Goal: Complete application form: Complete application form

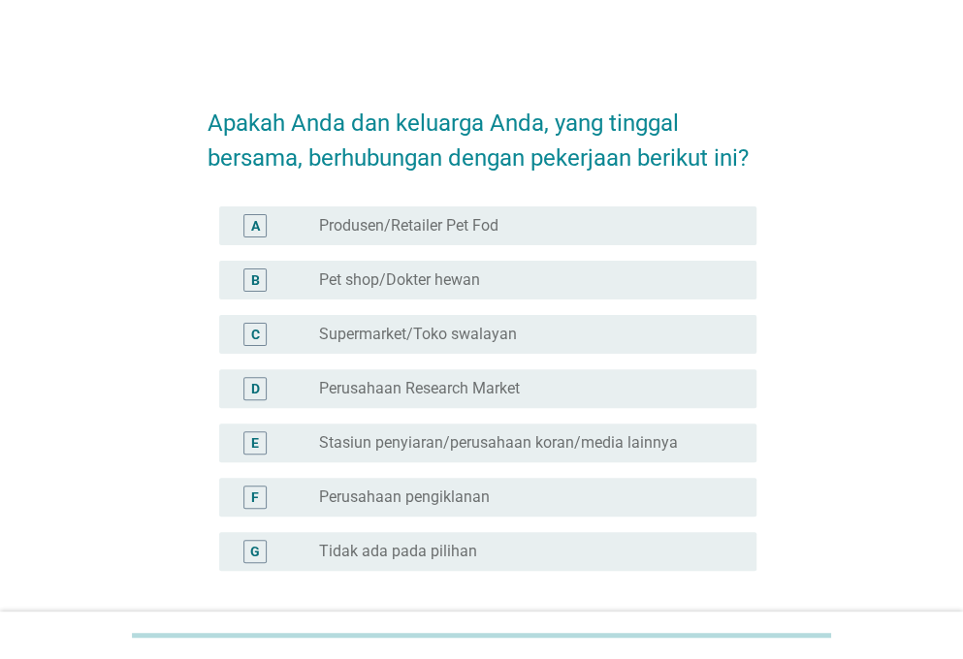
click at [404, 548] on label "Tidak ada pada pilihan" at bounding box center [398, 551] width 158 height 19
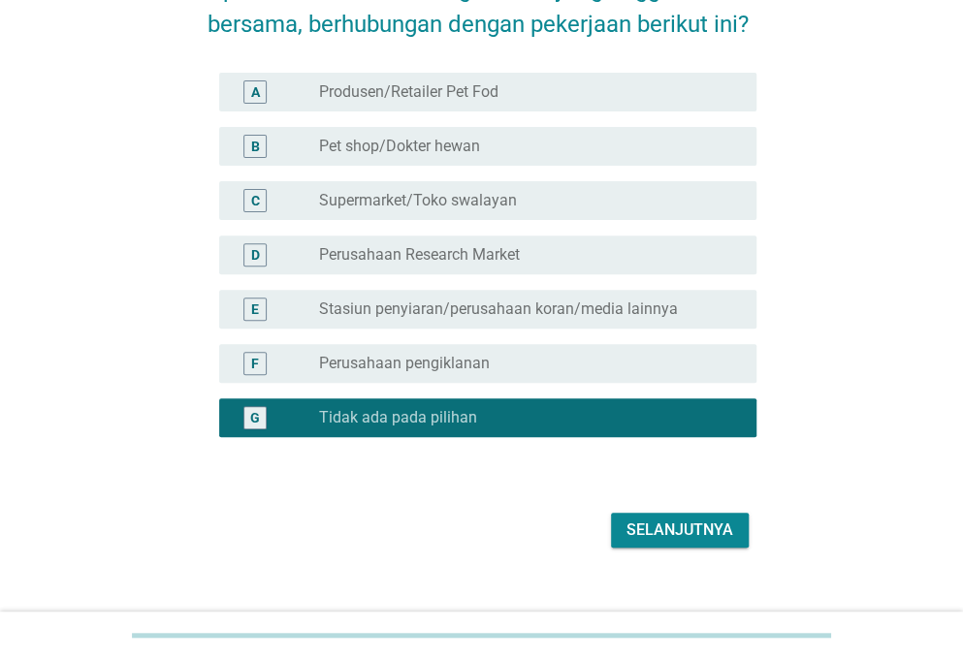
scroll to position [161, 0]
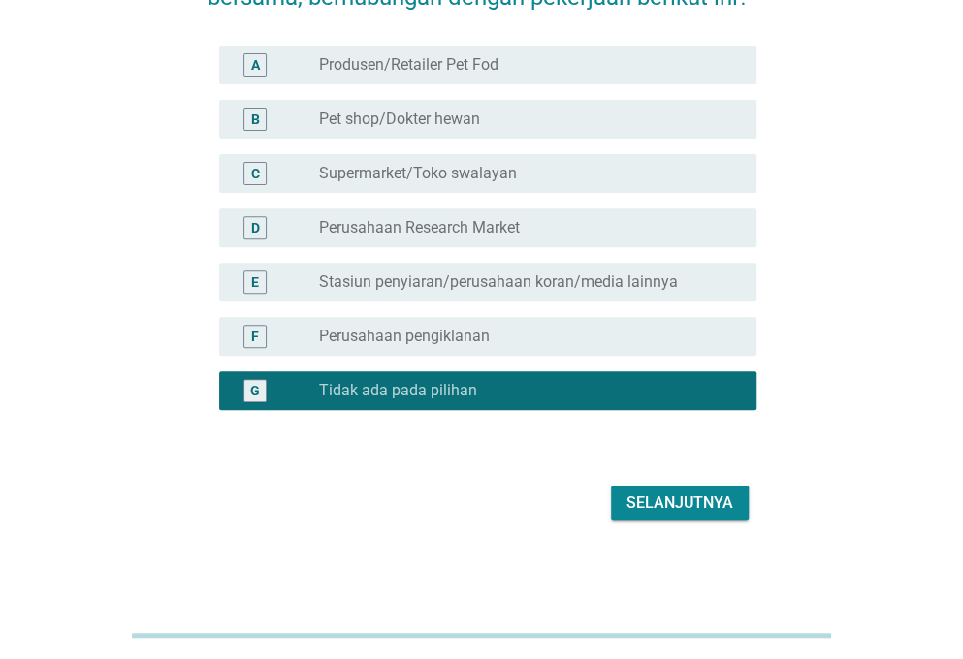
click at [650, 519] on button "Selanjutnya" at bounding box center [680, 503] width 138 height 35
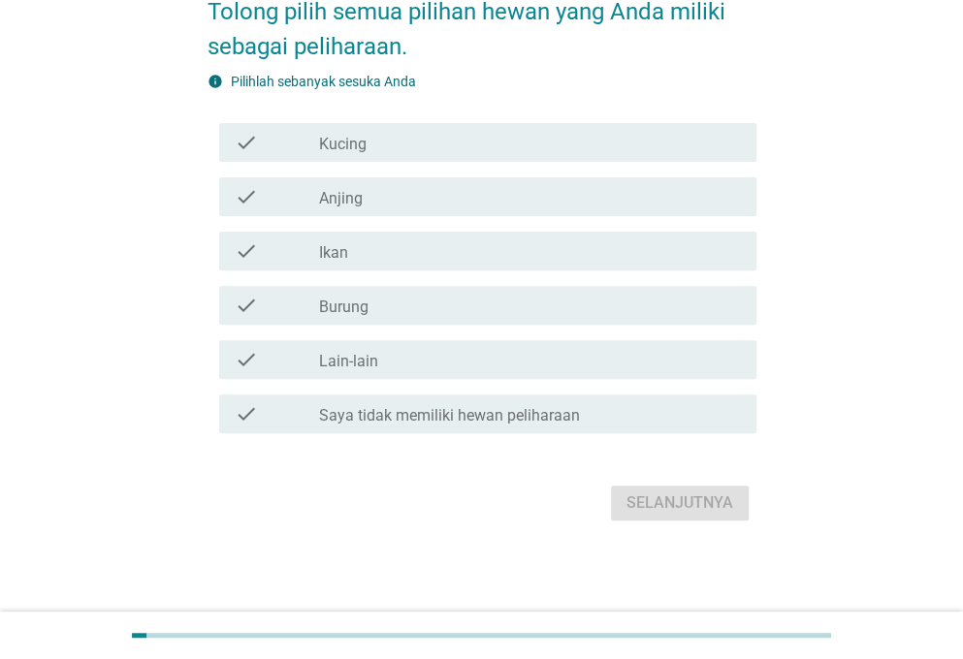
scroll to position [0, 0]
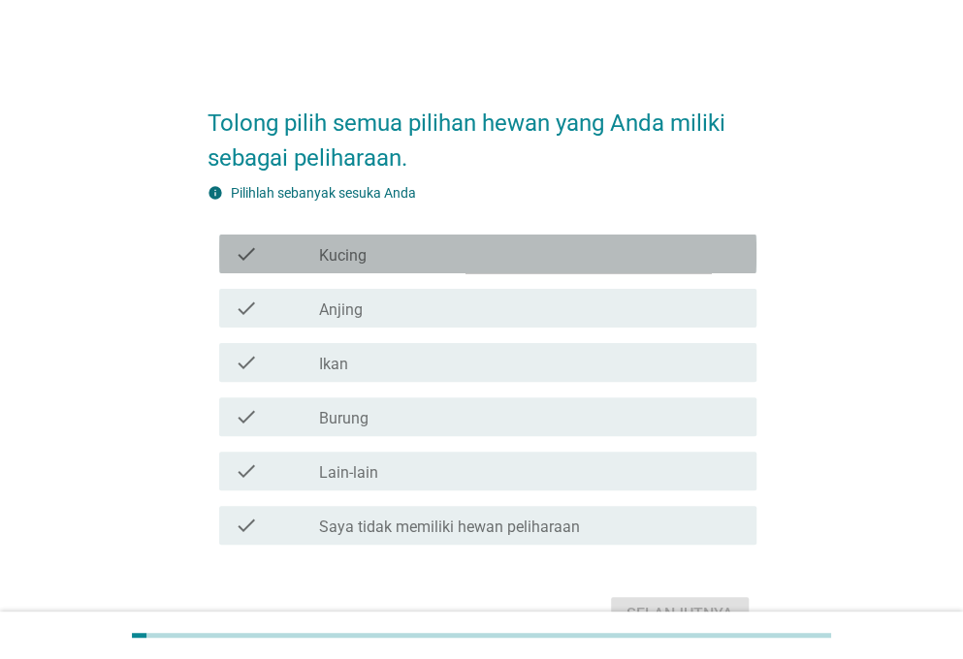
click at [354, 260] on label "Kucing" at bounding box center [343, 255] width 48 height 19
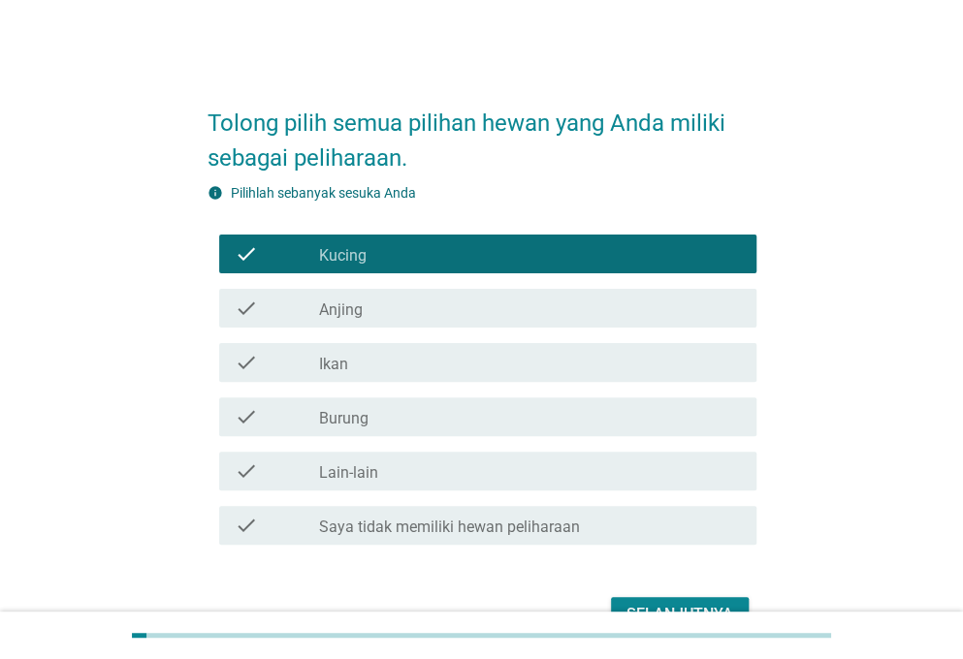
click at [680, 606] on div "Selanjutnya" at bounding box center [679, 614] width 107 height 23
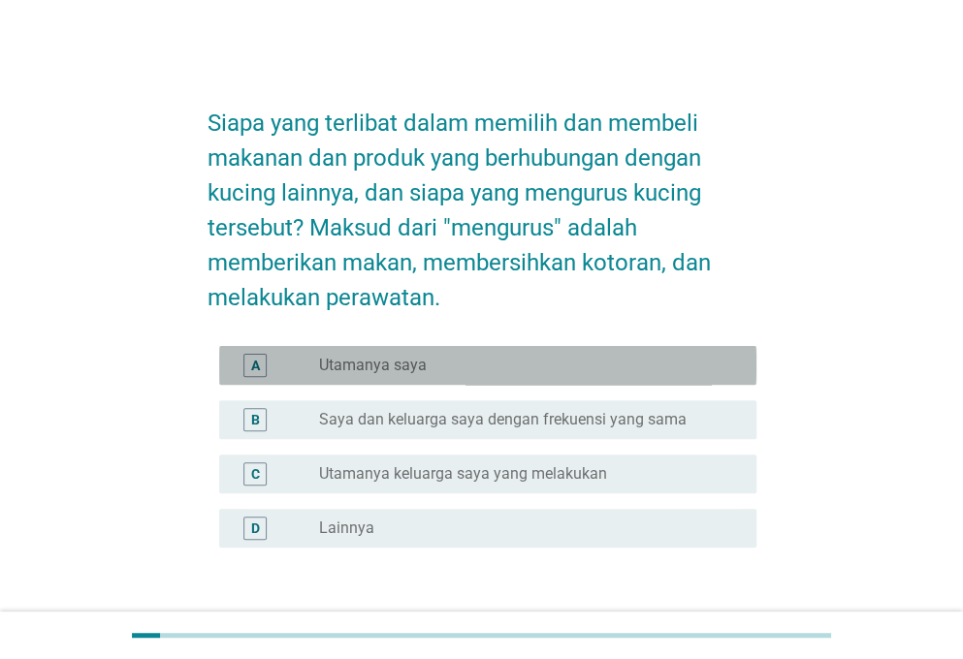
click at [457, 371] on div "radio_button_unchecked Utamanya saya" at bounding box center [522, 365] width 406 height 19
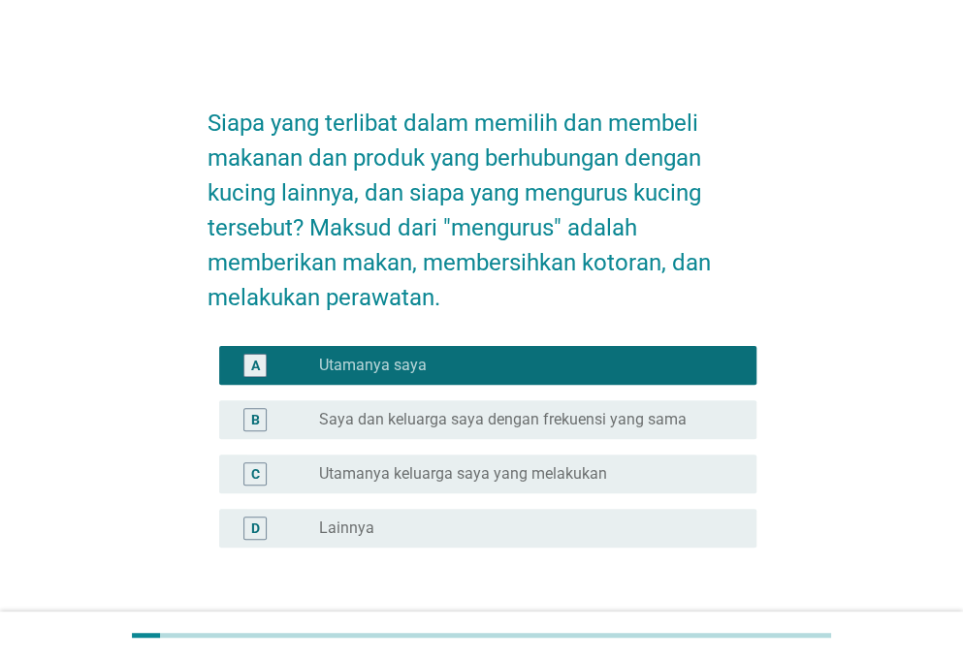
scroll to position [138, 0]
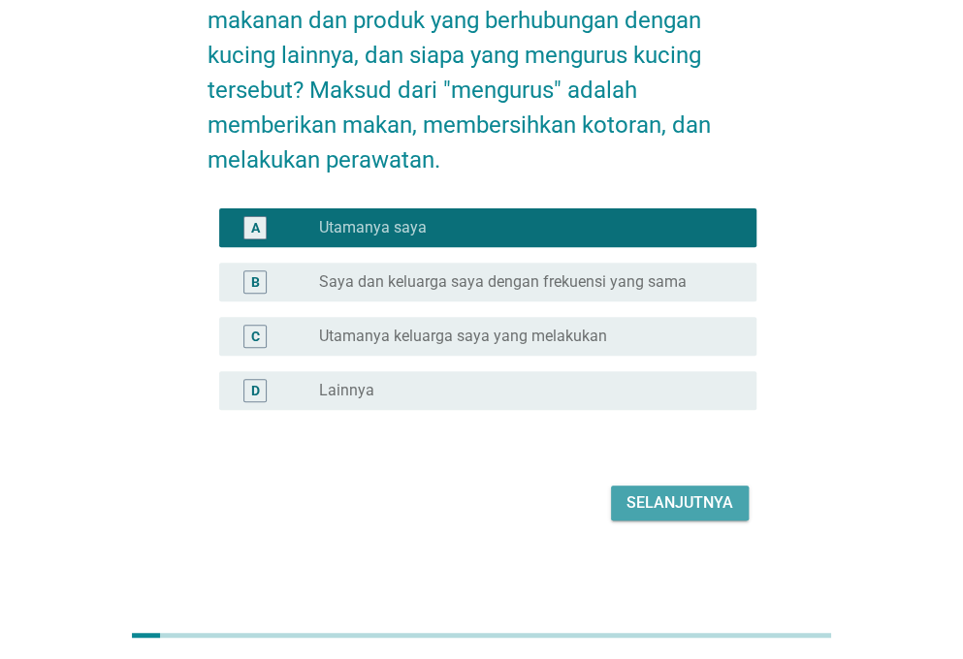
click at [724, 507] on div "Selanjutnya" at bounding box center [679, 503] width 107 height 23
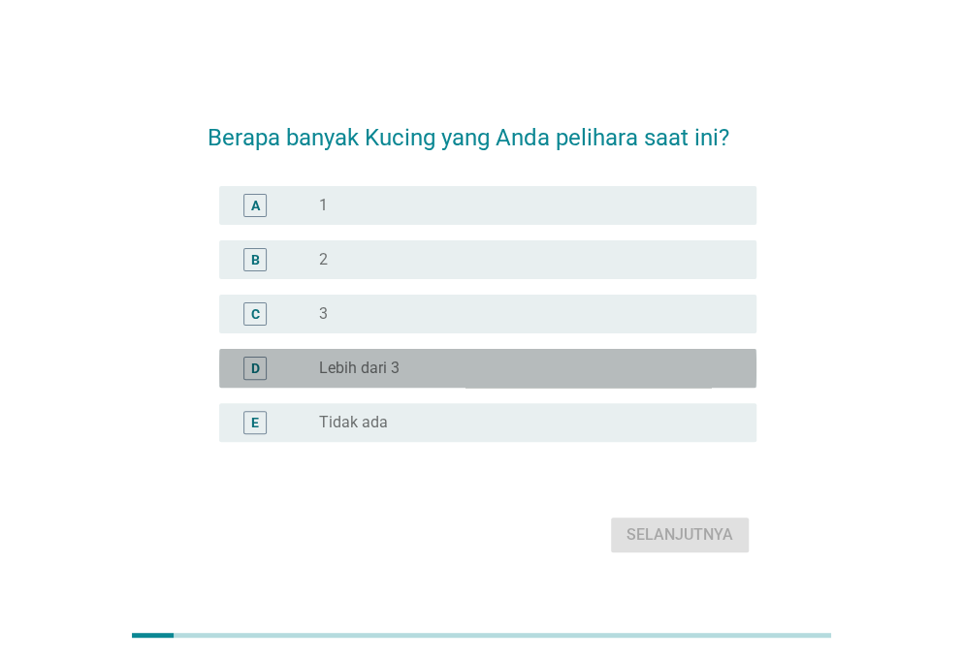
click at [503, 371] on div "radio_button_unchecked Lebih dari 3" at bounding box center [522, 368] width 406 height 19
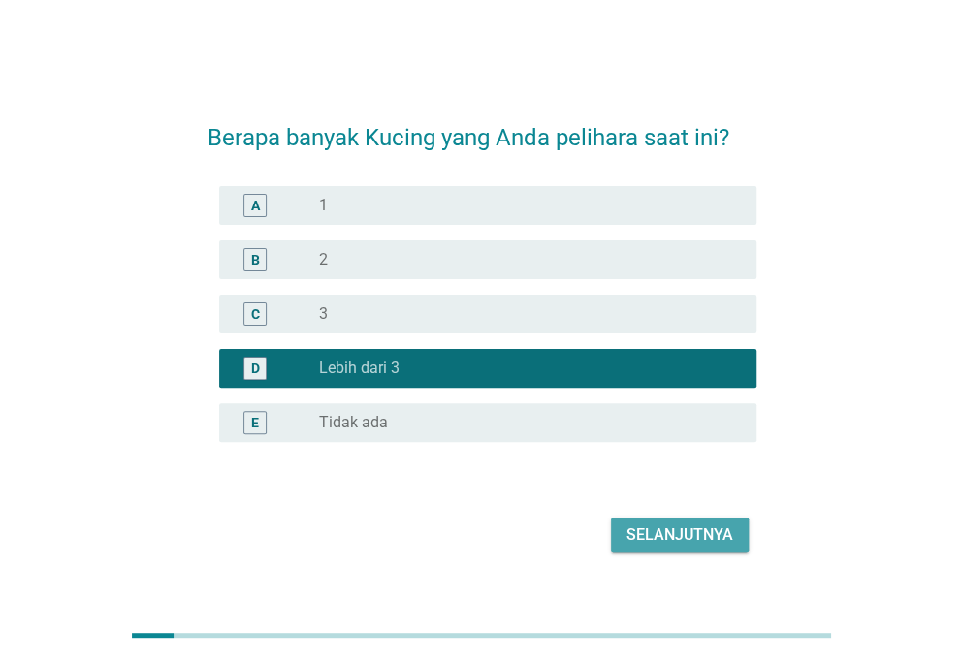
click at [661, 523] on button "Selanjutnya" at bounding box center [680, 535] width 138 height 35
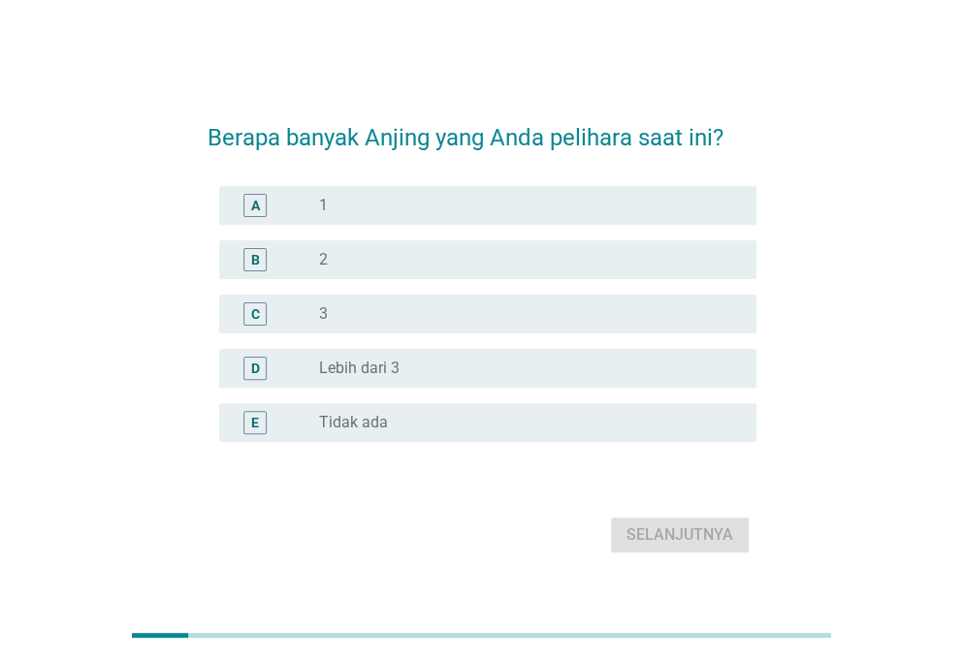
click at [549, 433] on div "radio_button_unchecked Tidak ada" at bounding box center [530, 422] width 422 height 23
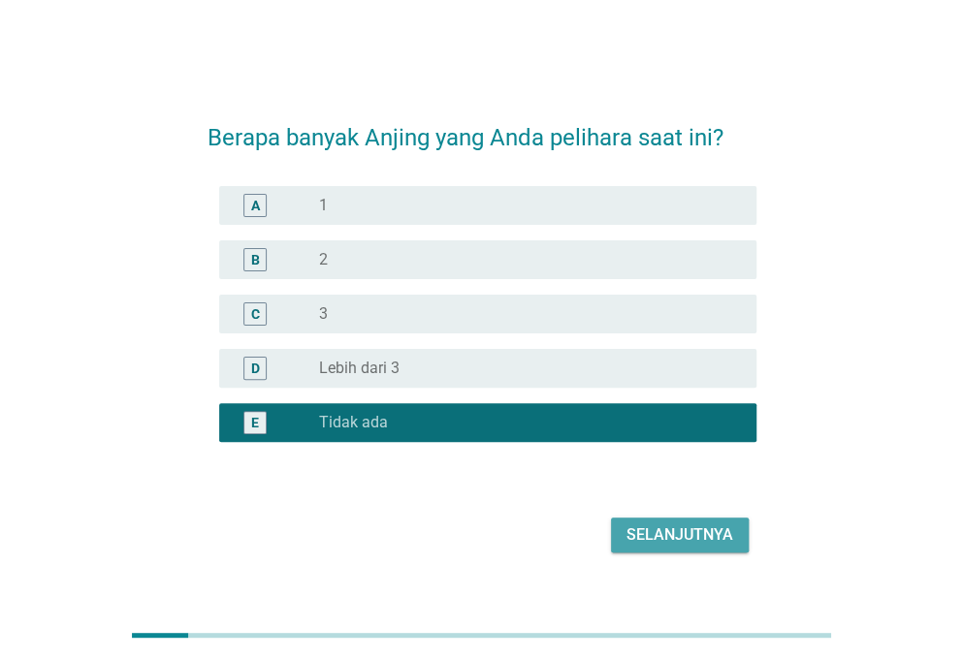
click at [658, 533] on div "Selanjutnya" at bounding box center [679, 535] width 107 height 23
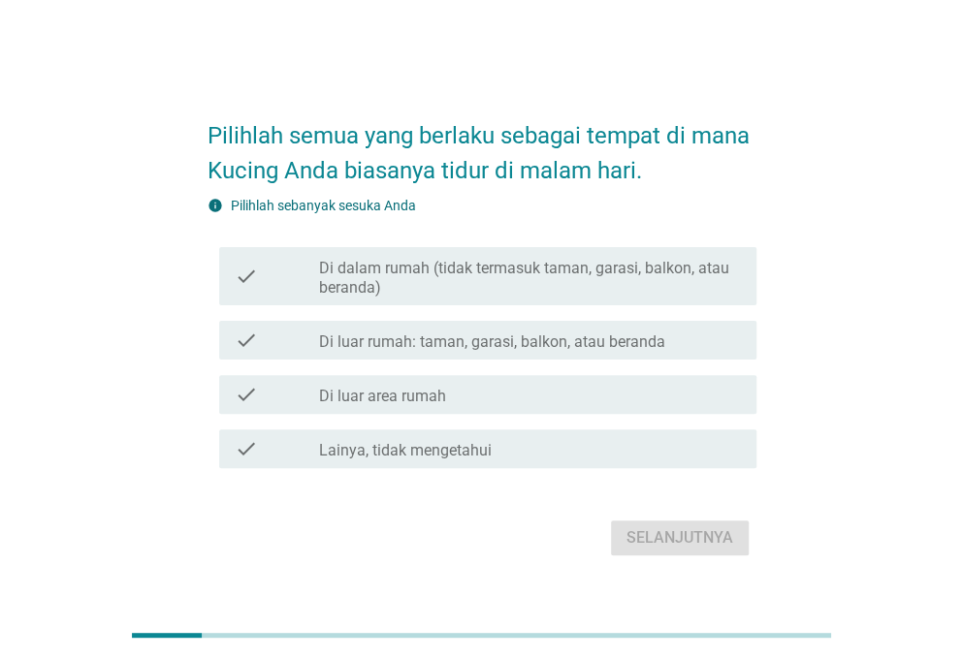
click at [475, 276] on label "Di dalam rumah (tidak termasuk taman, garasi, balkon, atau beranda)" at bounding box center [530, 278] width 422 height 39
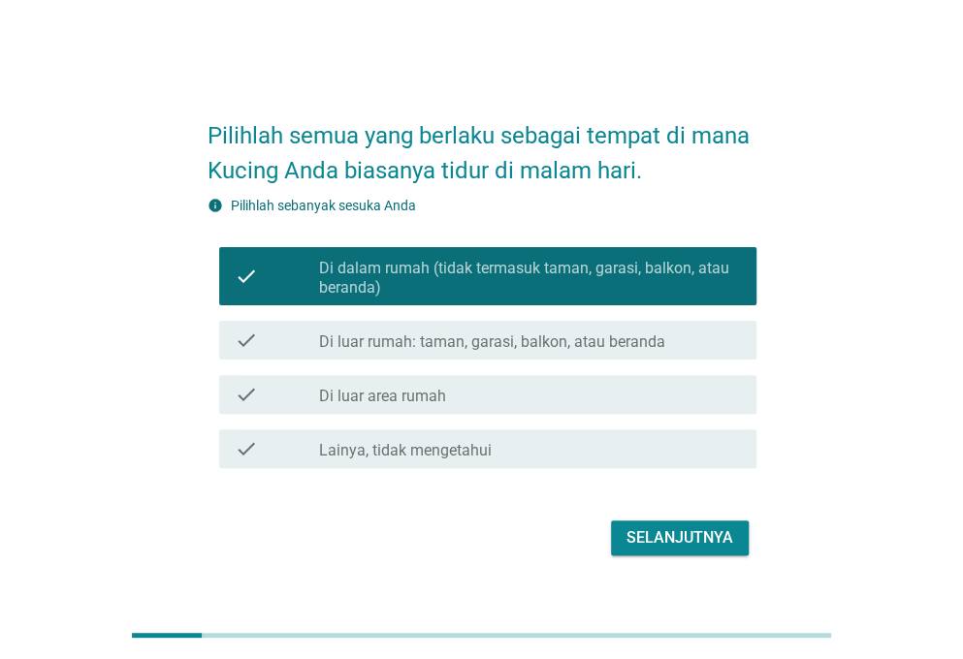
click at [487, 361] on div "check check_box_outline_blank Di luar rumah: taman, garasi, balkon, atau beranda" at bounding box center [481, 340] width 549 height 54
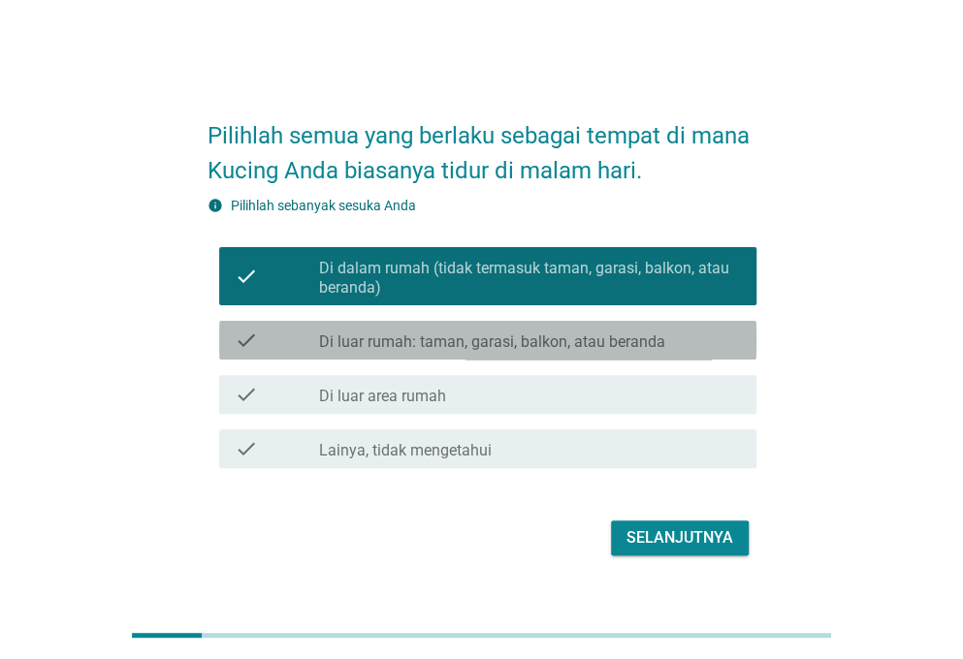
click at [497, 352] on div "check check_box_outline_blank Di luar rumah: taman, garasi, balkon, atau beranda" at bounding box center [487, 340] width 537 height 39
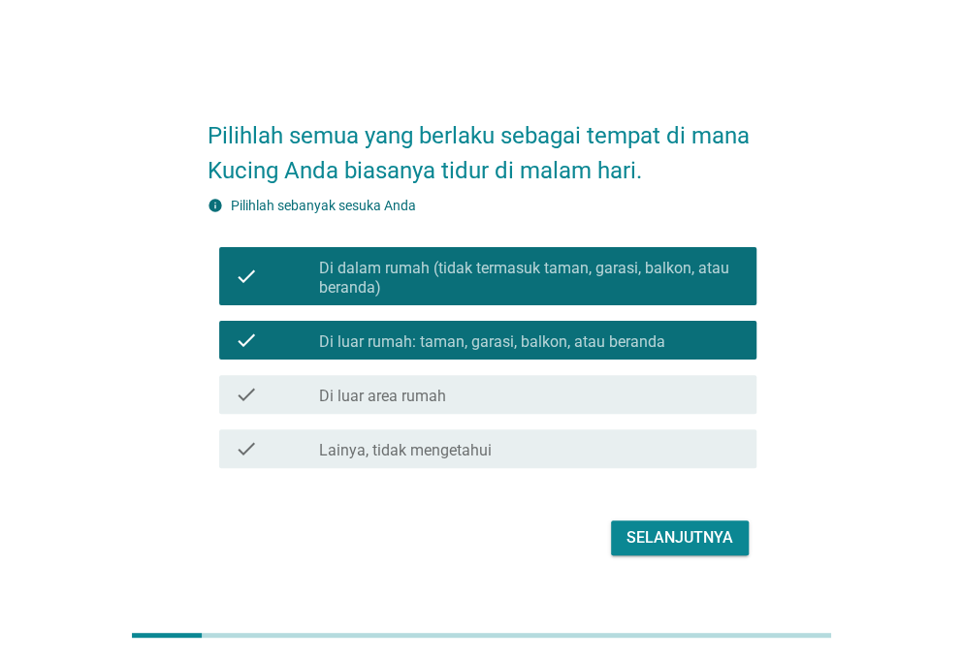
click at [516, 395] on div "check_box_outline_blank Di luar area rumah" at bounding box center [530, 394] width 422 height 23
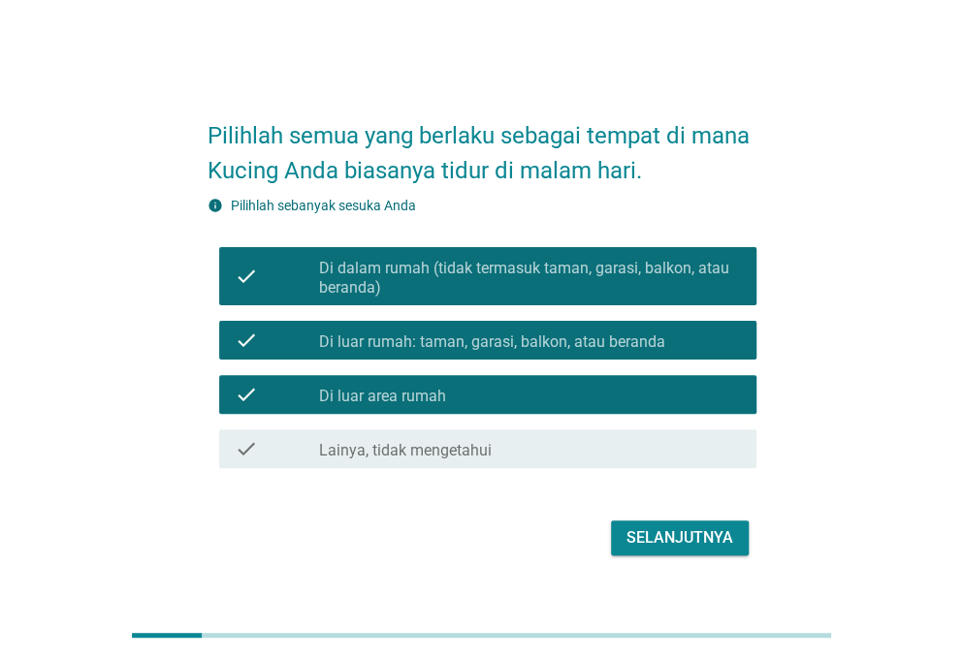
click at [636, 550] on button "Selanjutnya" at bounding box center [680, 538] width 138 height 35
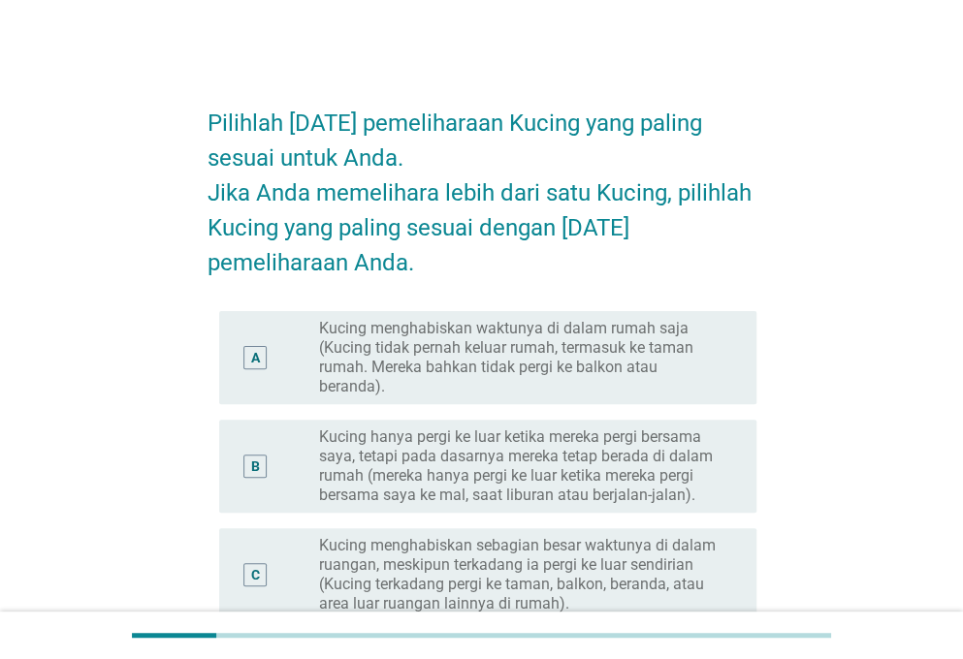
scroll to position [161, 0]
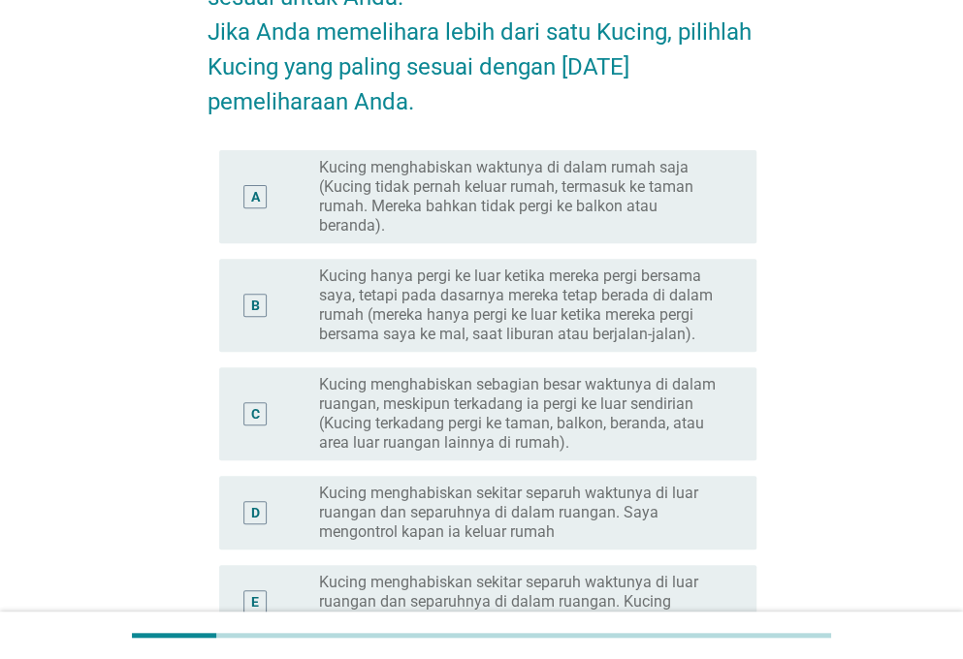
click at [499, 228] on label "Kucing menghabiskan waktunya di dalam rumah saja (Kucing tidak pernah keluar ru…" at bounding box center [522, 197] width 406 height 78
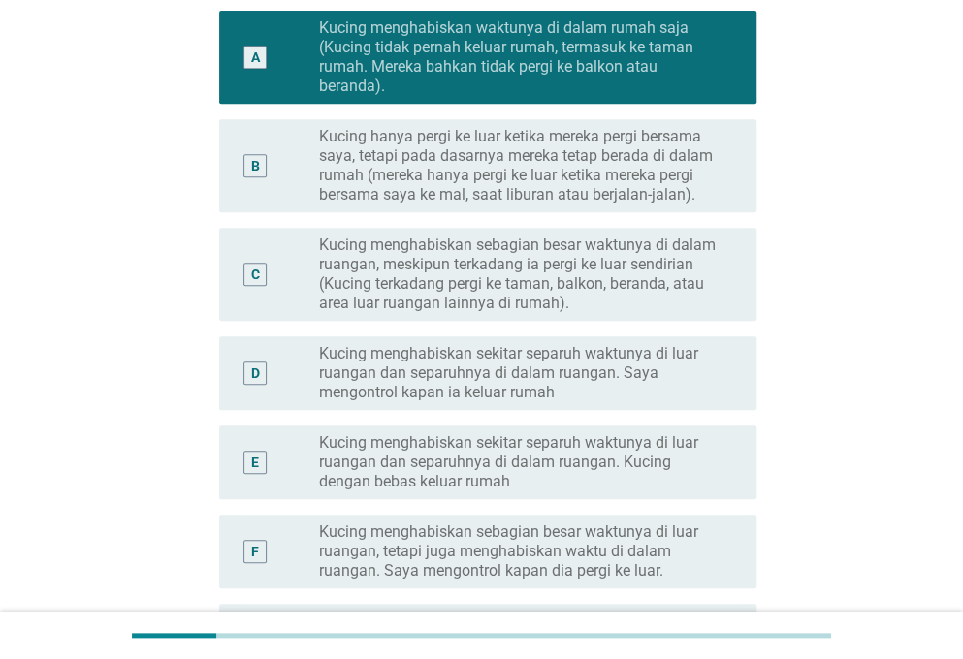
scroll to position [323, 0]
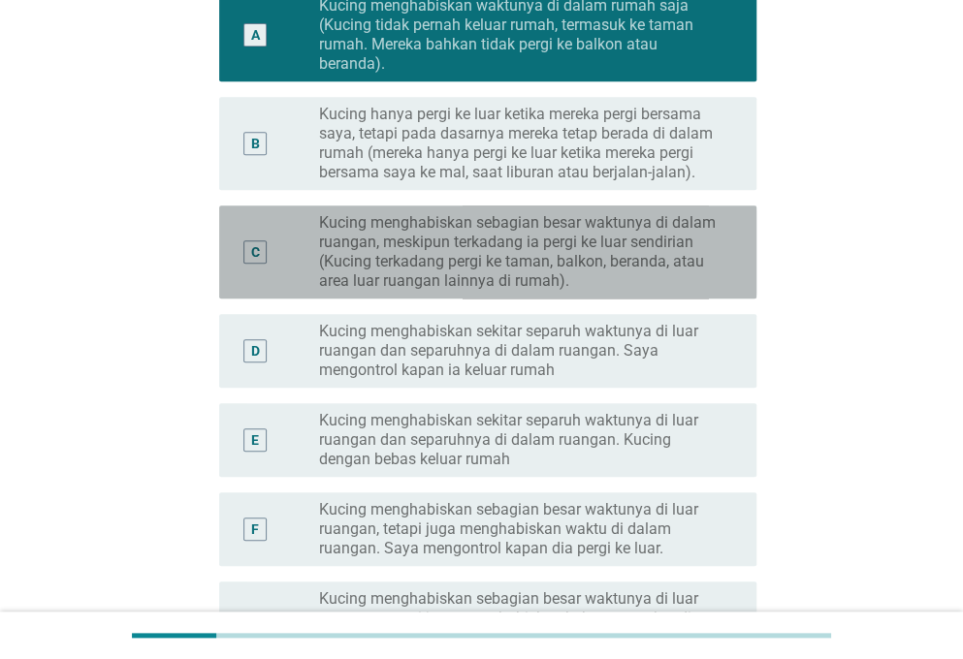
click at [548, 276] on label "Kucing menghabiskan sebagian besar waktunya di dalam ruangan, meskipun terkadan…" at bounding box center [522, 252] width 406 height 78
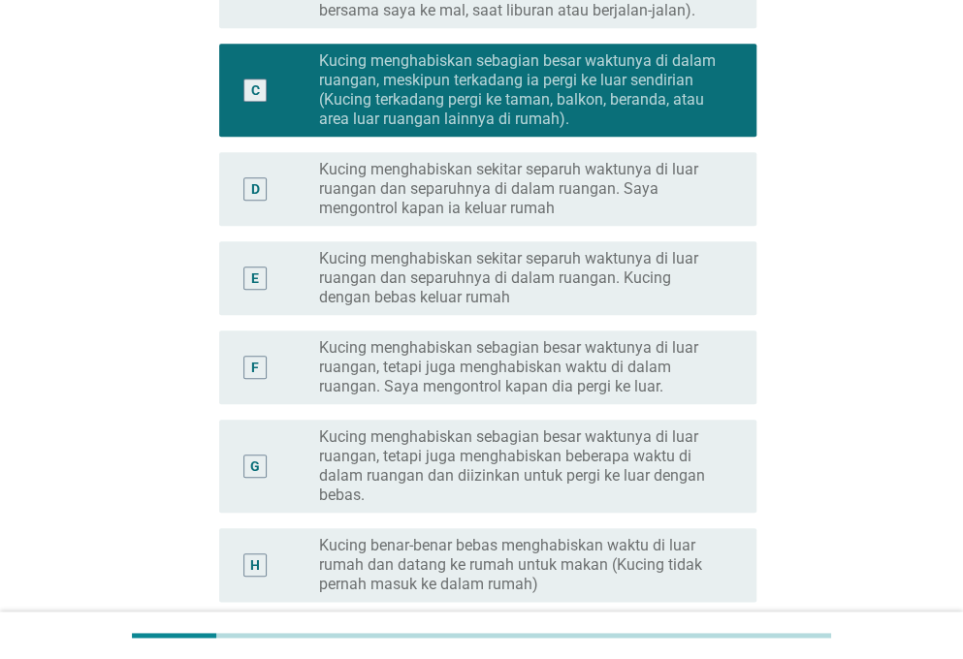
scroll to position [646, 0]
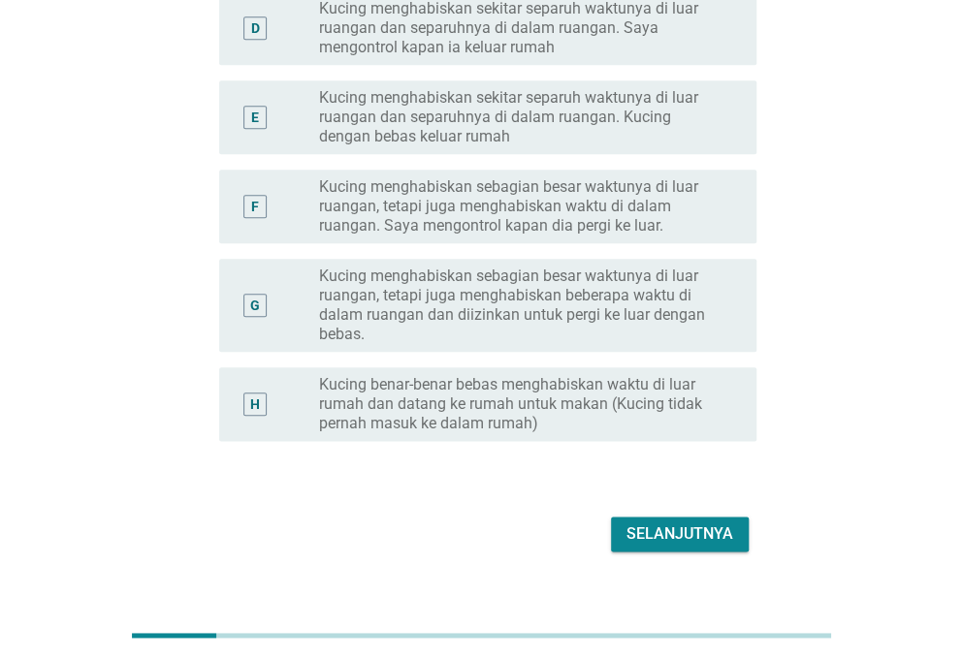
click at [713, 534] on div "Selanjutnya" at bounding box center [679, 534] width 107 height 23
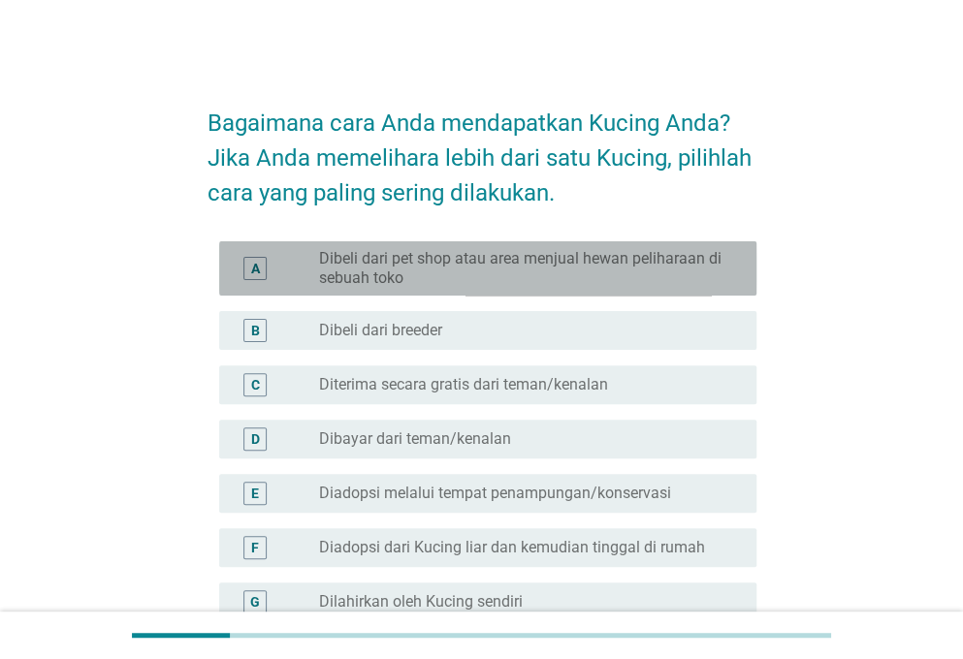
click at [359, 274] on label "Dibeli dari pet shop atau area menjual hewan peliharaan di sebuah toko" at bounding box center [522, 268] width 406 height 39
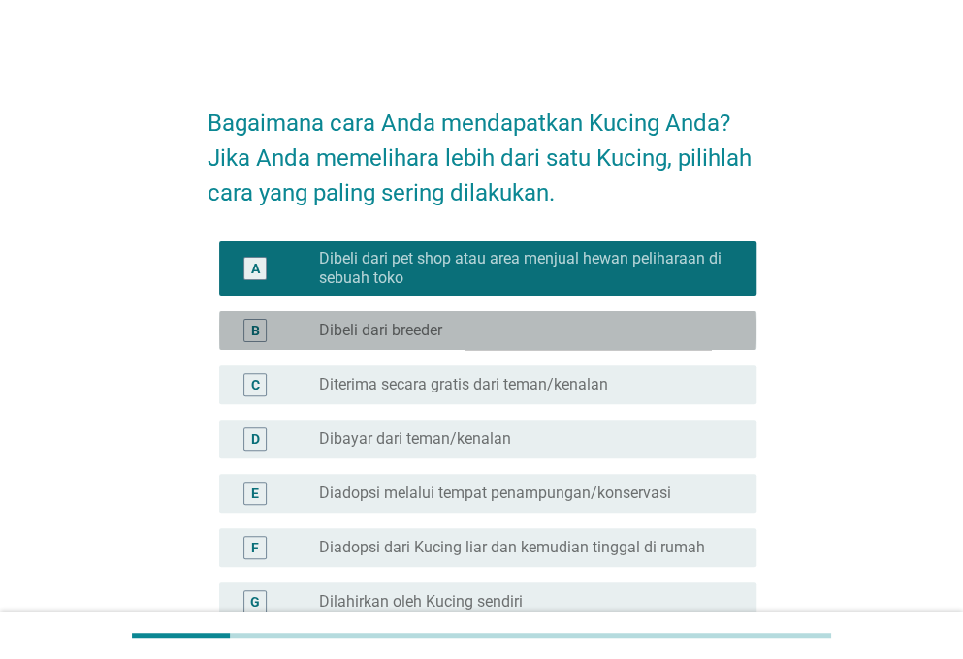
click at [354, 325] on label "Dibeli dari breeder" at bounding box center [380, 330] width 123 height 19
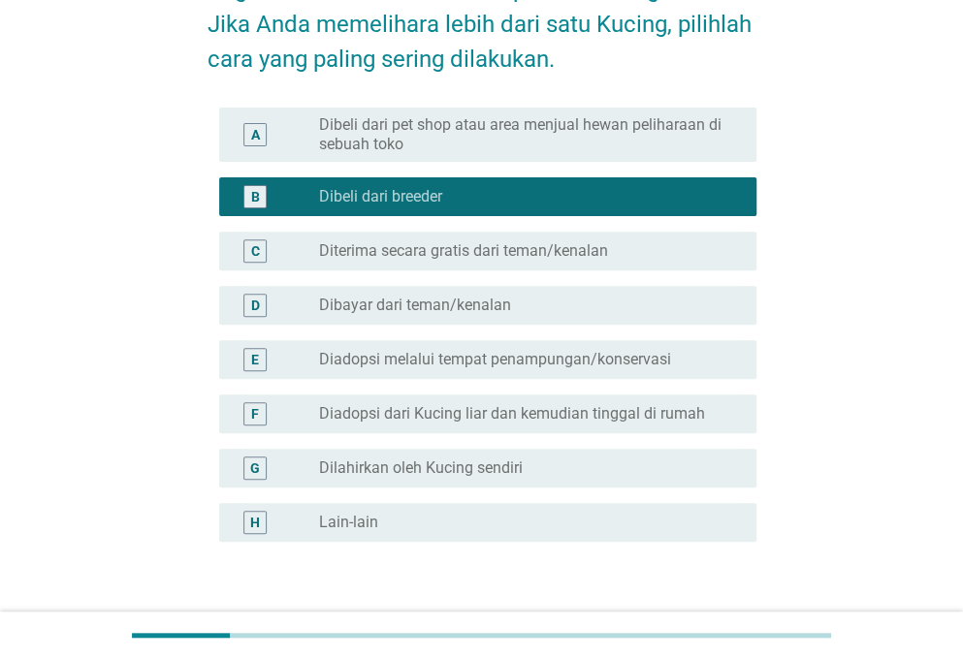
scroll to position [161, 0]
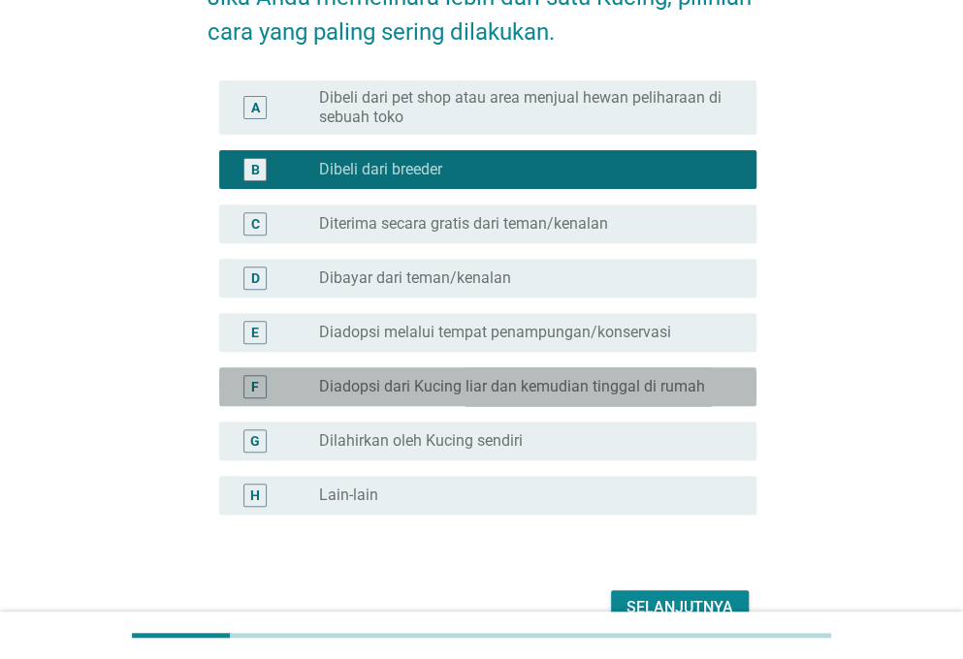
click at [547, 388] on label "Diadopsi dari Kucing liar dan kemudian tinggal di rumah" at bounding box center [512, 386] width 386 height 19
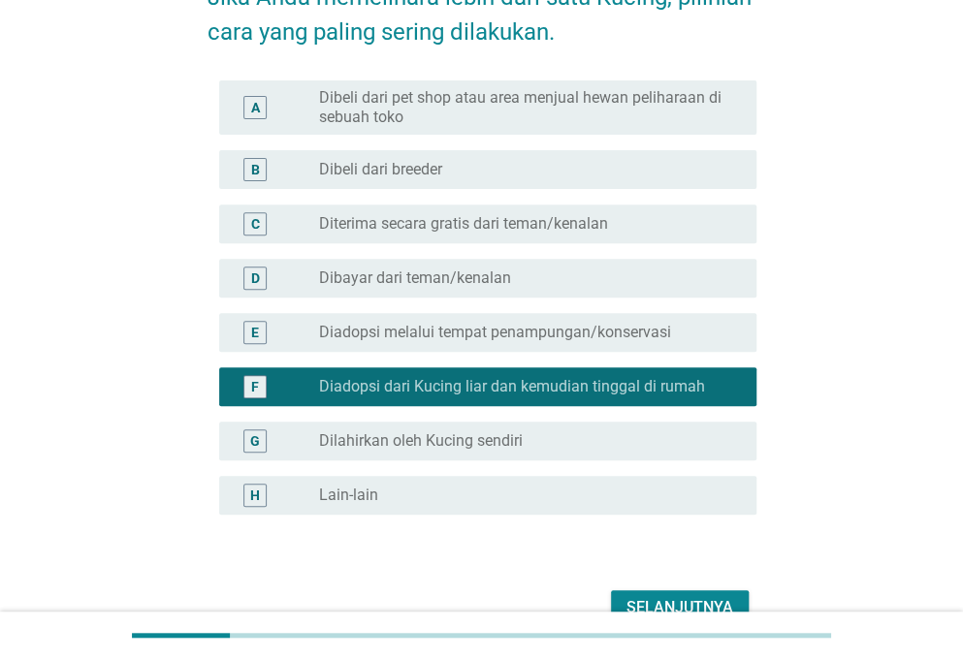
click at [706, 596] on div "Selanjutnya" at bounding box center [679, 607] width 107 height 23
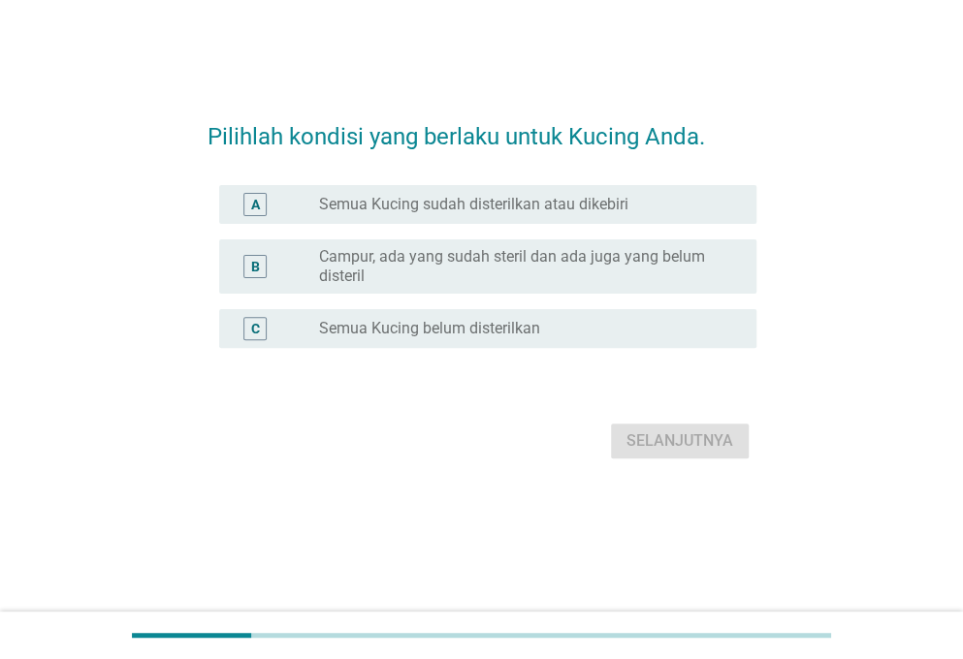
scroll to position [0, 0]
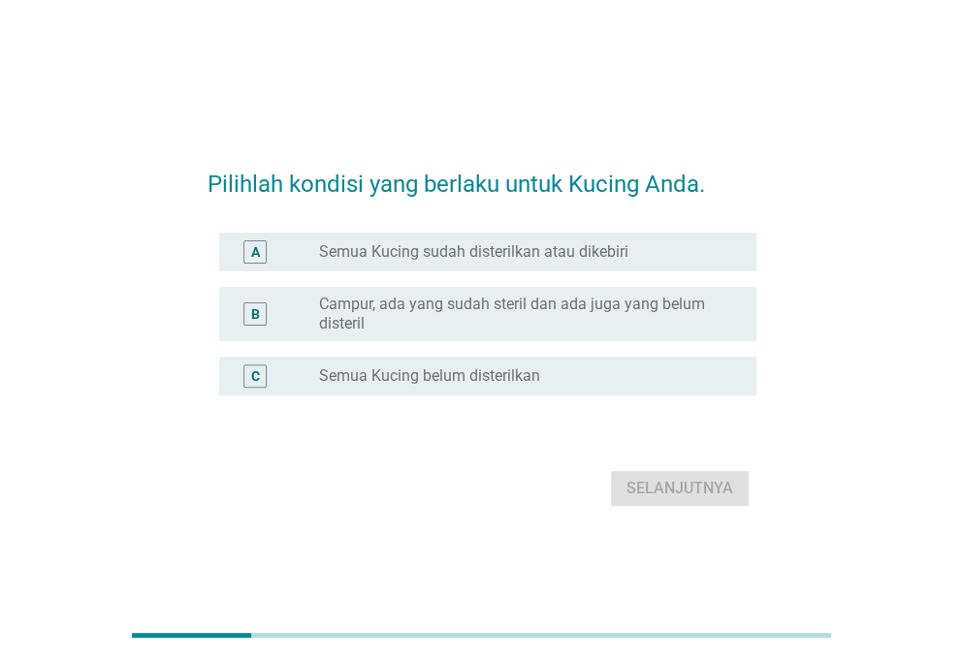
click at [584, 302] on label "Campur, ada yang sudah steril dan ada juga yang belum disteril" at bounding box center [522, 314] width 406 height 39
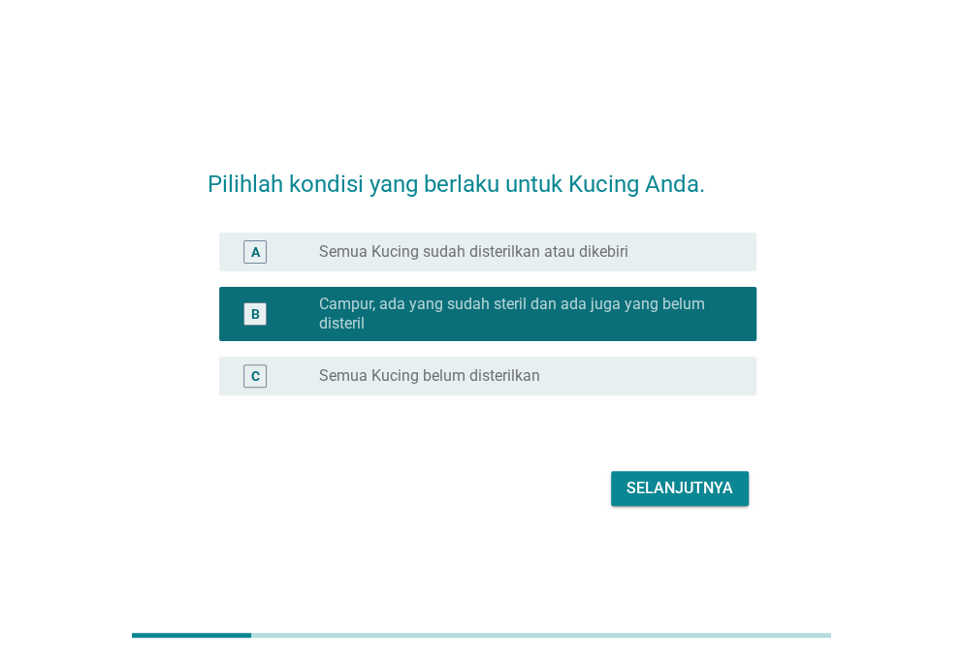
click at [693, 491] on div "Selanjutnya" at bounding box center [679, 488] width 107 height 23
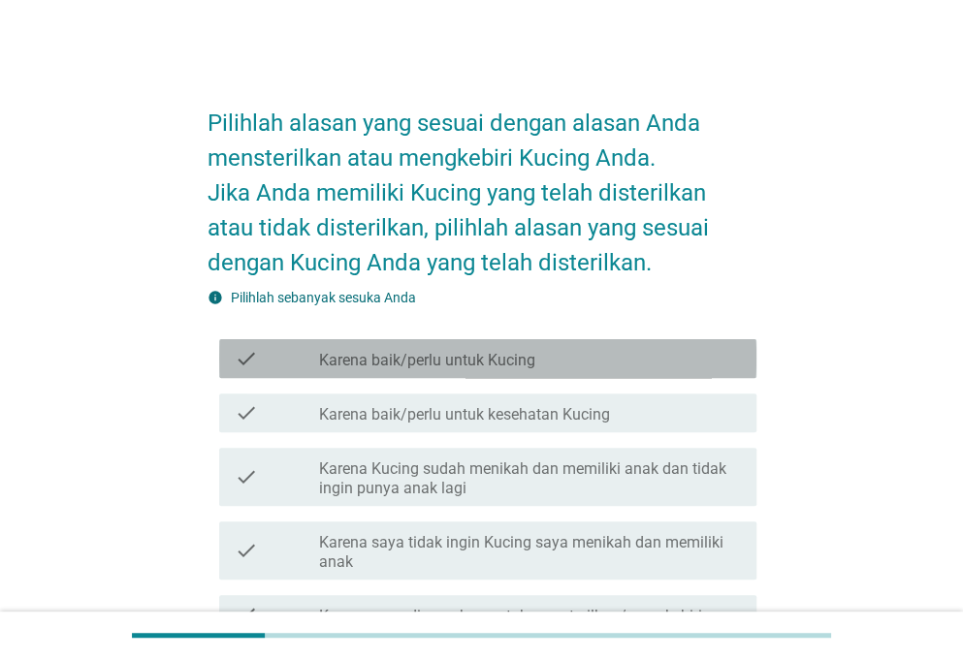
click at [601, 344] on div "check check_box_outline_blank Karena baik/perlu untuk Kucing" at bounding box center [487, 358] width 537 height 39
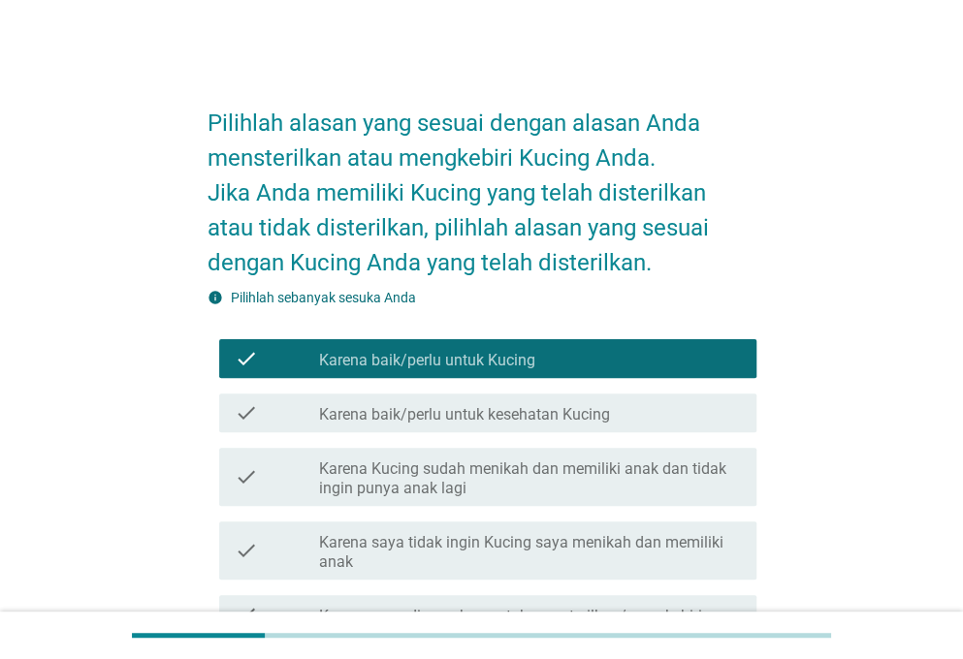
scroll to position [161, 0]
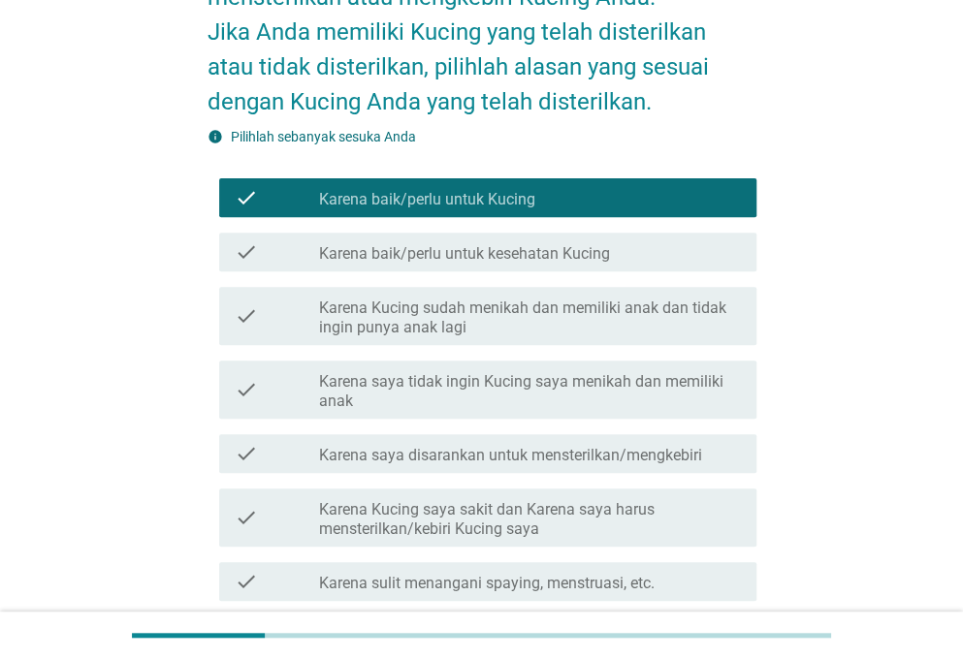
click at [611, 333] on label "Karena Kucing sudah menikah dan memiliki anak dan tidak ingin punya anak lagi" at bounding box center [530, 318] width 422 height 39
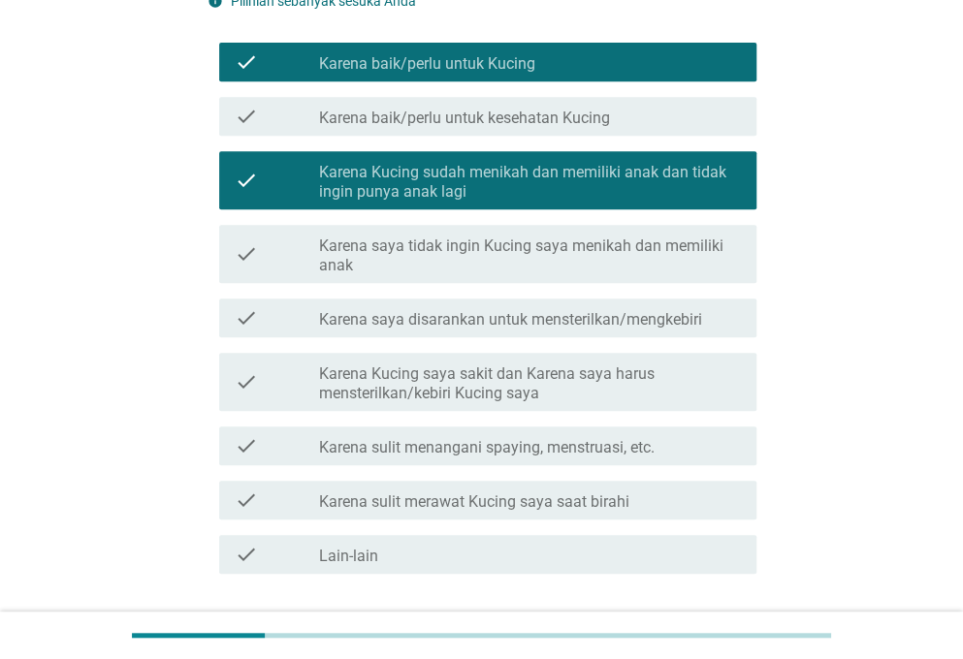
scroll to position [323, 0]
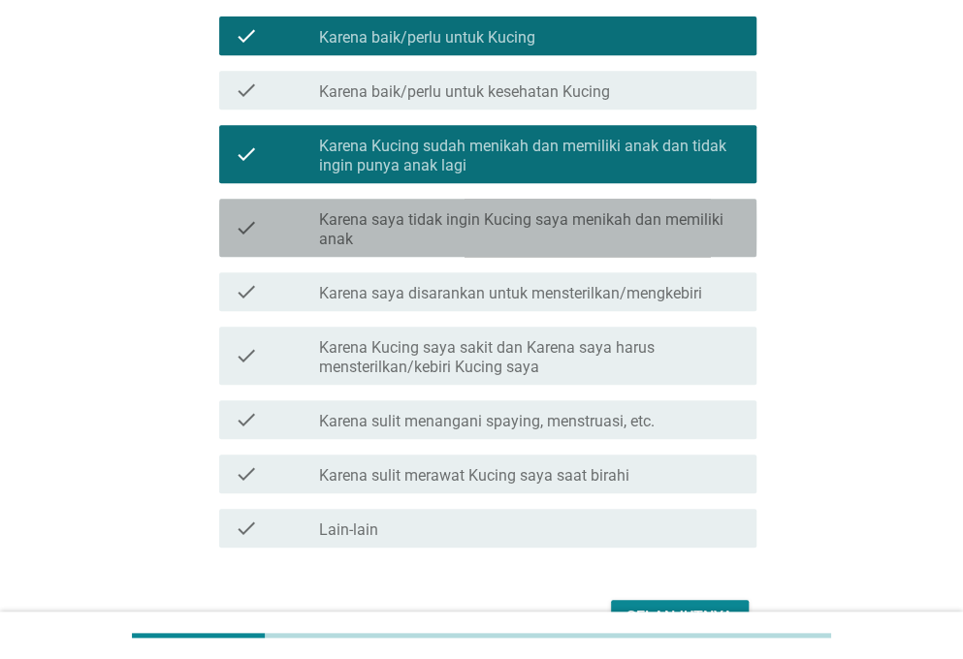
click at [475, 229] on label "Karena saya tidak ingin Kucing saya menikah dan memiliki anak" at bounding box center [530, 229] width 422 height 39
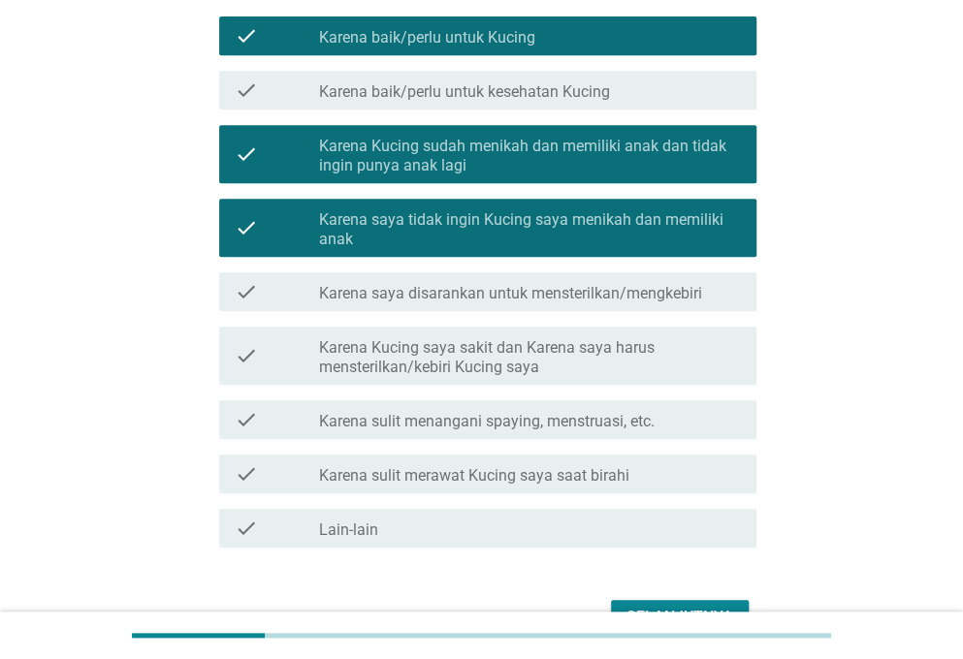
click at [593, 300] on label "Karena saya disarankan untuk mensterilkan/mengkebiri" at bounding box center [510, 293] width 383 height 19
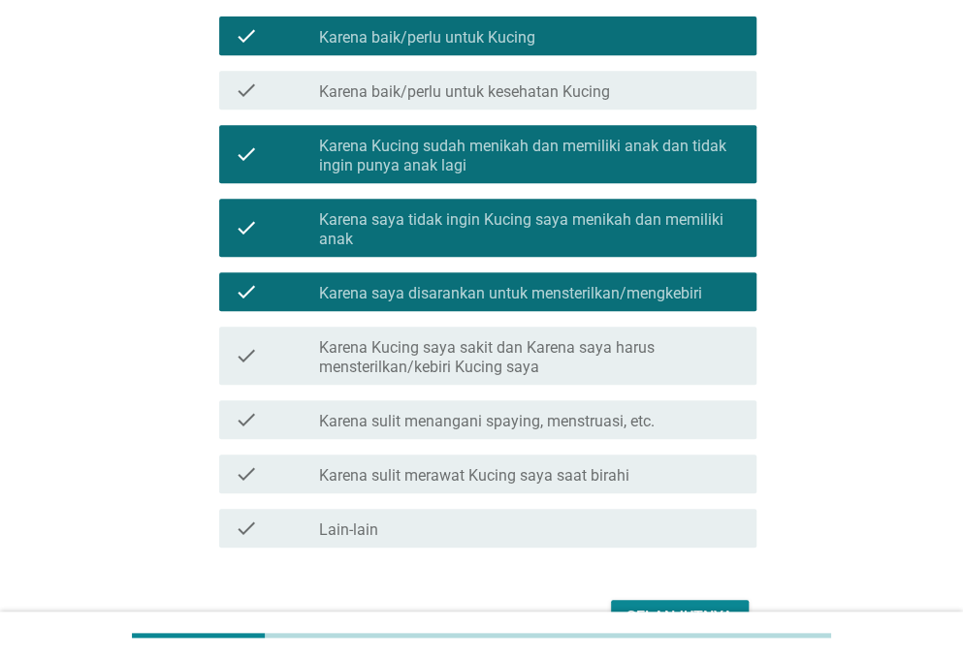
click at [592, 295] on label "Karena saya disarankan untuk mensterilkan/mengkebiri" at bounding box center [510, 293] width 383 height 19
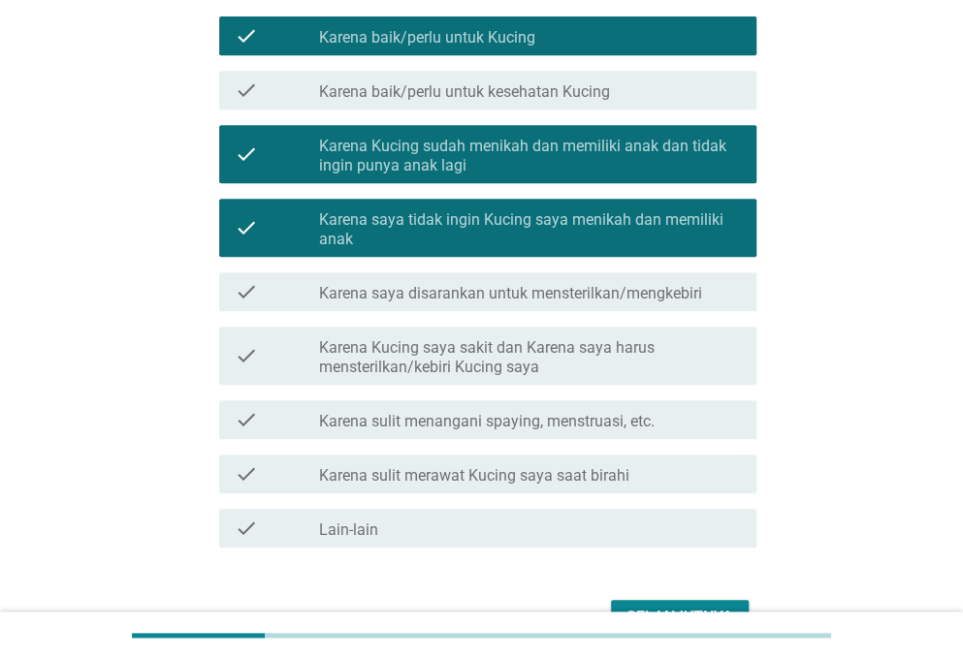
click at [576, 331] on div "check check_box_outline_blank Karena Kucing saya sakit dan Karena saya harus me…" at bounding box center [487, 356] width 537 height 58
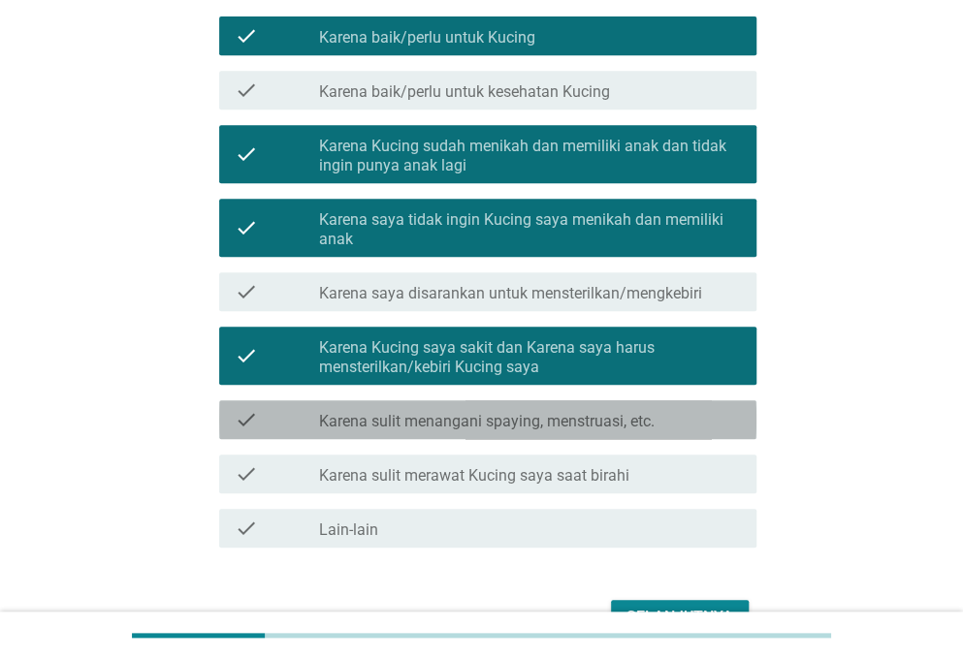
click at [597, 420] on label "Karena sulit menangani spaying, menstruasi, etc." at bounding box center [486, 421] width 335 height 19
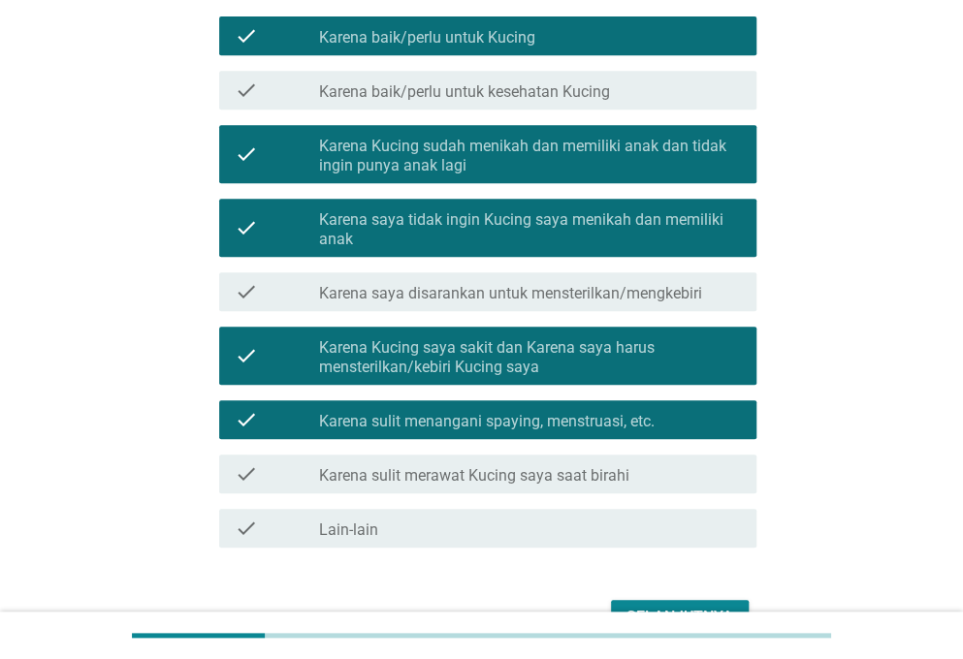
scroll to position [437, 0]
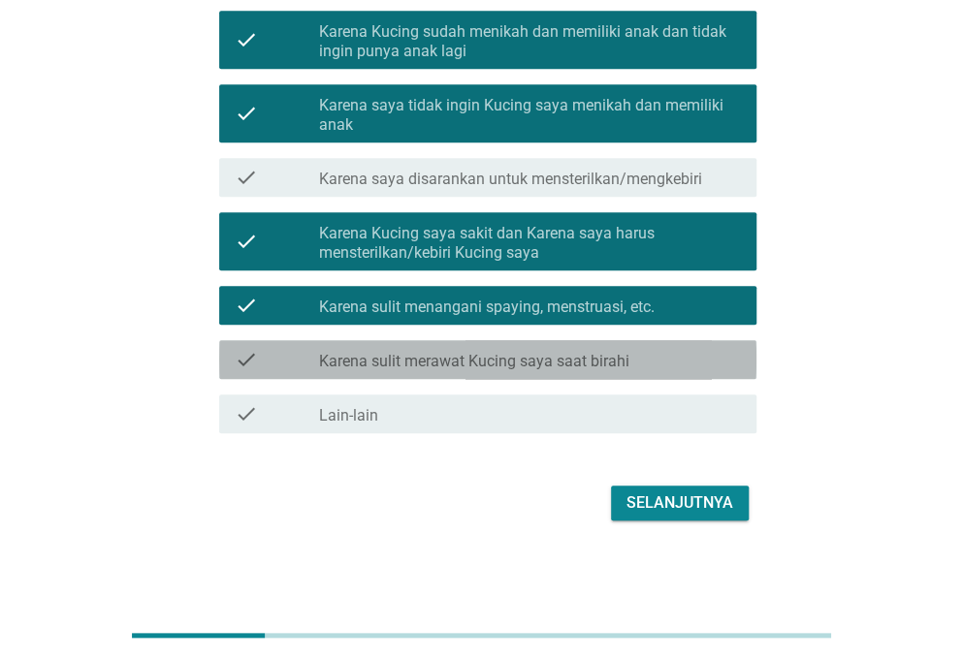
click at [652, 365] on div "check_box_outline_blank Karena sulit merawat Kucing saya saat birahi" at bounding box center [530, 359] width 422 height 23
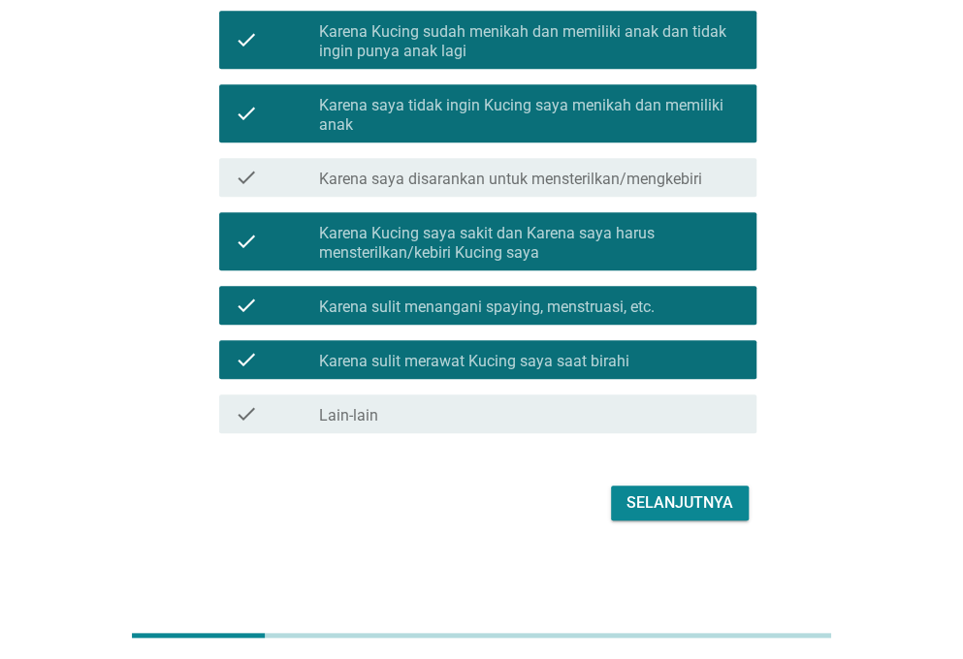
click at [696, 499] on div "Selanjutnya" at bounding box center [679, 503] width 107 height 23
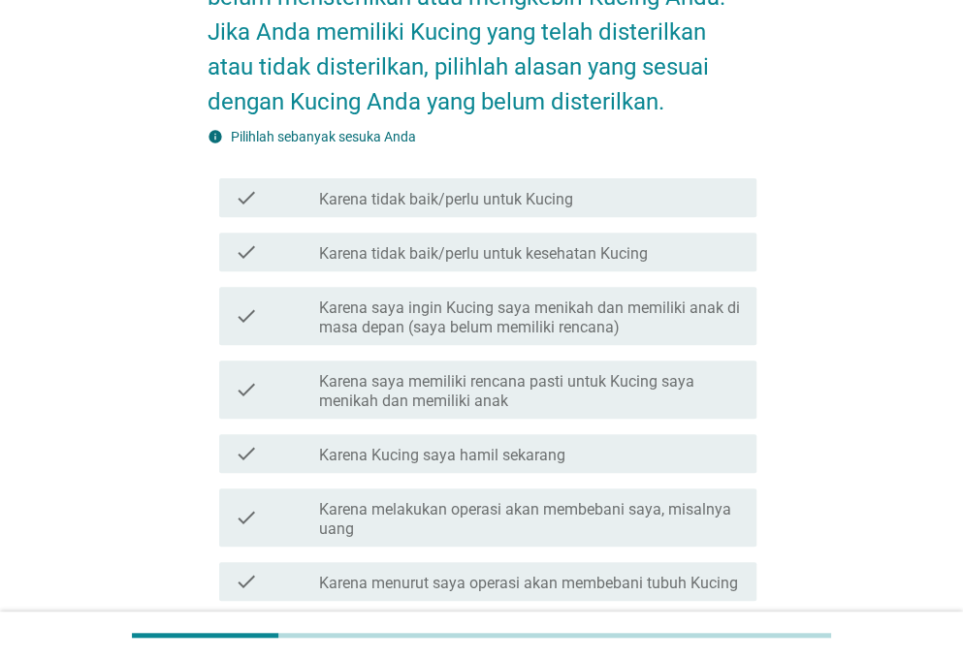
scroll to position [323, 0]
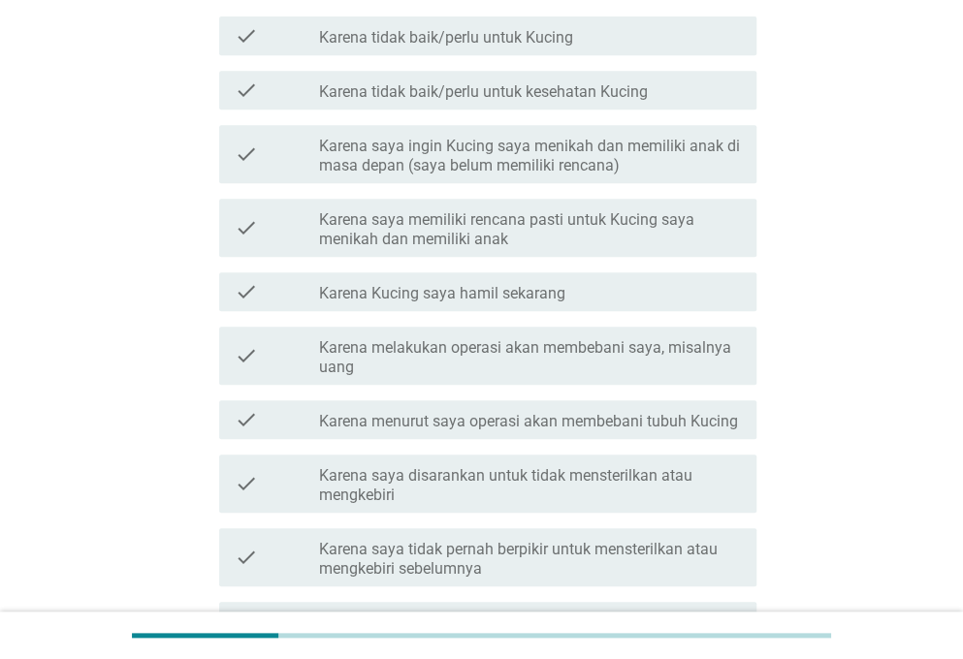
click at [629, 358] on label "Karena melakukan operasi akan membebani saya, misalnya uang" at bounding box center [530, 357] width 422 height 39
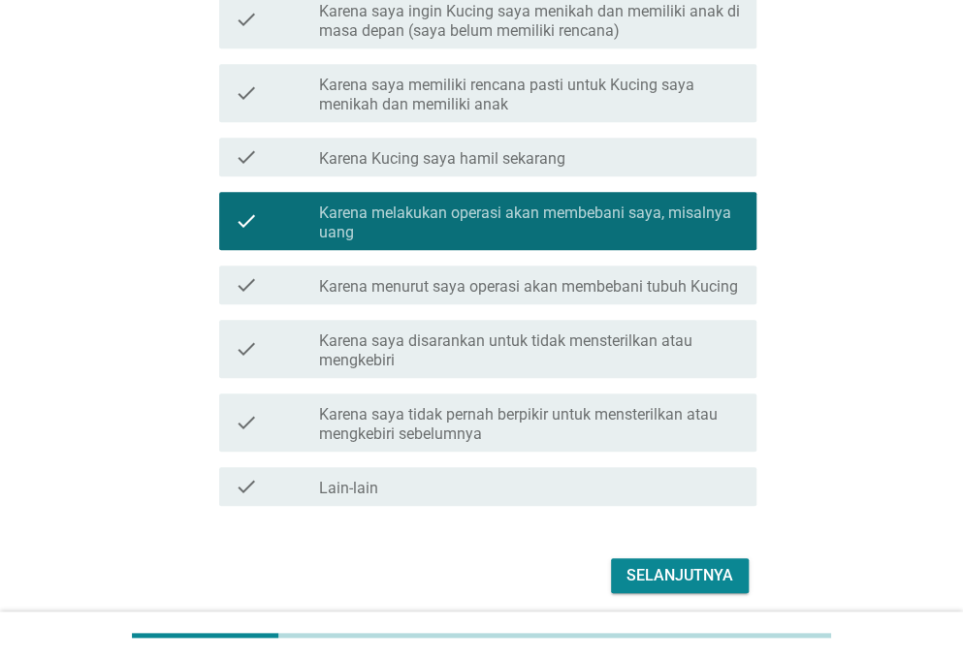
scroll to position [485, 0]
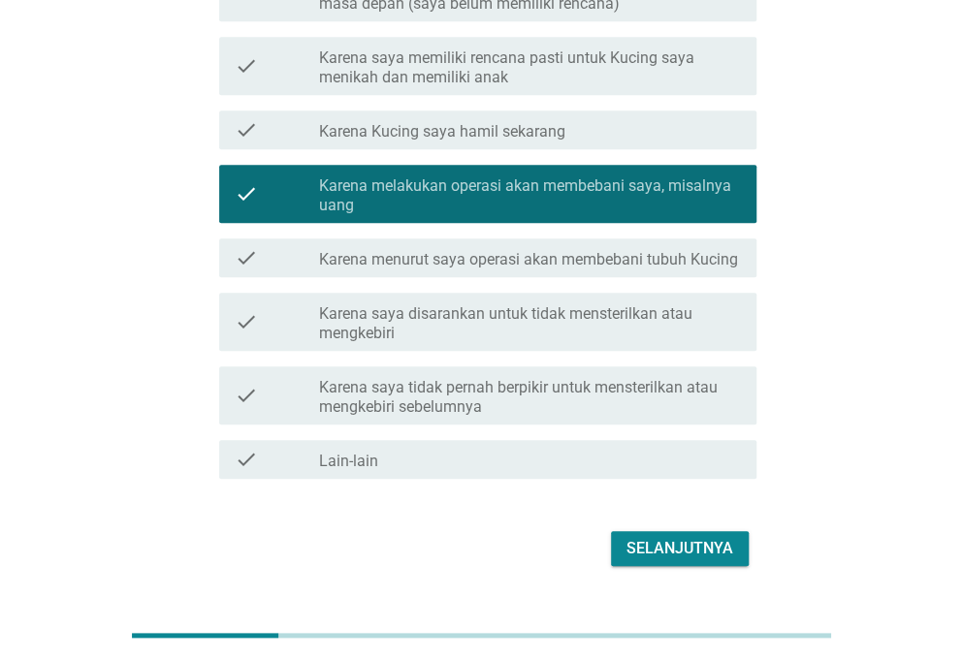
click at [693, 551] on div "Selanjutnya" at bounding box center [679, 548] width 107 height 23
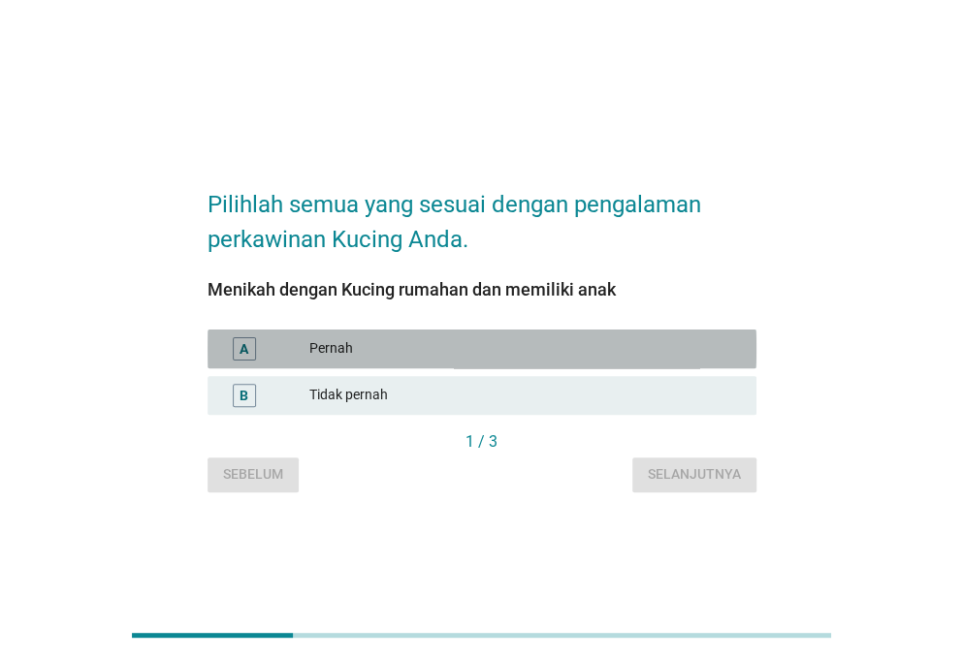
click at [451, 351] on div "Pernah" at bounding box center [524, 348] width 431 height 23
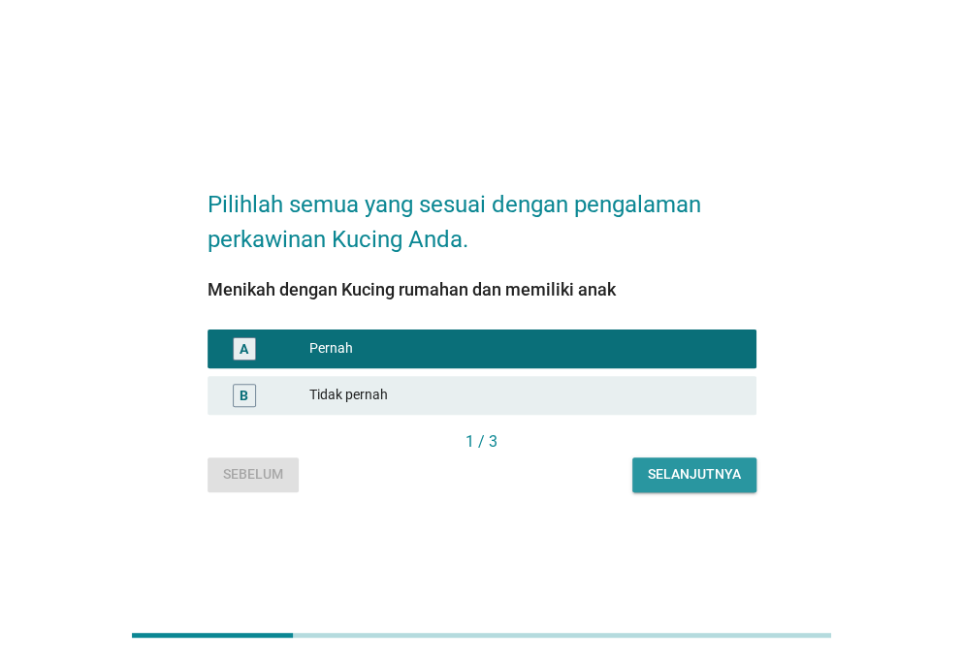
click at [685, 463] on button "Selanjutnya" at bounding box center [694, 475] width 124 height 35
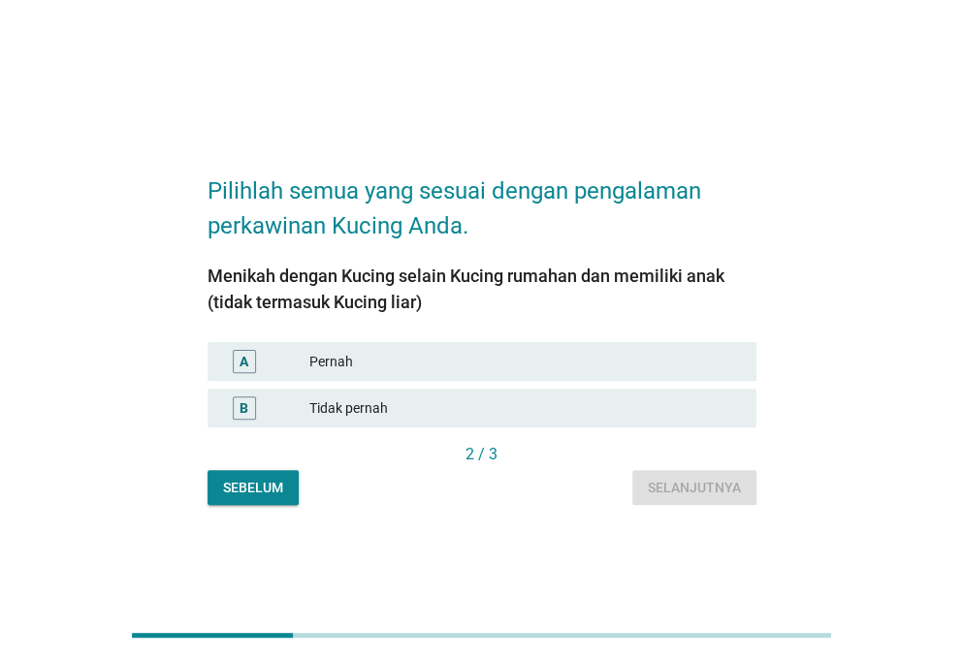
click at [415, 414] on div "Tidak pernah" at bounding box center [524, 408] width 431 height 23
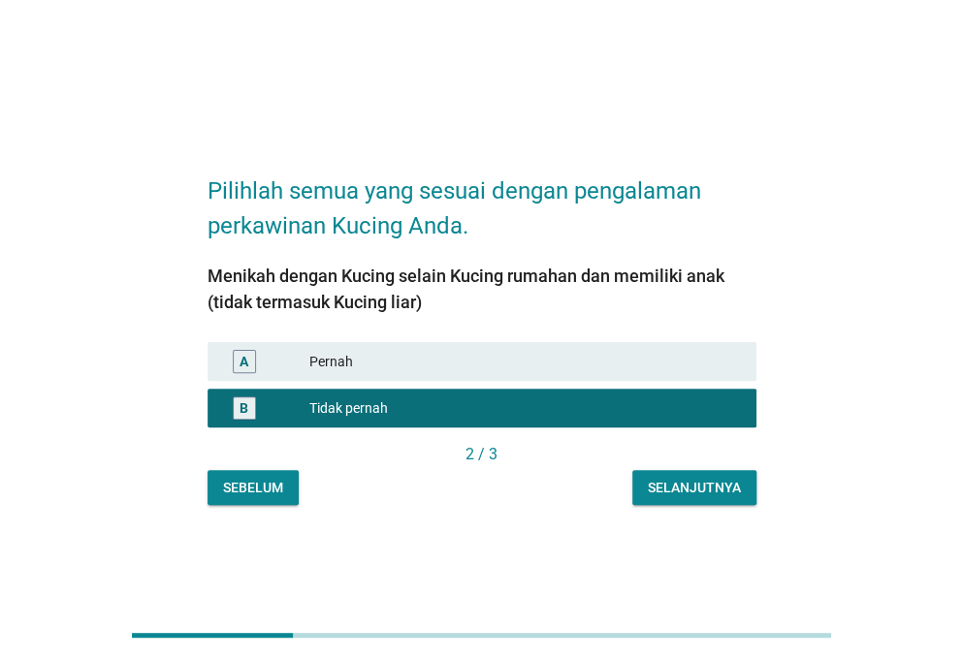
click at [679, 486] on div "Selanjutnya" at bounding box center [694, 488] width 93 height 20
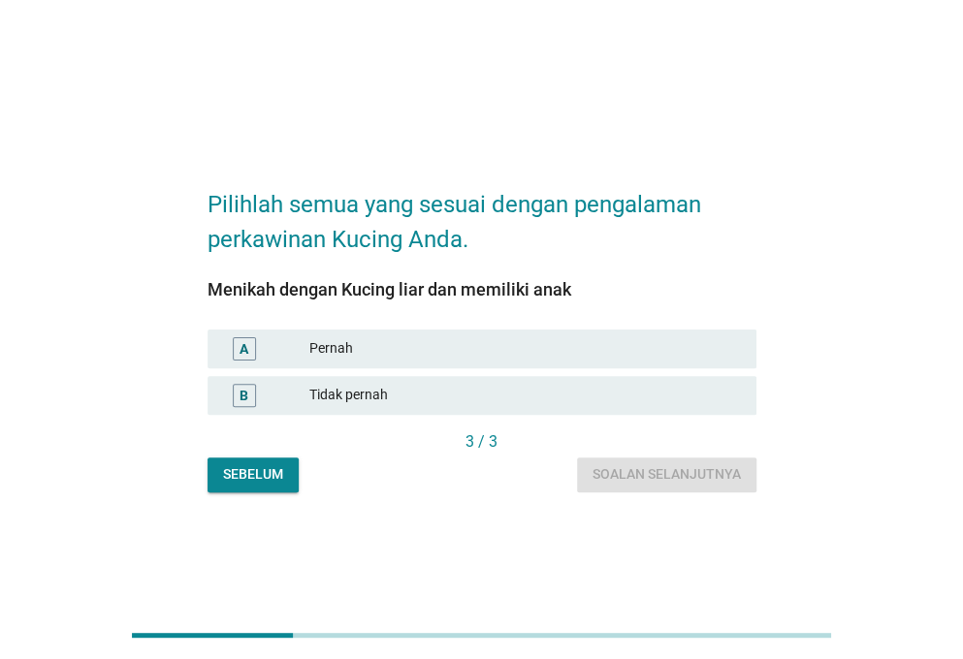
click at [347, 348] on div "Pernah" at bounding box center [524, 348] width 431 height 23
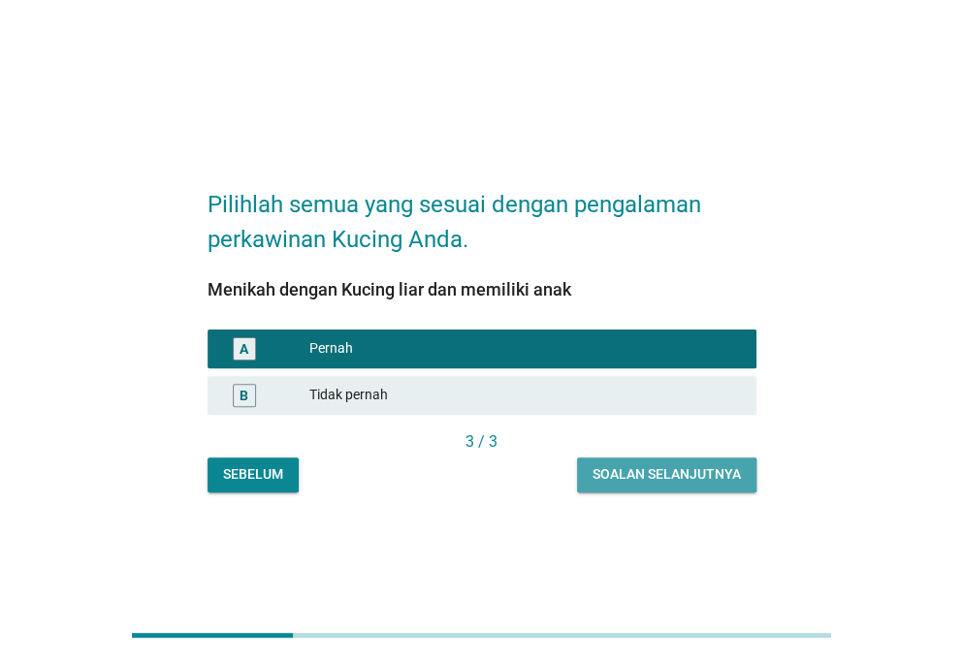
click at [640, 470] on div "Soalan selanjutnya" at bounding box center [666, 474] width 148 height 20
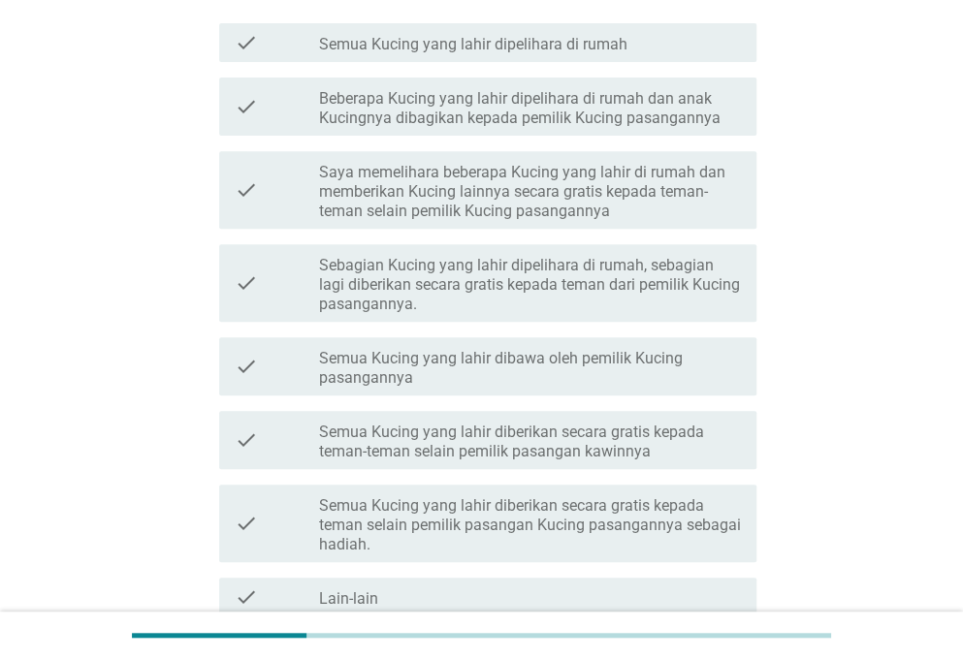
scroll to position [161, 0]
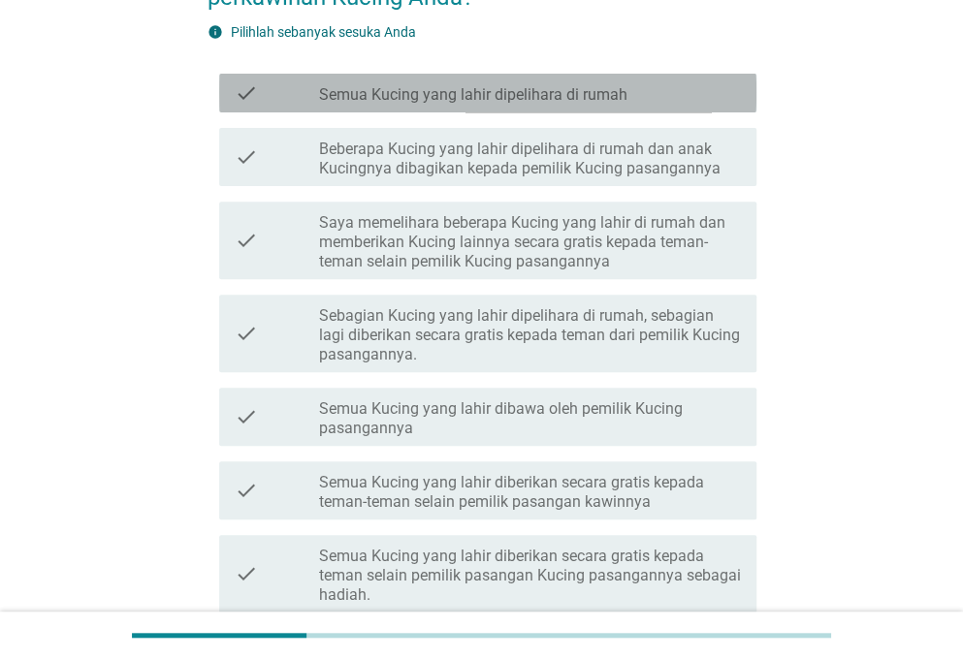
click at [500, 104] on div "check check_box_outline_blank Semua Kucing yang lahir dipelihara di rumah" at bounding box center [487, 93] width 537 height 39
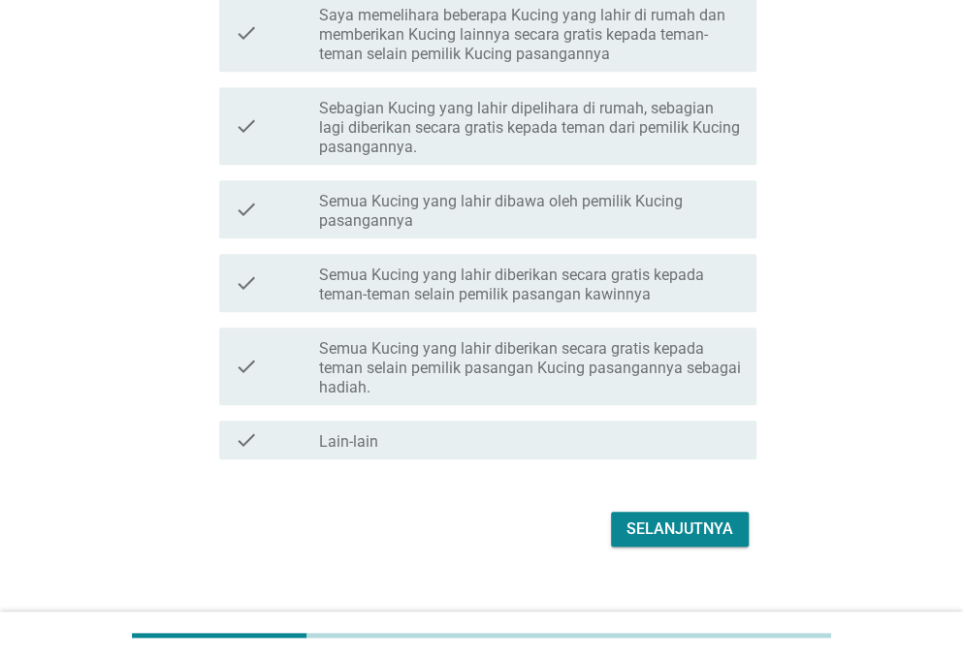
scroll to position [395, 0]
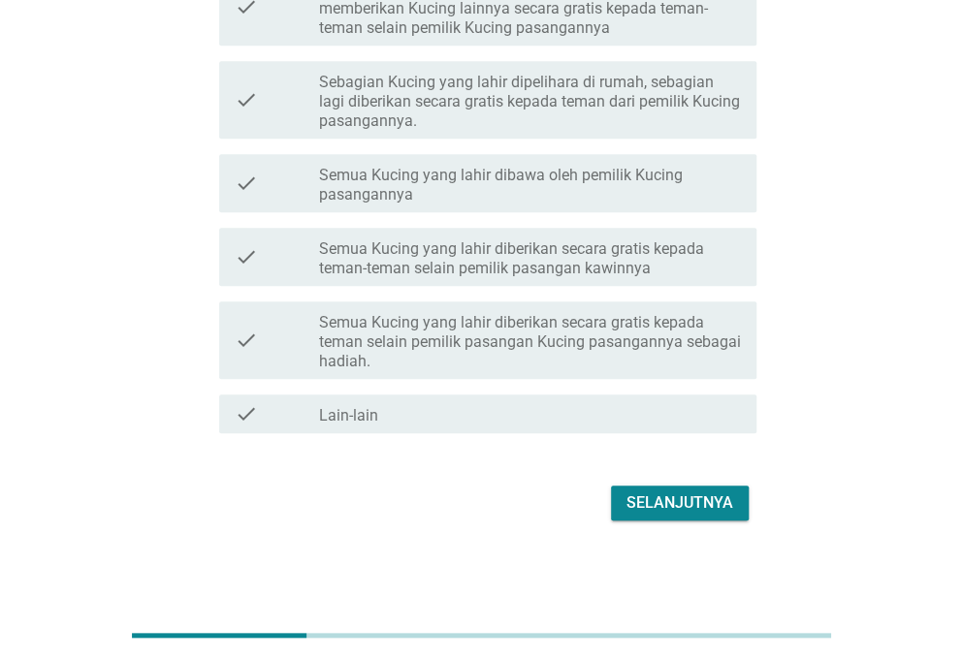
click at [667, 507] on div "Selanjutnya" at bounding box center [679, 503] width 107 height 23
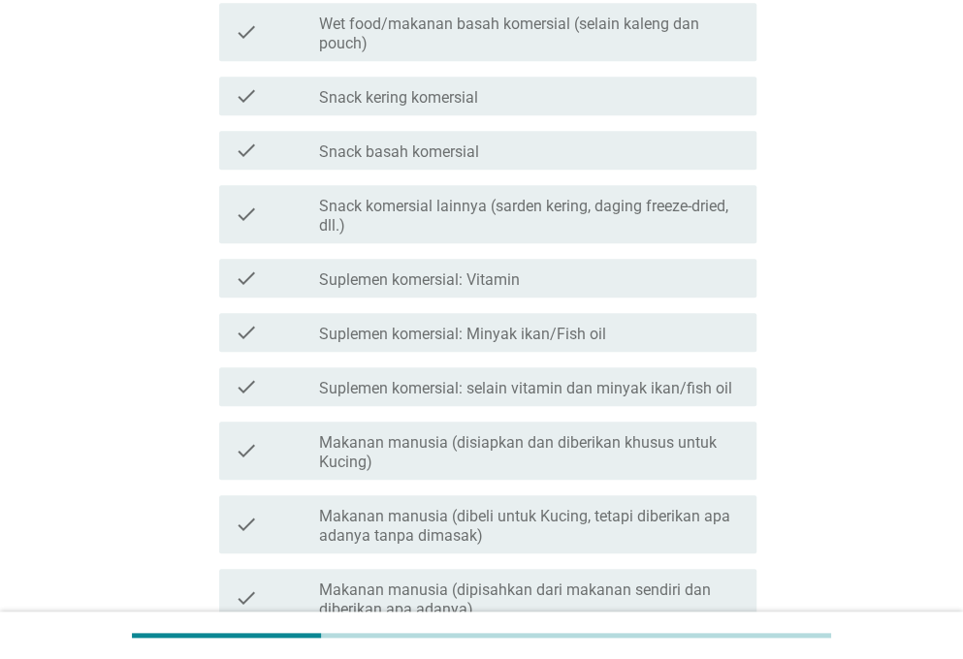
scroll to position [0, 0]
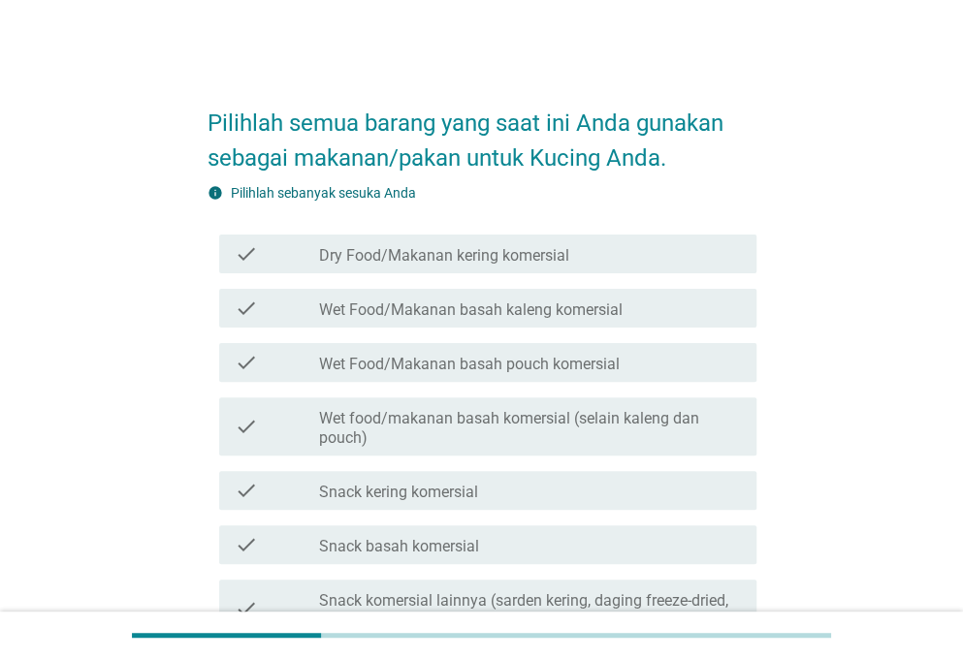
click at [482, 255] on label "Dry Food/Makanan kering komersial" at bounding box center [444, 255] width 250 height 19
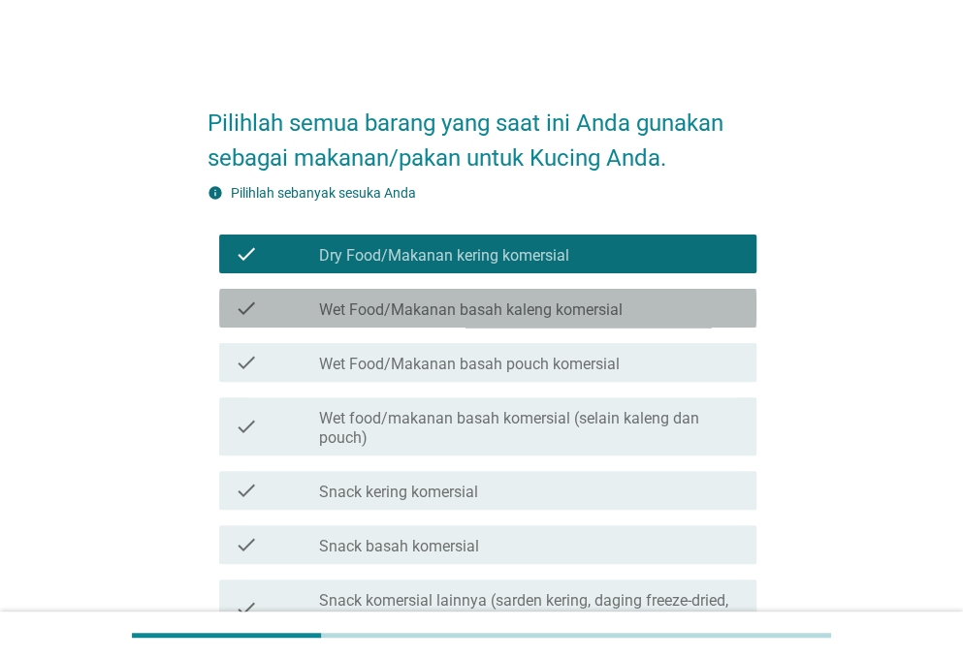
click at [454, 321] on div "check check_box_outline_blank Wet Food/Makanan basah kaleng komersial" at bounding box center [487, 308] width 537 height 39
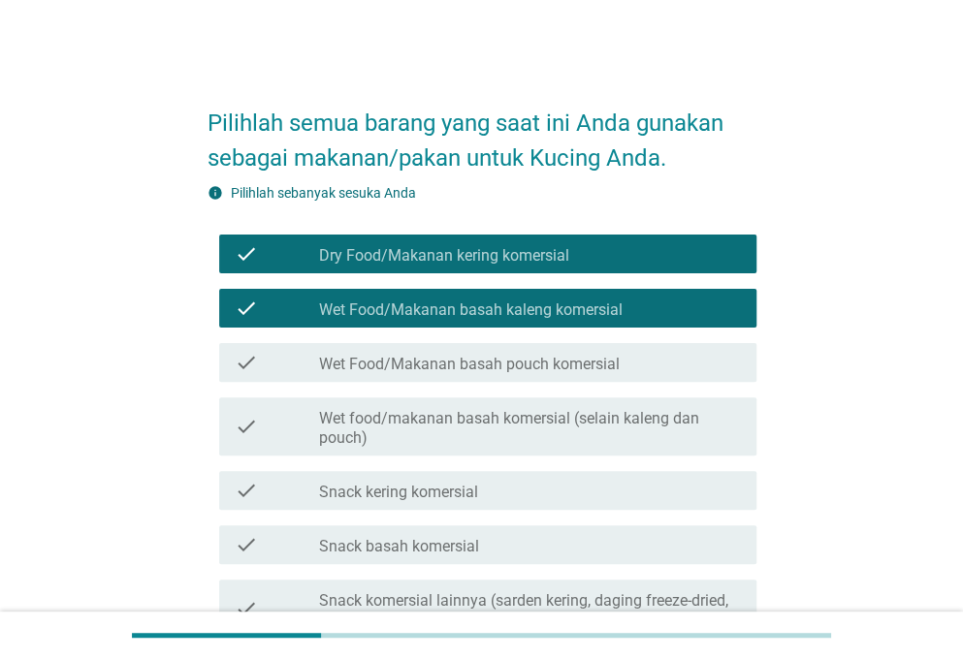
click at [519, 360] on label "Wet Food/Makanan basah pouch komersial" at bounding box center [469, 364] width 301 height 19
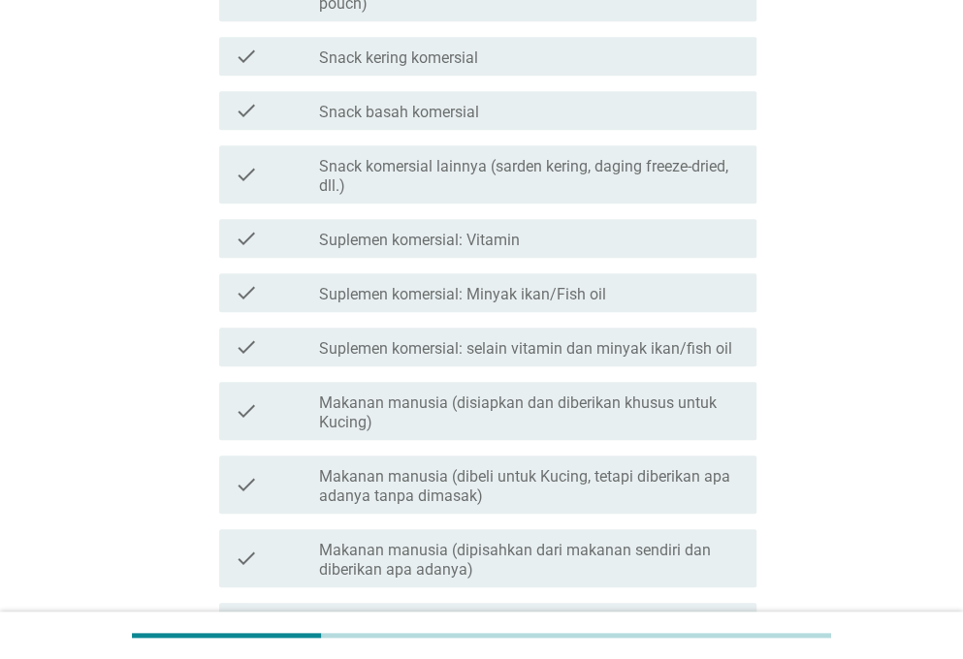
scroll to position [485, 0]
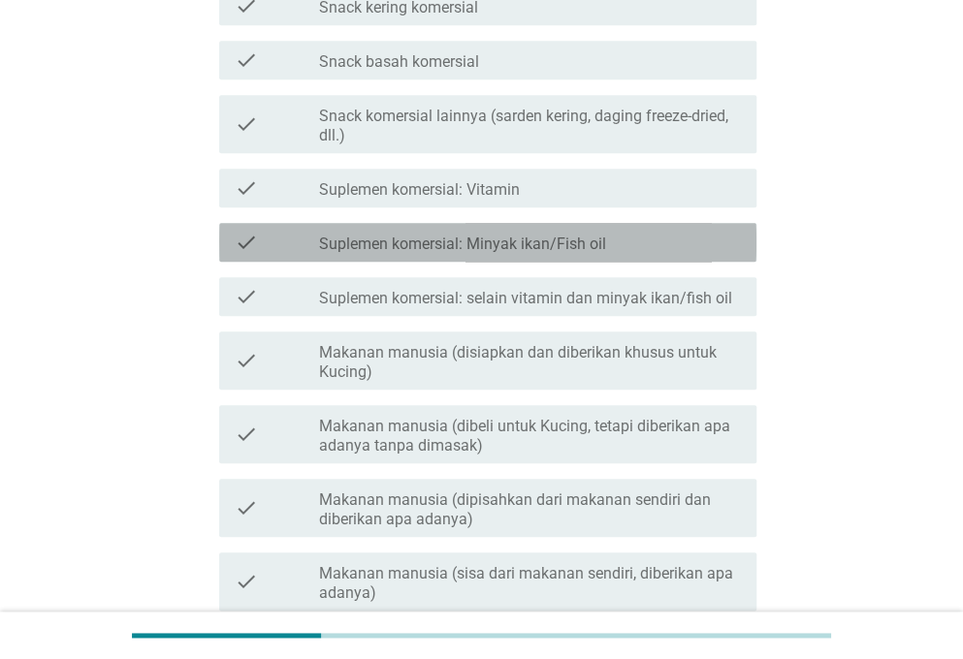
click at [500, 232] on div "check_box_outline_blank Suplemen komersial: Minyak ikan/Fish oil" at bounding box center [530, 242] width 422 height 23
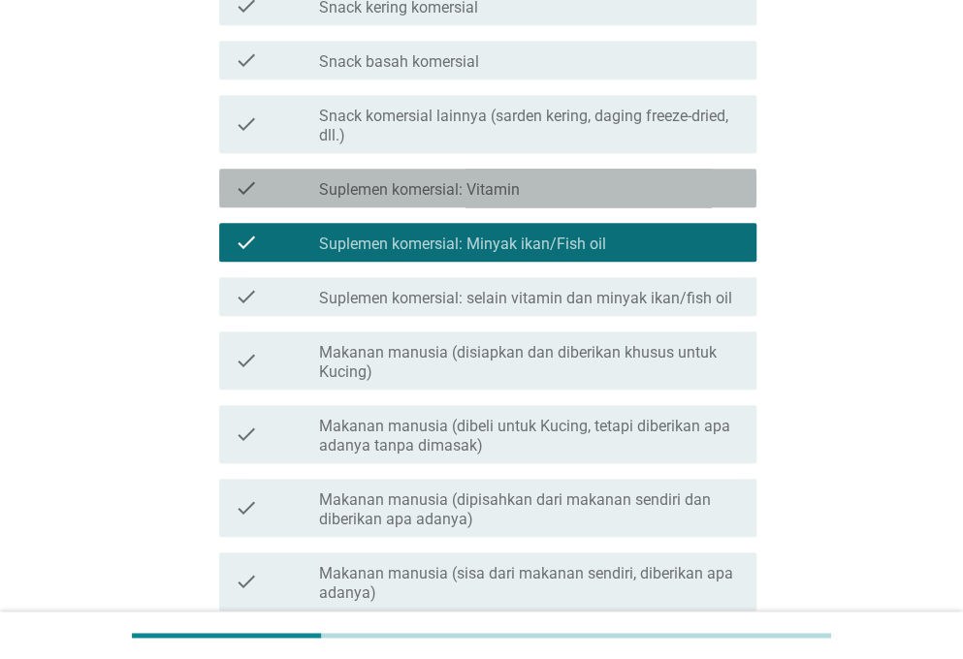
click at [529, 197] on div "check_box_outline_blank Suplemen komersial: Vitamin" at bounding box center [530, 187] width 422 height 23
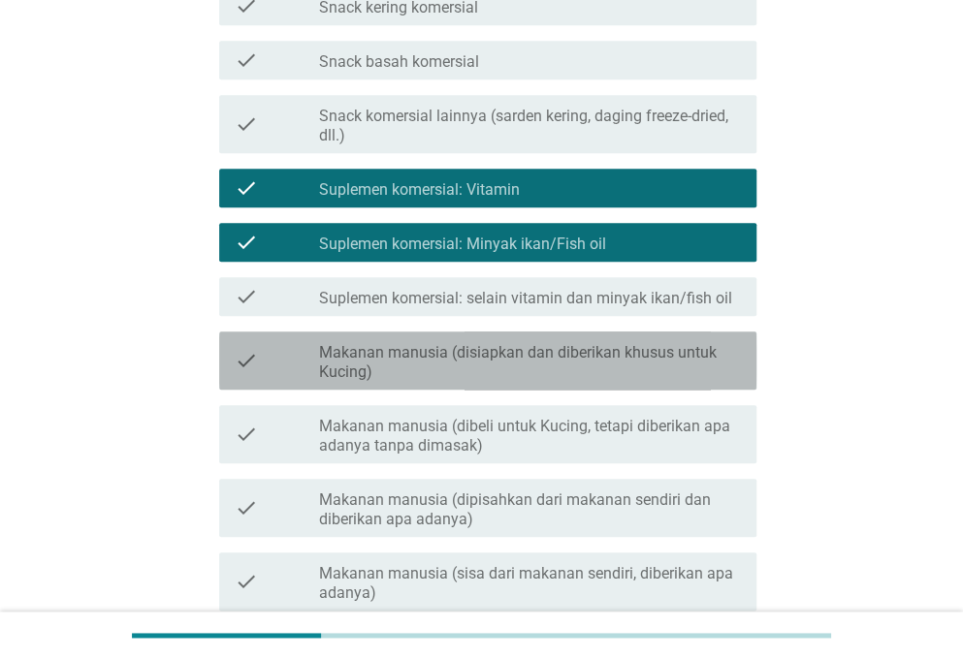
click at [584, 377] on label "Makanan manusia (disiapkan dan diberikan khusus untuk Kucing)" at bounding box center [530, 362] width 422 height 39
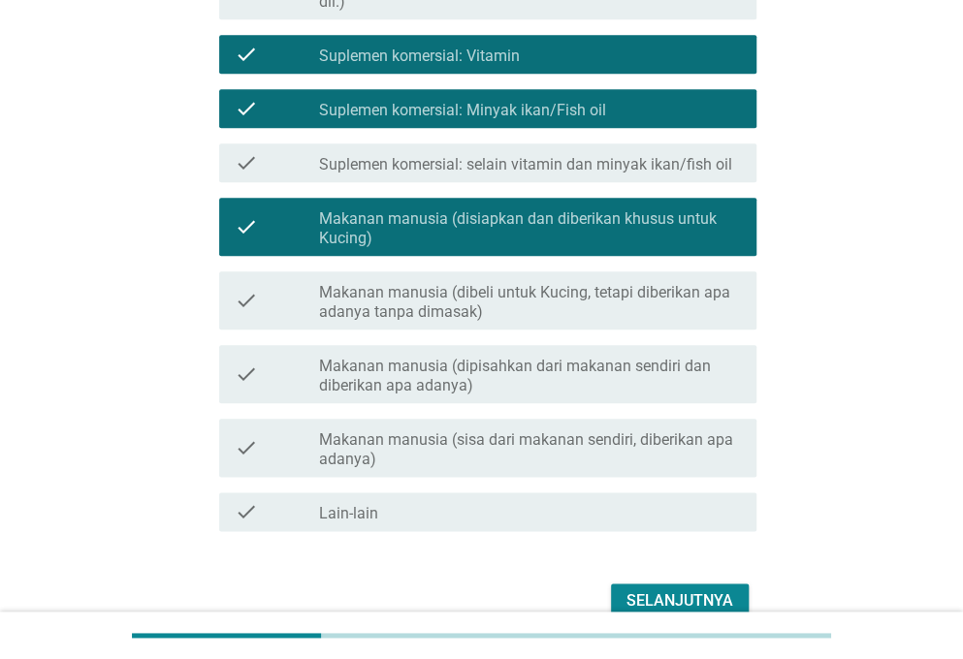
scroll to position [646, 0]
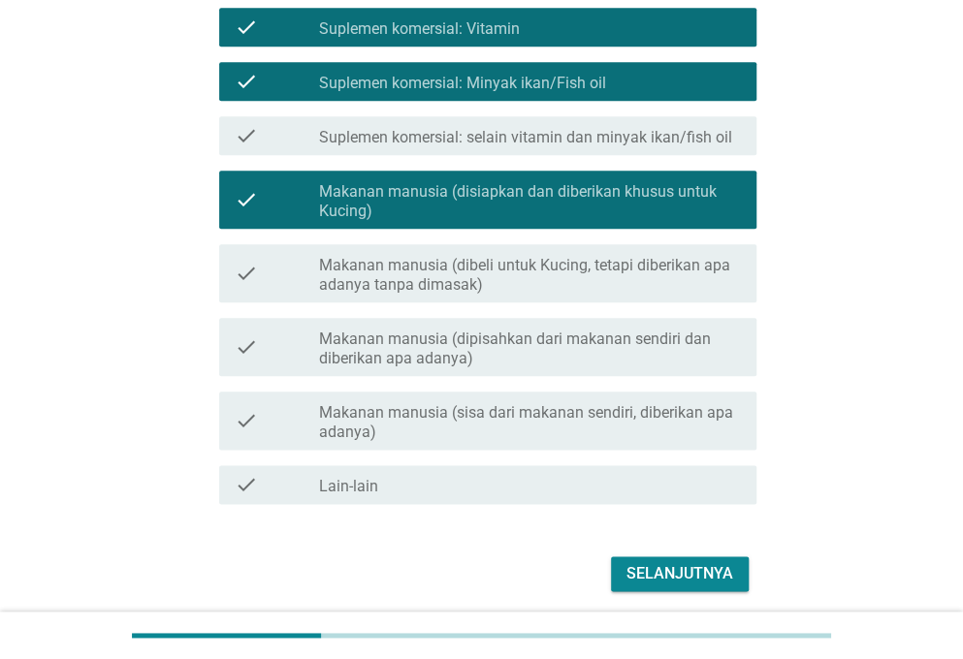
click at [541, 428] on label "Makanan manusia (sisa dari makanan sendiri, diberikan apa adanya)" at bounding box center [530, 422] width 422 height 39
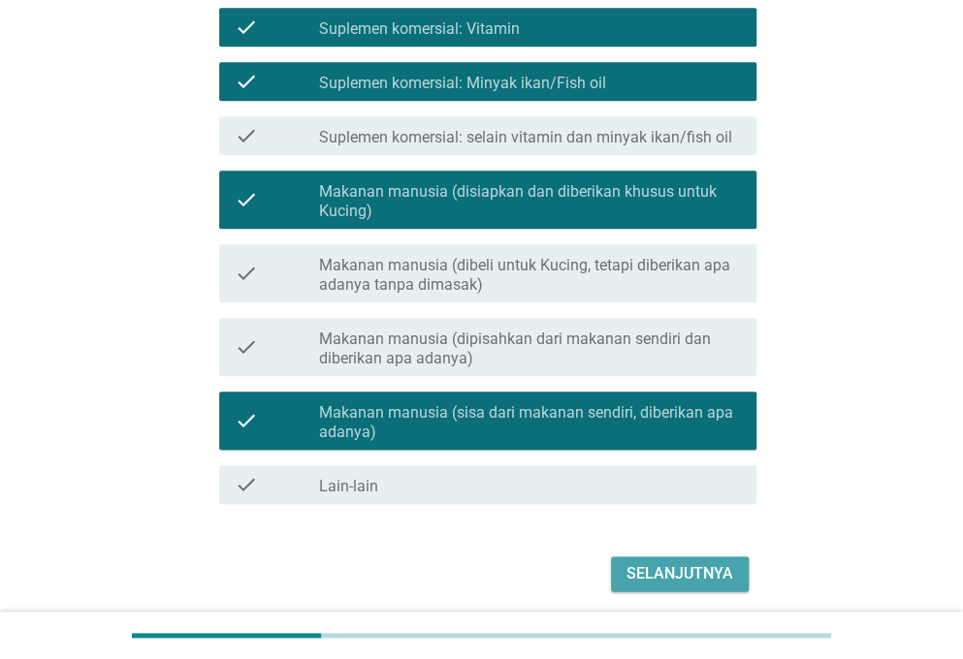
click at [669, 580] on div "Selanjutnya" at bounding box center [679, 573] width 107 height 23
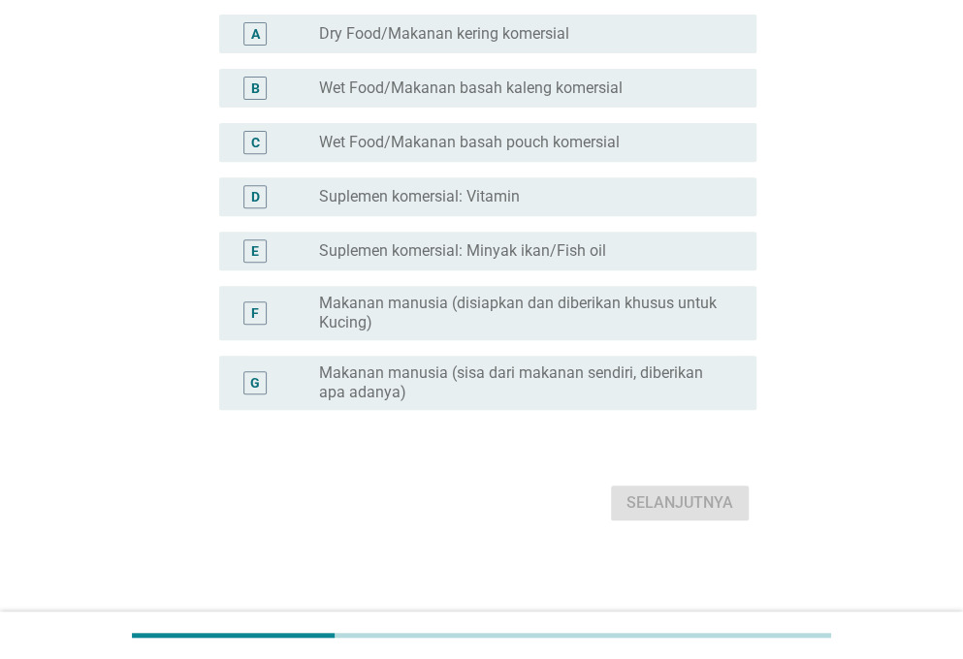
scroll to position [0, 0]
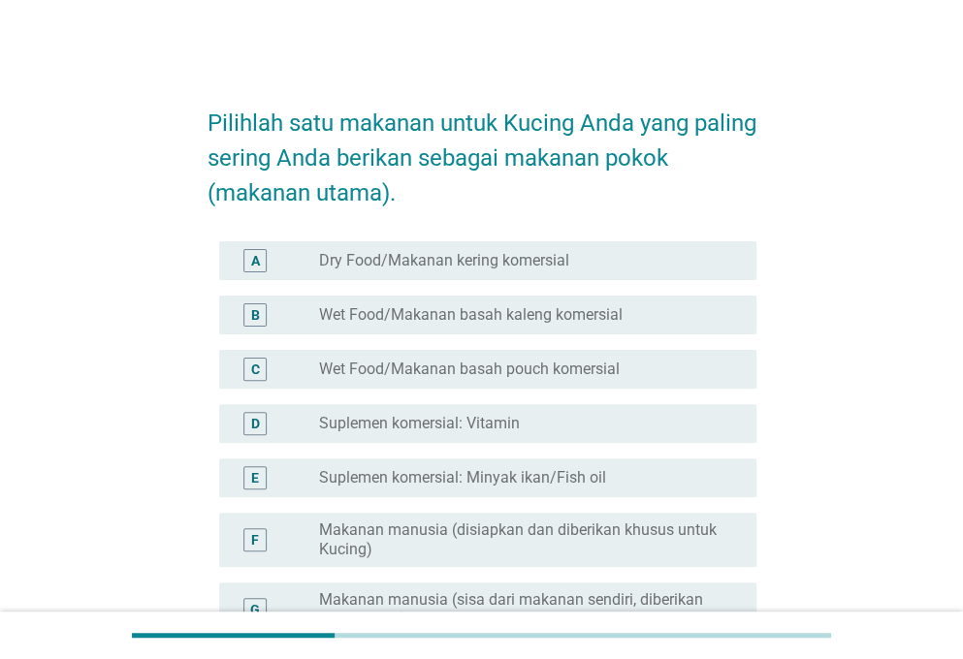
click at [407, 257] on label "Dry Food/Makanan kering komersial" at bounding box center [444, 260] width 250 height 19
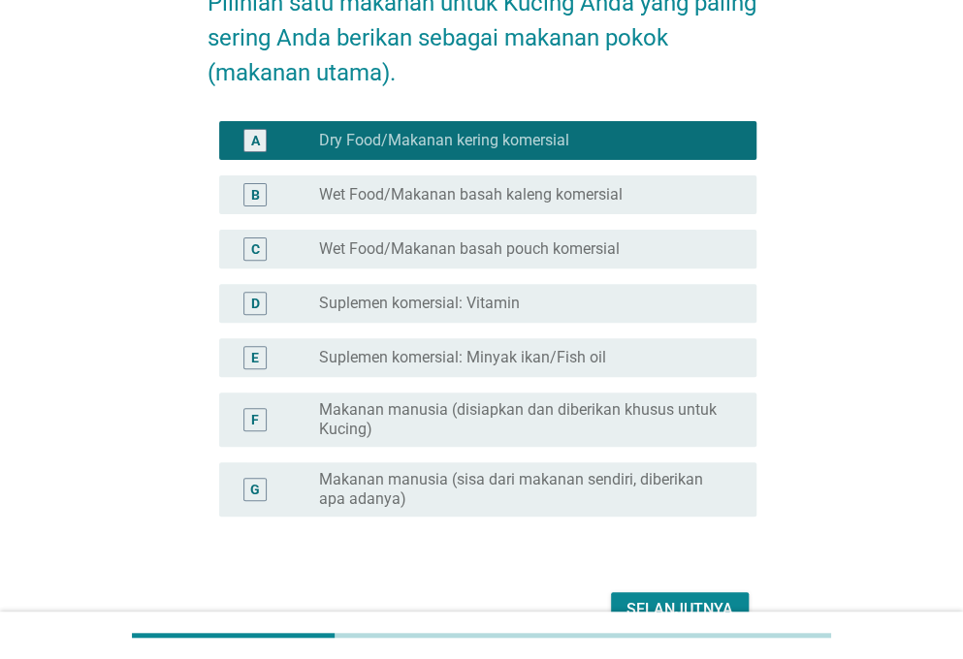
scroll to position [227, 0]
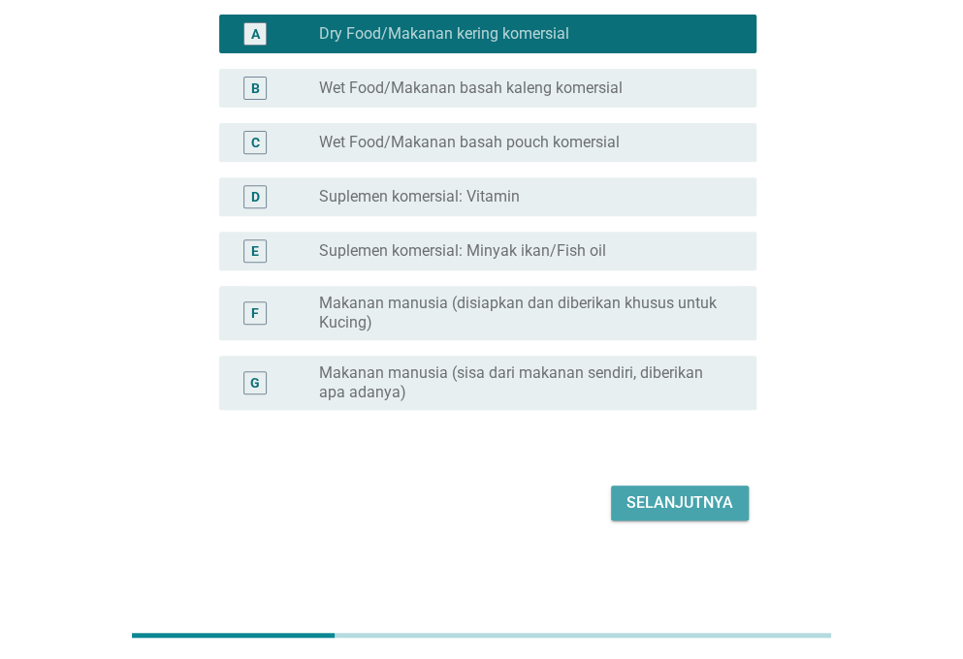
click at [694, 518] on button "Selanjutnya" at bounding box center [680, 503] width 138 height 35
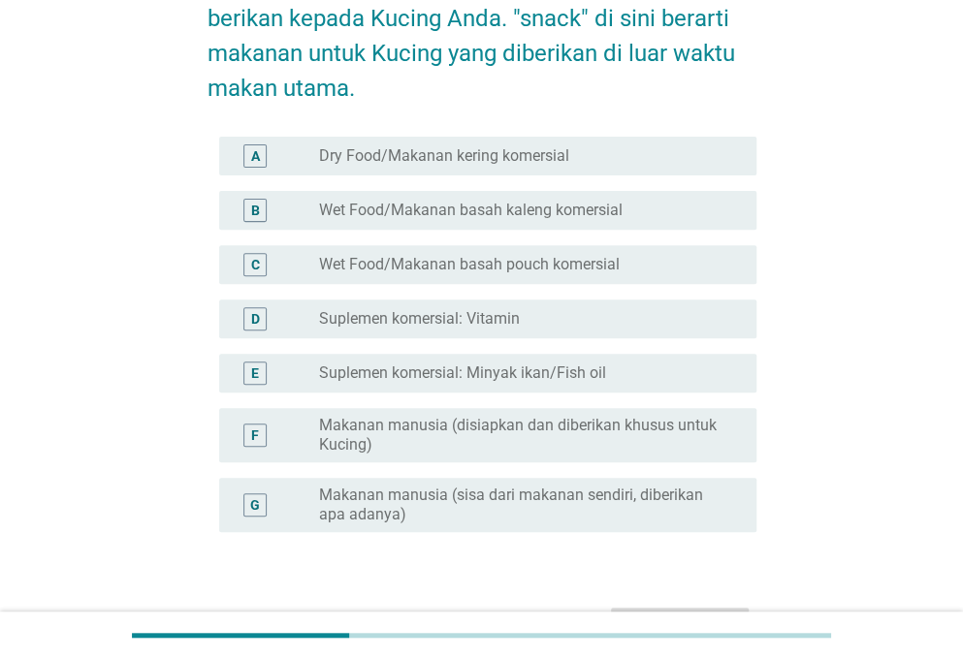
scroll to position [161, 0]
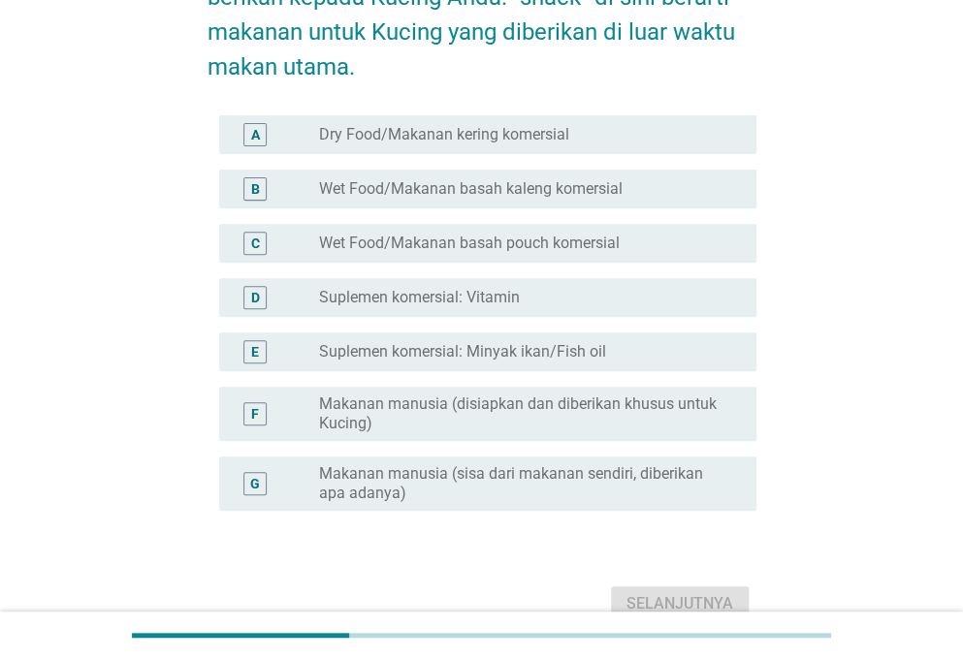
drag, startPoint x: 574, startPoint y: 249, endPoint x: 607, endPoint y: 273, distance: 40.9
click at [575, 248] on label "Wet Food/Makanan basah pouch komersial" at bounding box center [469, 243] width 301 height 19
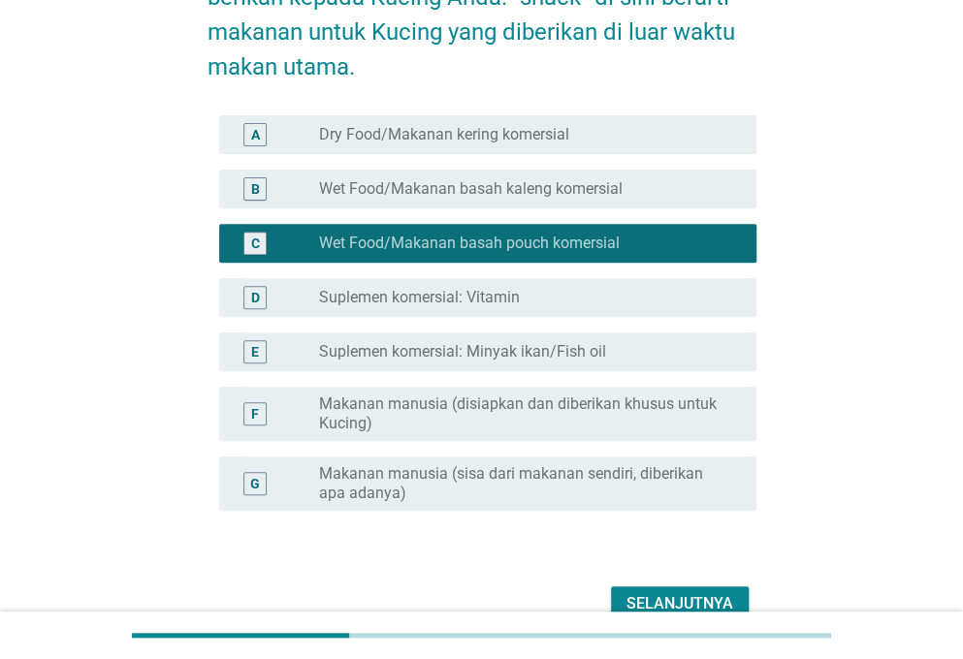
click at [693, 597] on div "Selanjutnya" at bounding box center [679, 603] width 107 height 23
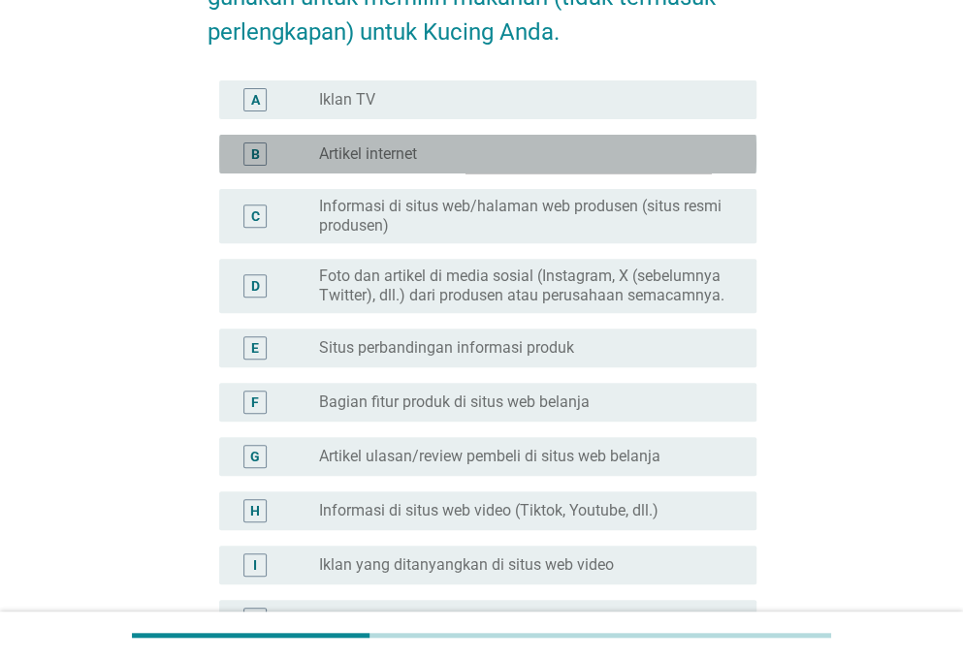
click at [444, 146] on div "radio_button_unchecked Artikel internet" at bounding box center [522, 153] width 406 height 19
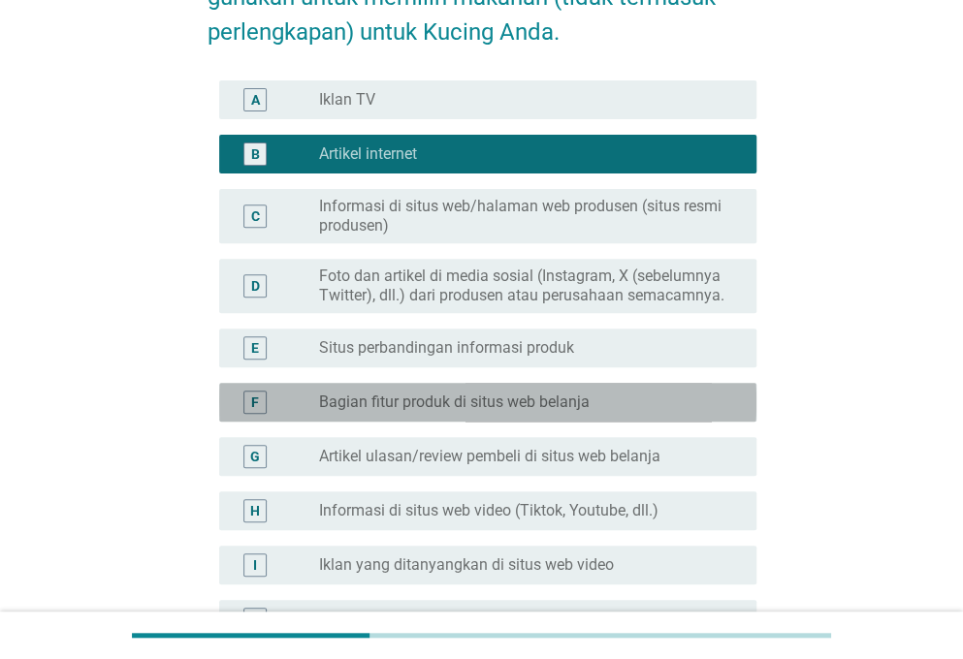
click at [463, 408] on label "Bagian fitur produk di situs web belanja" at bounding box center [454, 402] width 270 height 19
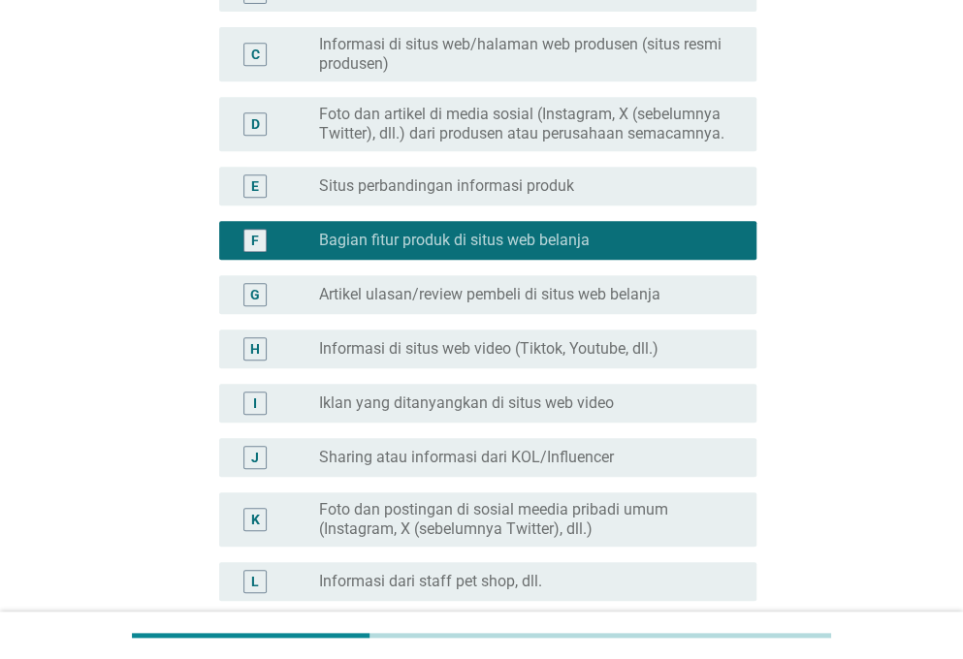
scroll to position [485, 0]
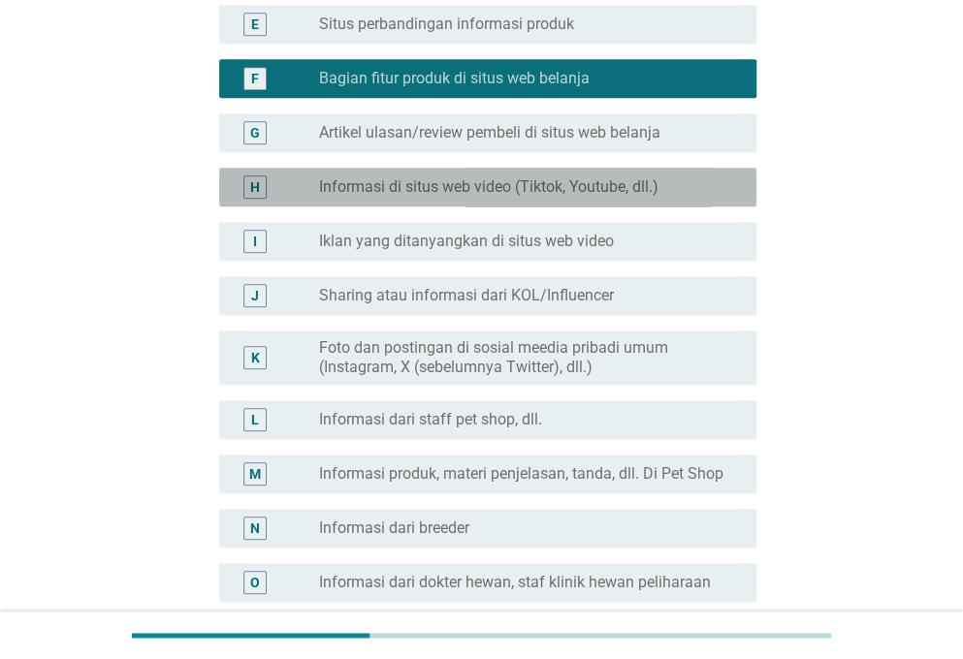
click at [530, 185] on label "Informasi di situs web video (Tiktok, Youtube, dll.)" at bounding box center [488, 186] width 339 height 19
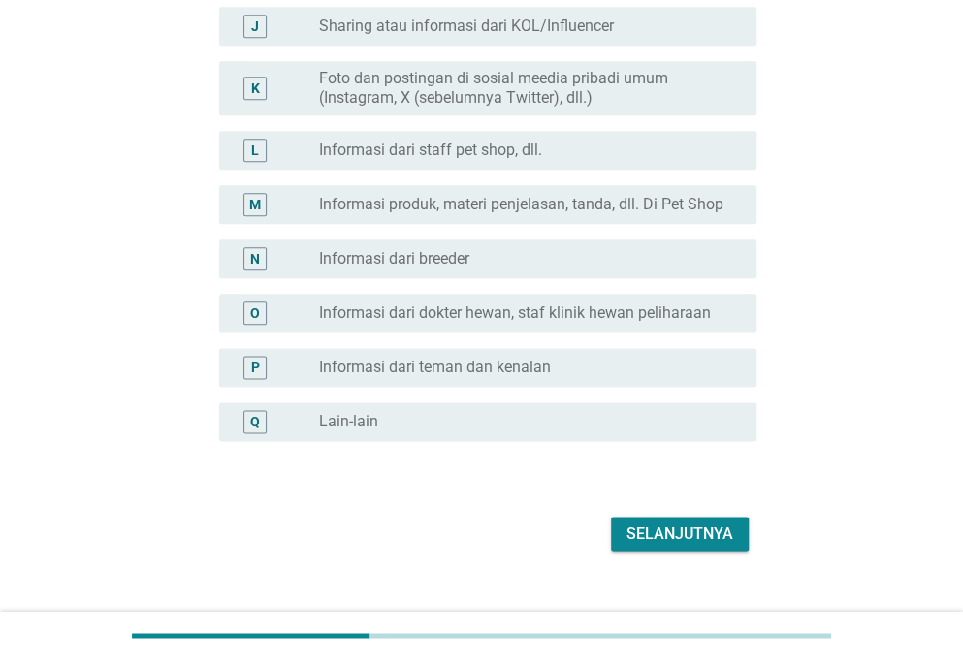
scroll to position [785, 0]
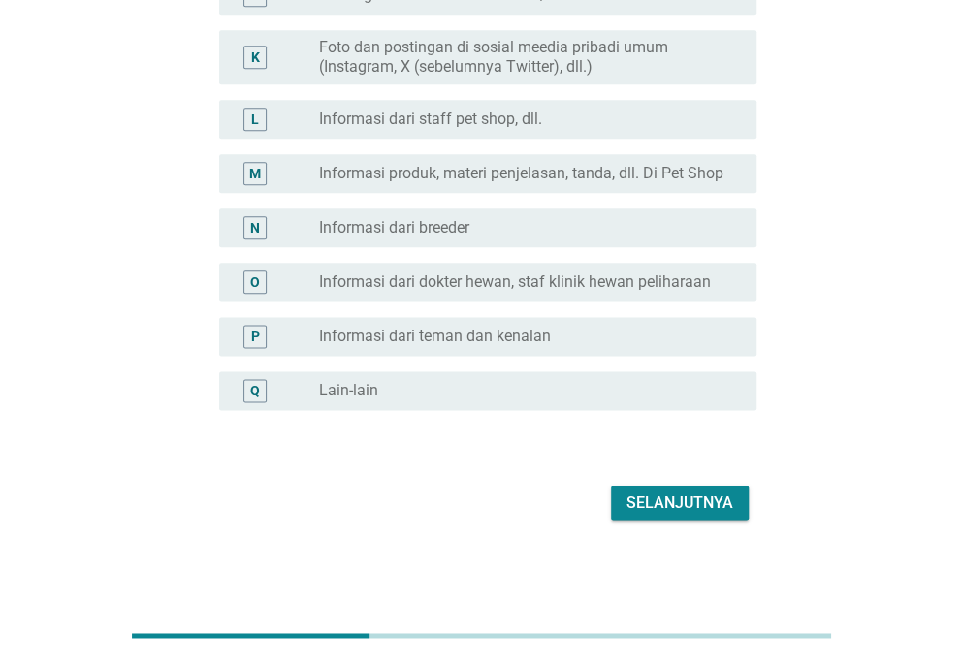
click at [709, 492] on div "Selanjutnya" at bounding box center [679, 503] width 107 height 23
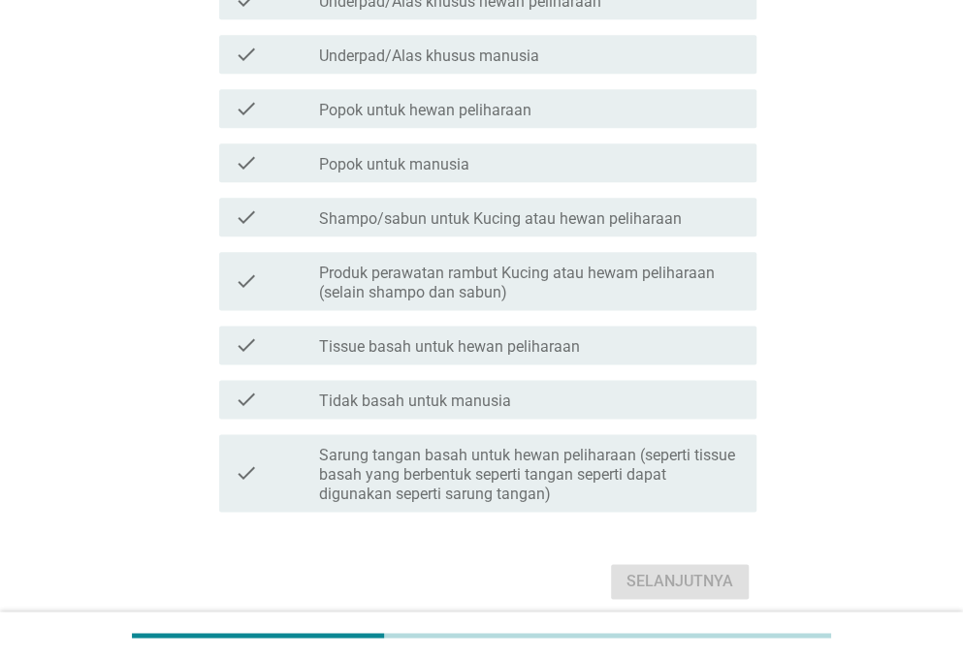
scroll to position [0, 0]
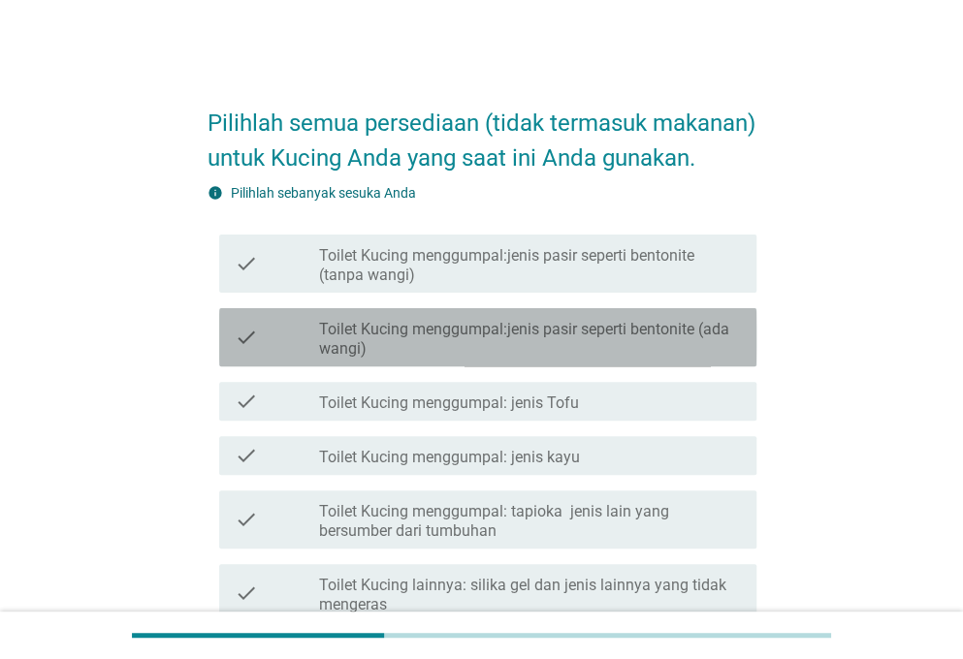
click at [477, 359] on label "Toilet Kucing menggumpal:jenis pasir seperti bentonite (ada wangi)" at bounding box center [530, 339] width 422 height 39
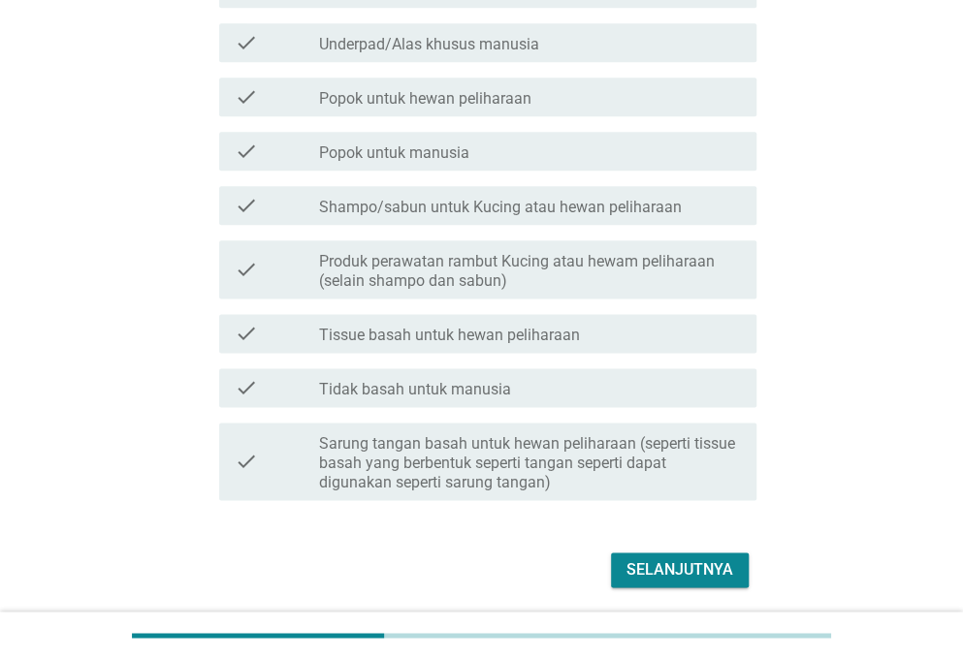
scroll to position [808, 0]
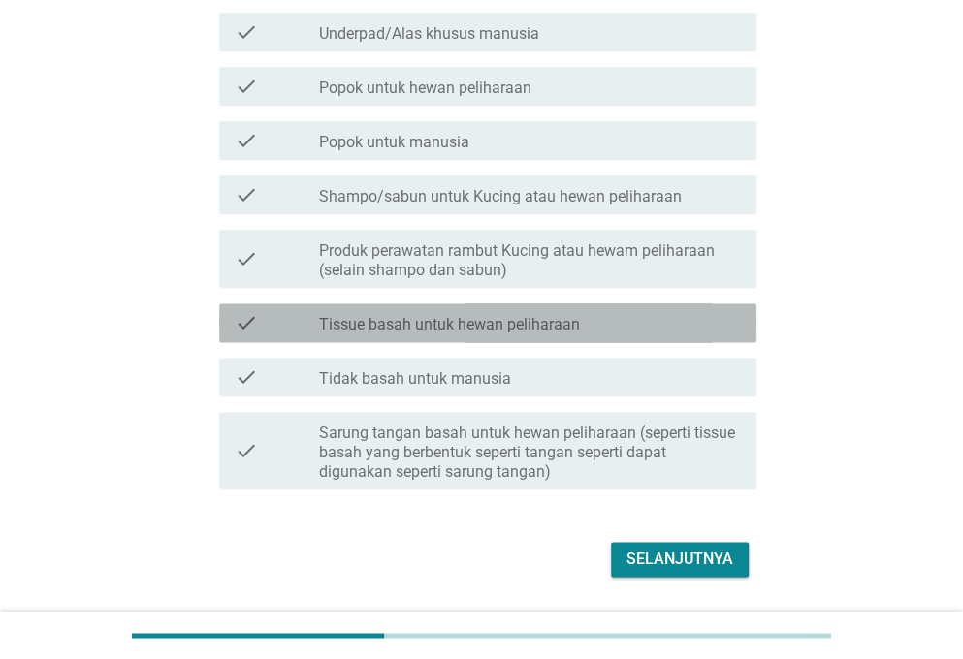
click at [553, 334] on div "check_box_outline_blank Tissue basah untuk hewan peliharaan" at bounding box center [530, 322] width 422 height 23
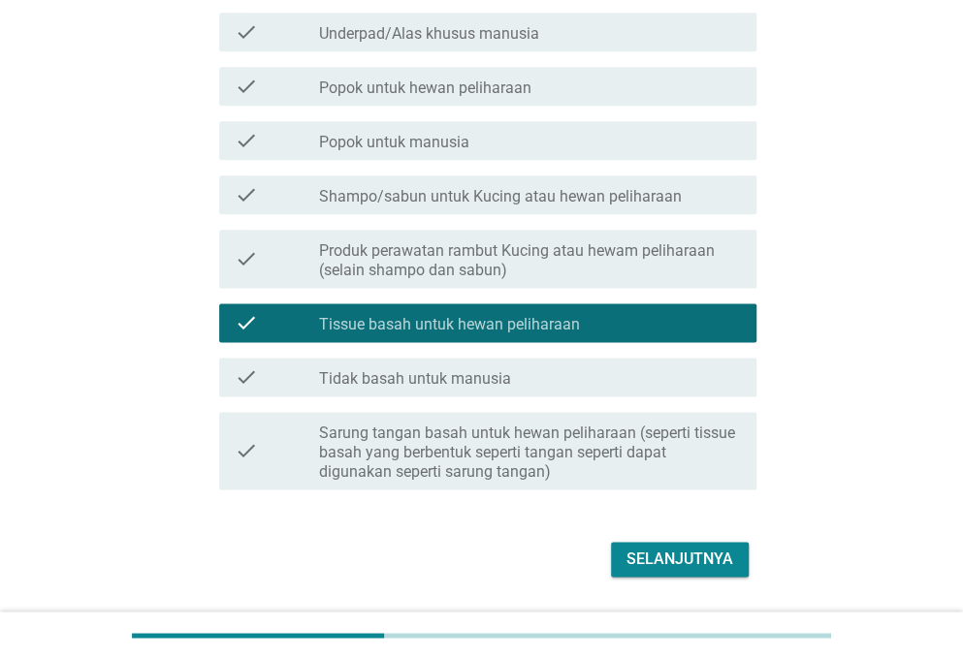
click at [675, 571] on div "Selanjutnya" at bounding box center [679, 559] width 107 height 23
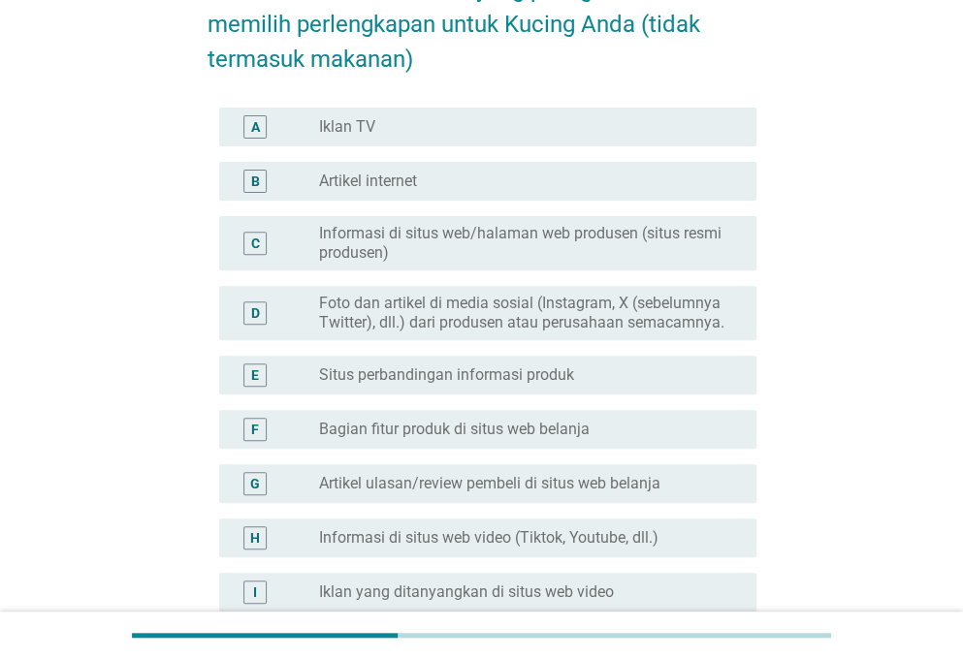
scroll to position [161, 0]
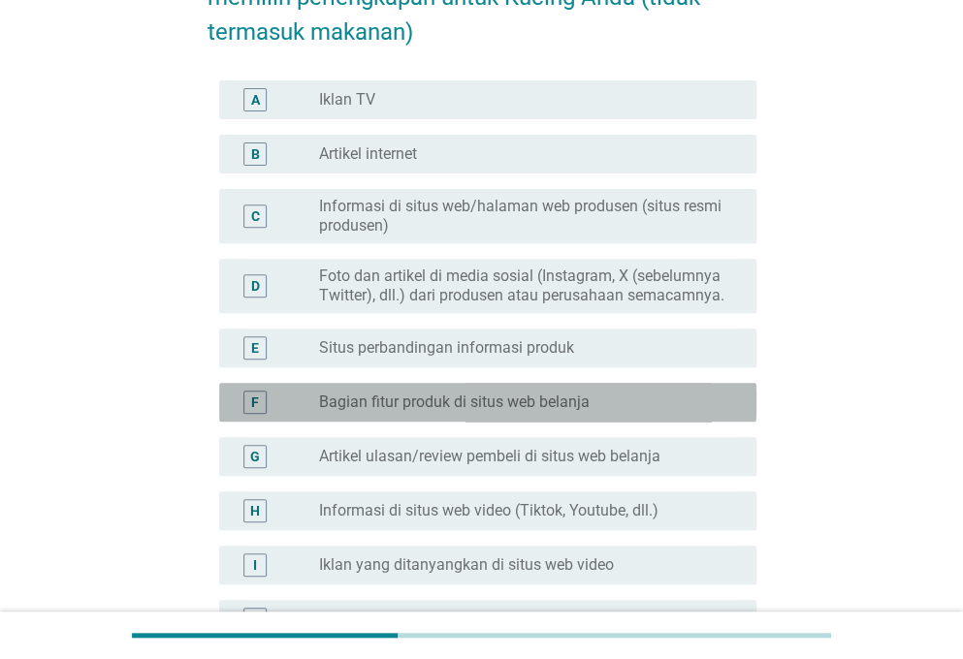
click at [566, 398] on label "Bagian fitur produk di situs web belanja" at bounding box center [454, 402] width 270 height 19
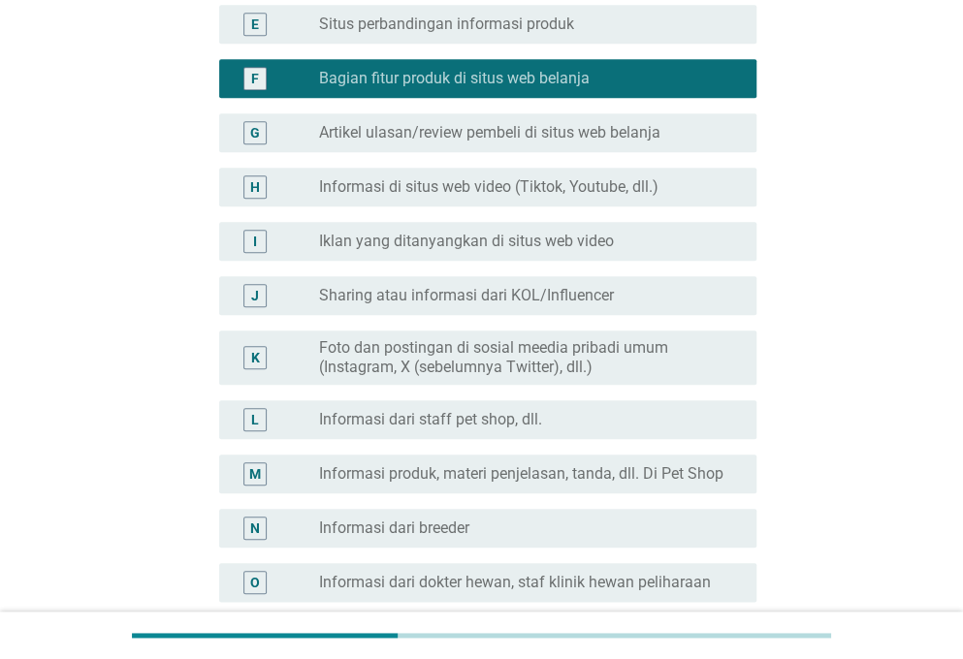
scroll to position [785, 0]
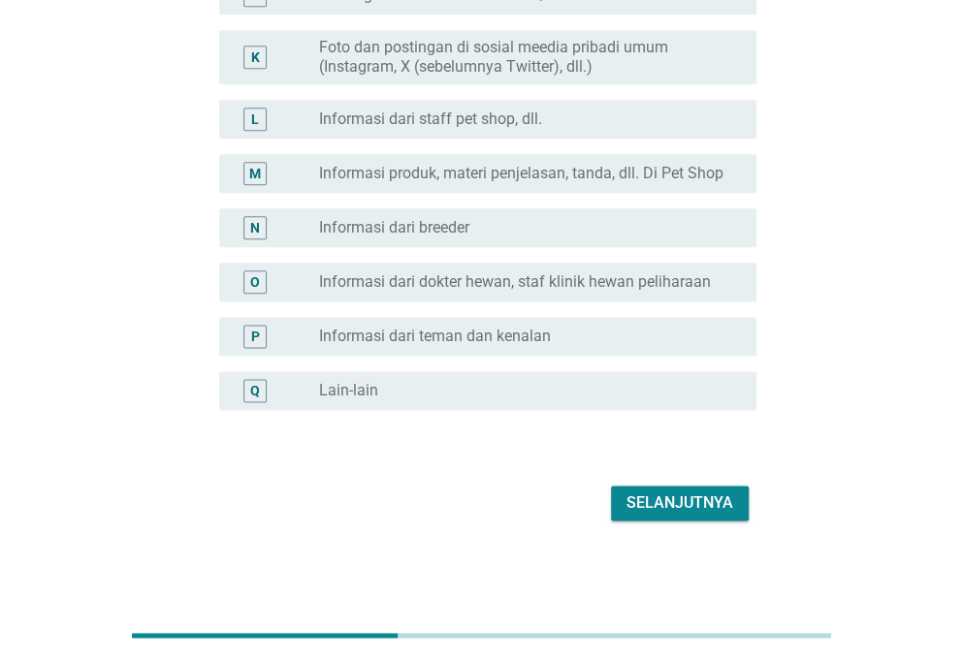
click at [670, 488] on button "Selanjutnya" at bounding box center [680, 503] width 138 height 35
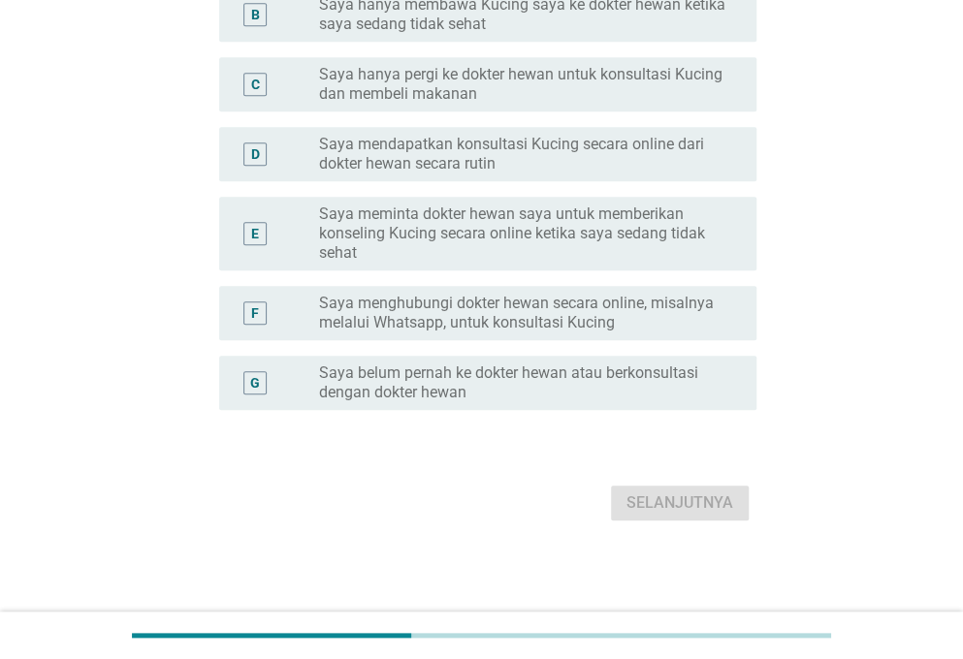
scroll to position [0, 0]
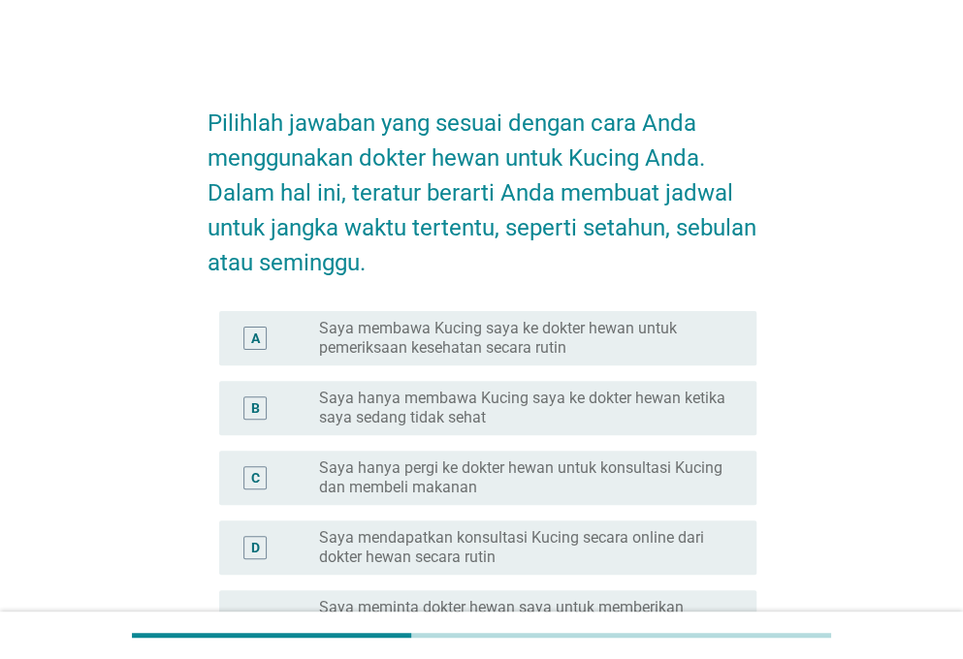
click at [503, 429] on div "B radio_button_unchecked Saya hanya membawa Kucing saya ke dokter hewan ketika …" at bounding box center [487, 408] width 537 height 54
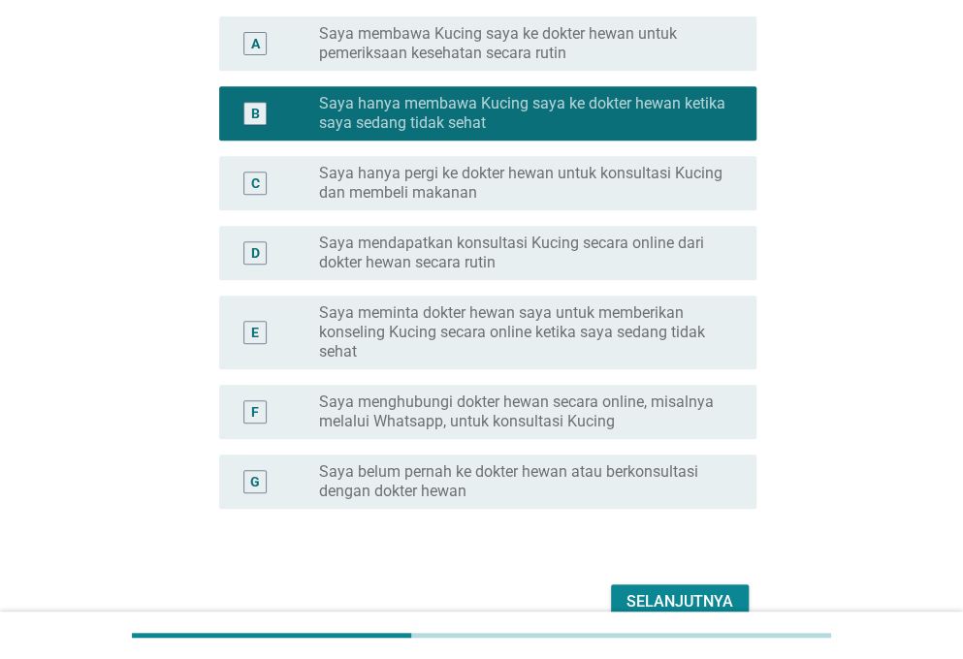
scroll to position [323, 0]
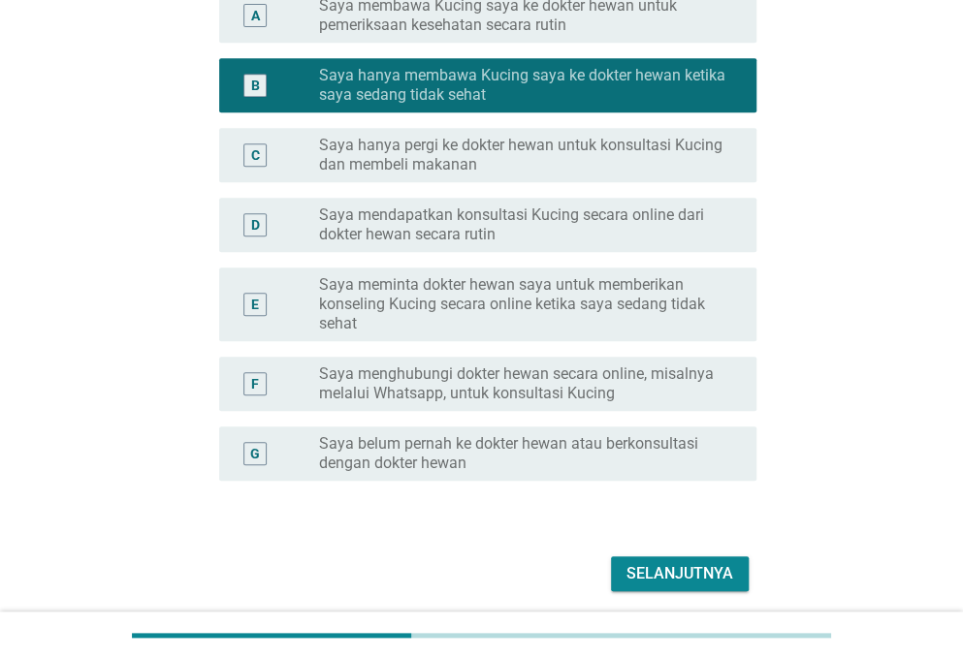
click at [677, 569] on div "Selanjutnya" at bounding box center [679, 573] width 107 height 23
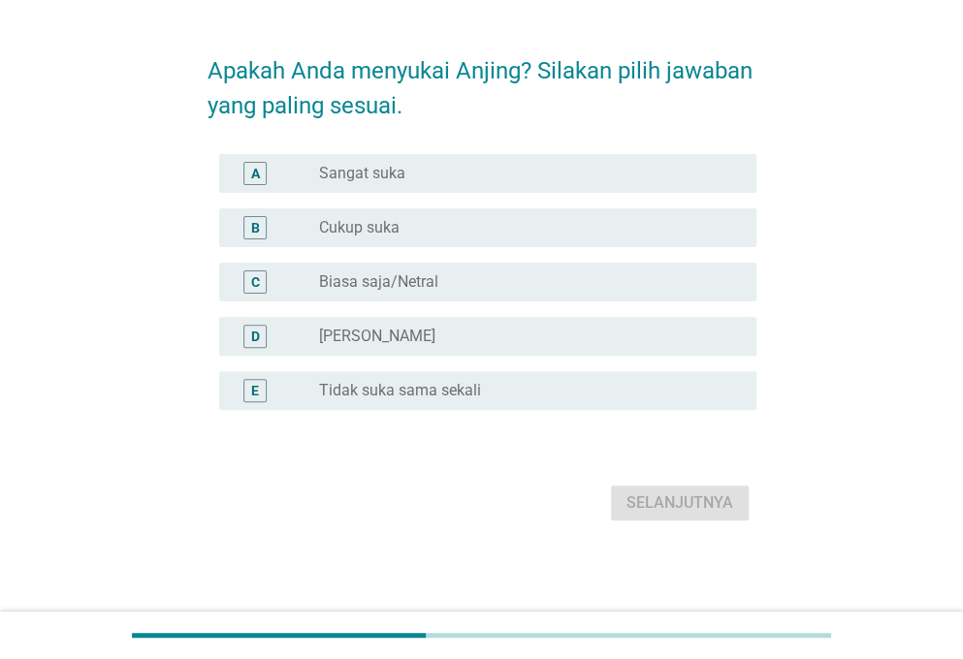
scroll to position [0, 0]
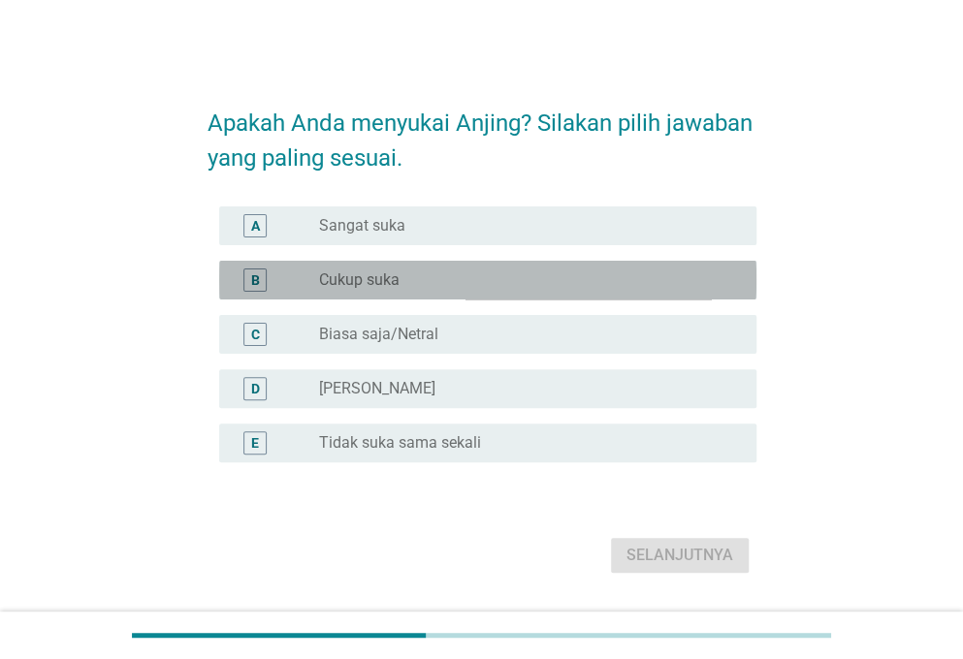
click at [440, 267] on div "B radio_button_unchecked Cukup suka" at bounding box center [487, 280] width 537 height 39
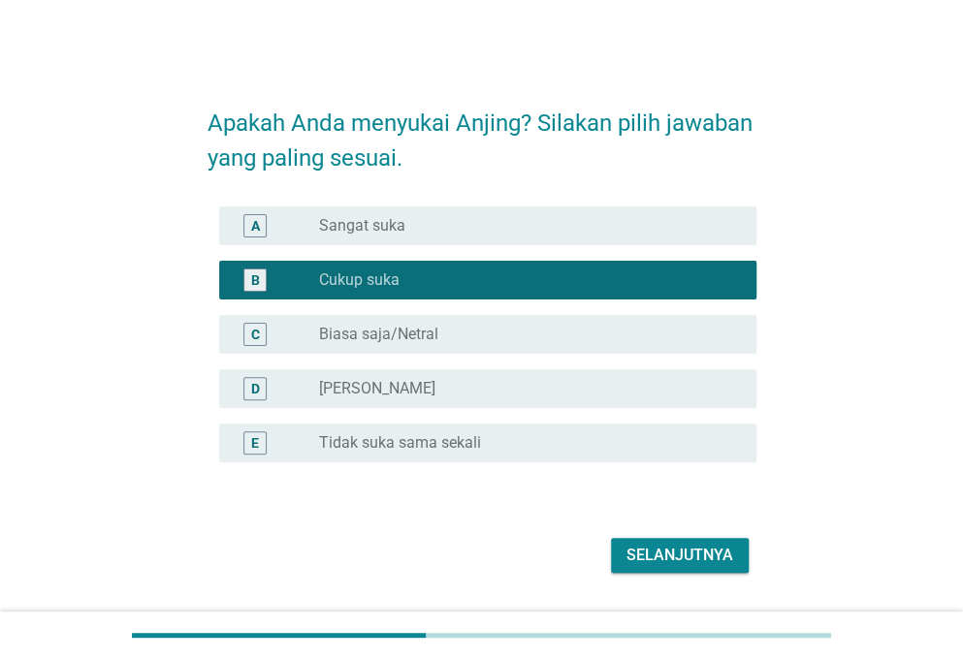
click at [662, 553] on div "Selanjutnya" at bounding box center [679, 555] width 107 height 23
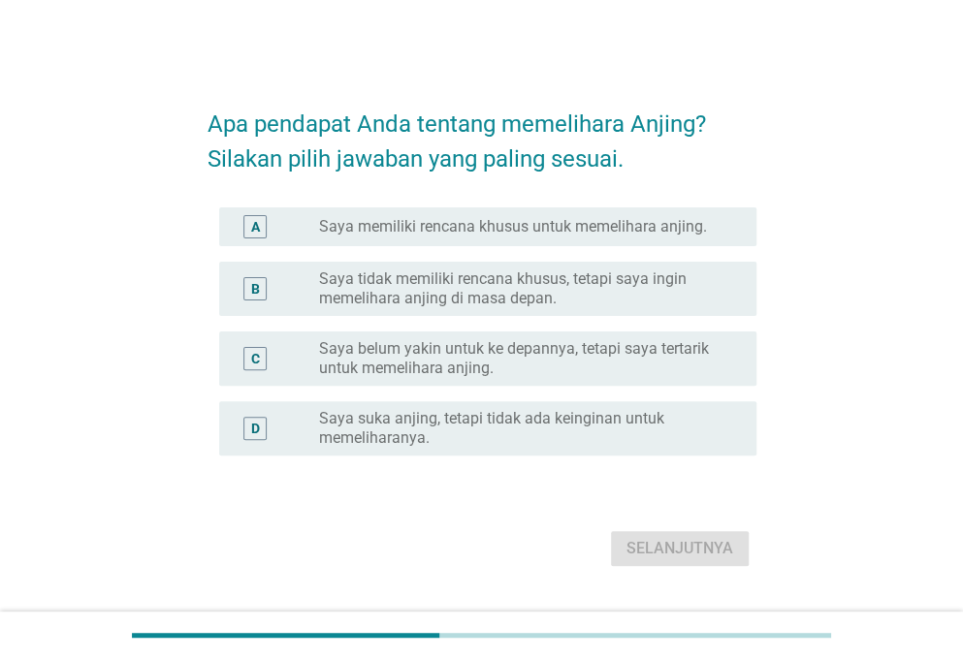
click at [520, 426] on label "Saya suka anjing, tetapi tidak ada keinginan untuk memeliharanya." at bounding box center [522, 428] width 406 height 39
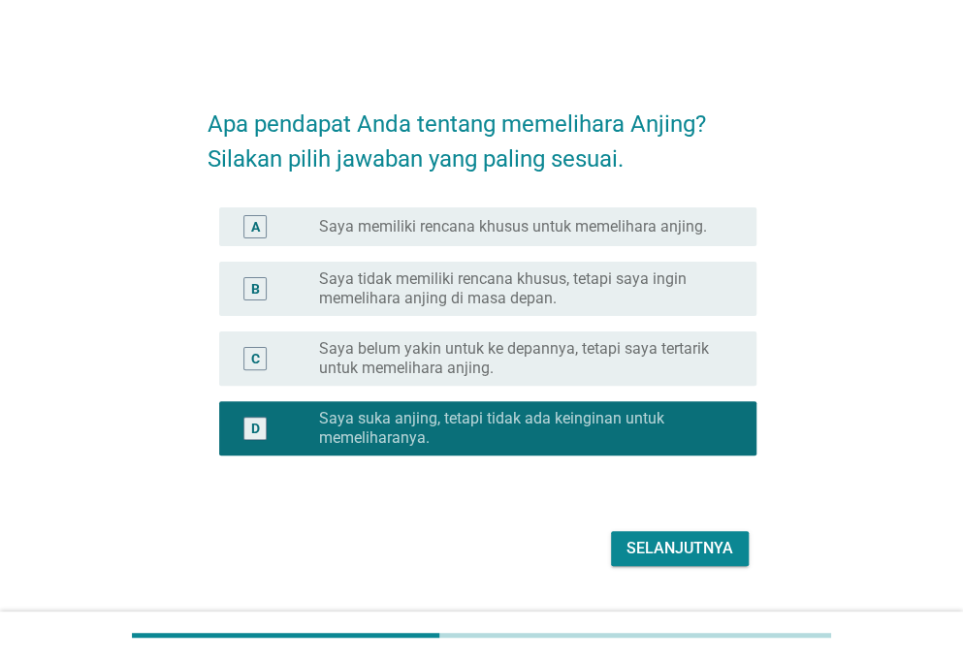
click at [696, 556] on div "Selanjutnya" at bounding box center [679, 548] width 107 height 23
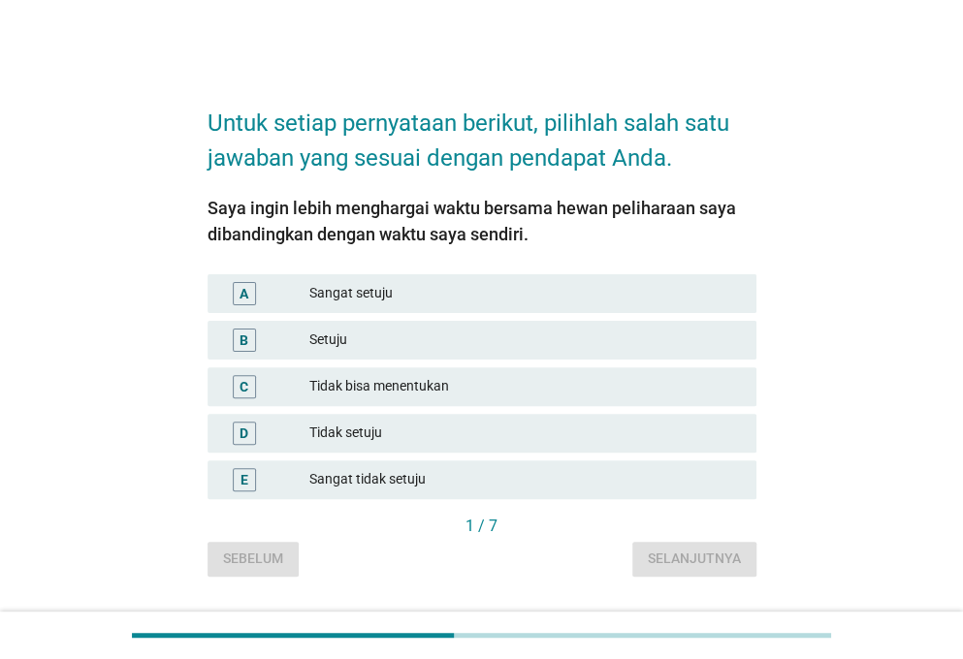
click at [401, 295] on div "Sangat setuju" at bounding box center [524, 293] width 431 height 23
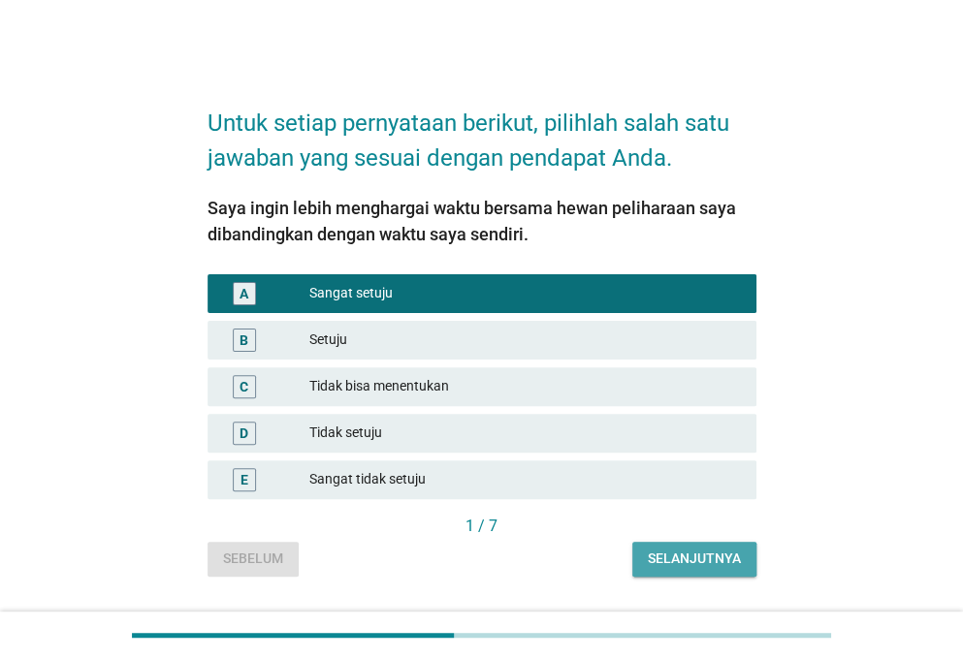
click at [702, 565] on div "Selanjutnya" at bounding box center [694, 559] width 93 height 20
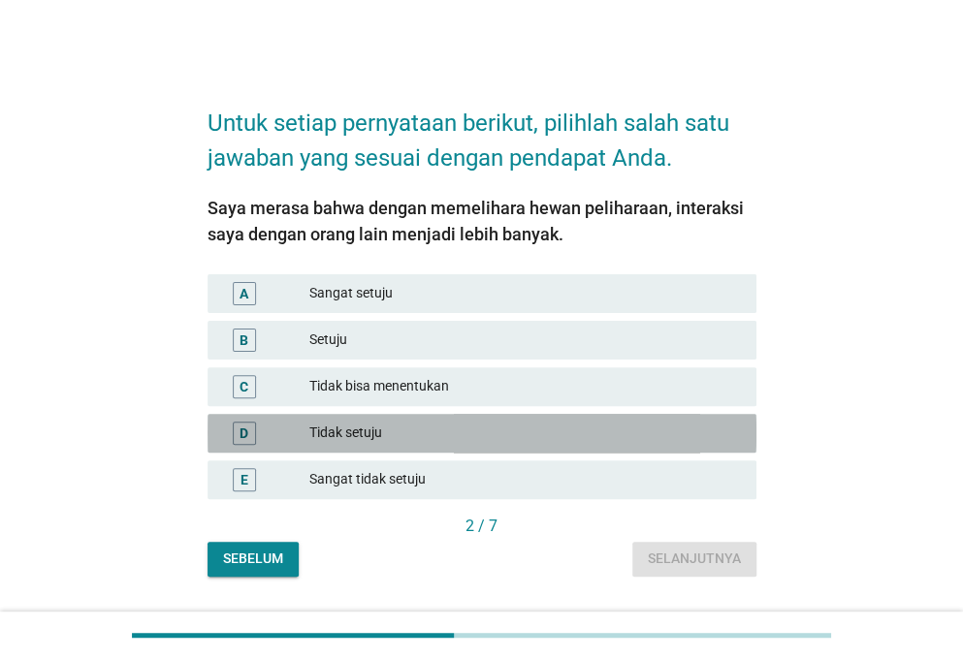
click at [416, 431] on div "Tidak setuju" at bounding box center [524, 433] width 431 height 23
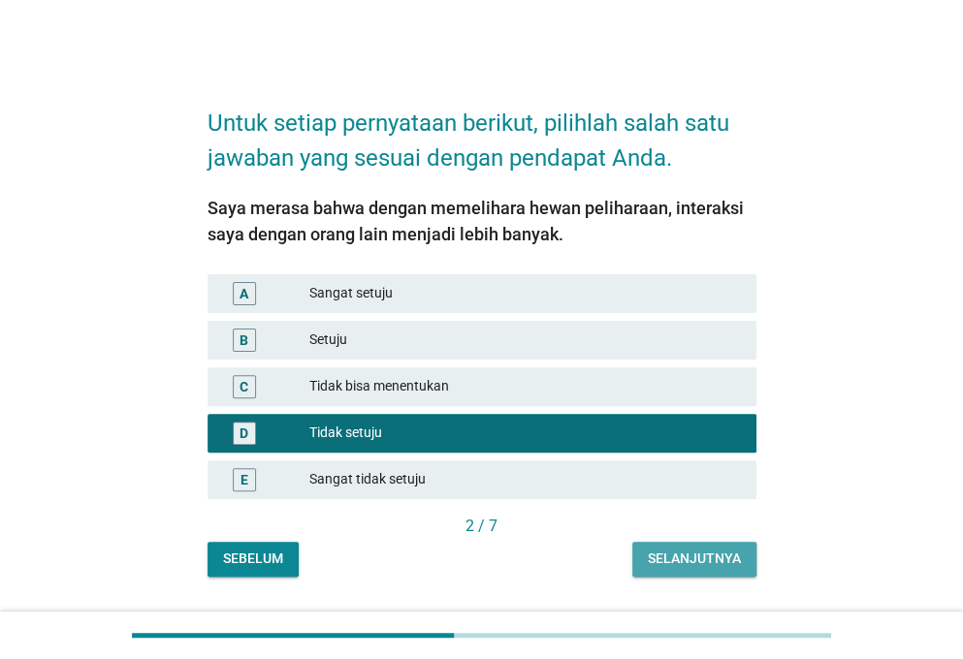
click at [702, 569] on button "Selanjutnya" at bounding box center [694, 559] width 124 height 35
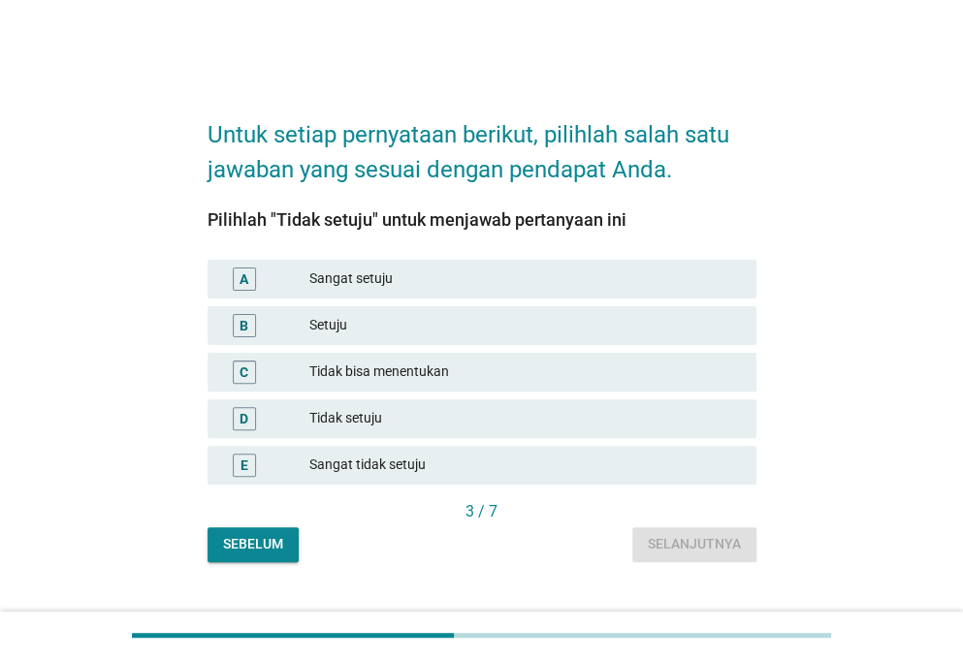
click at [382, 415] on div "Tidak setuju" at bounding box center [524, 418] width 431 height 23
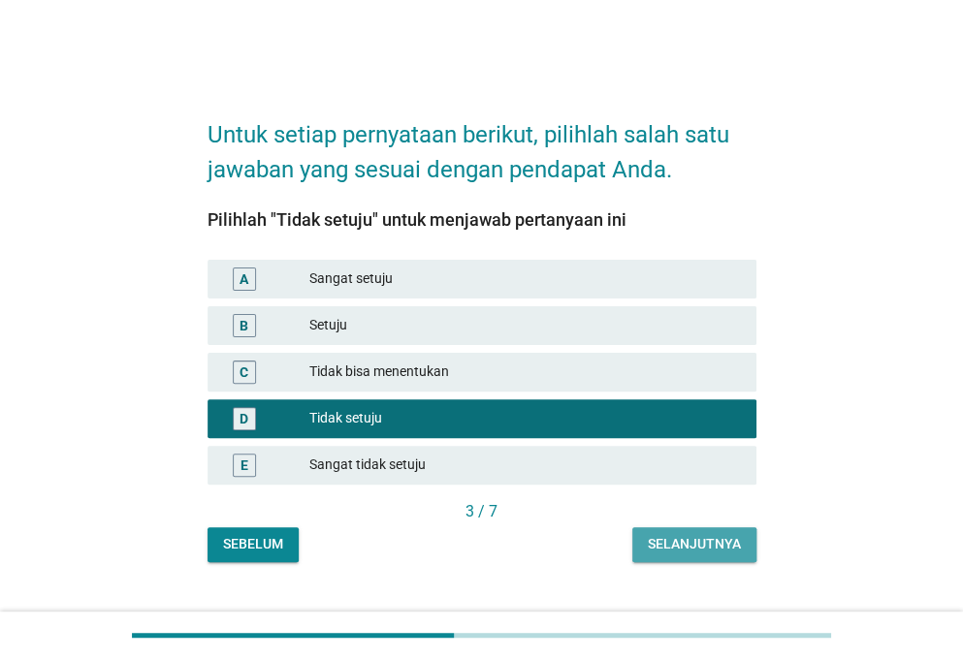
click at [659, 539] on div "Selanjutnya" at bounding box center [694, 544] width 93 height 20
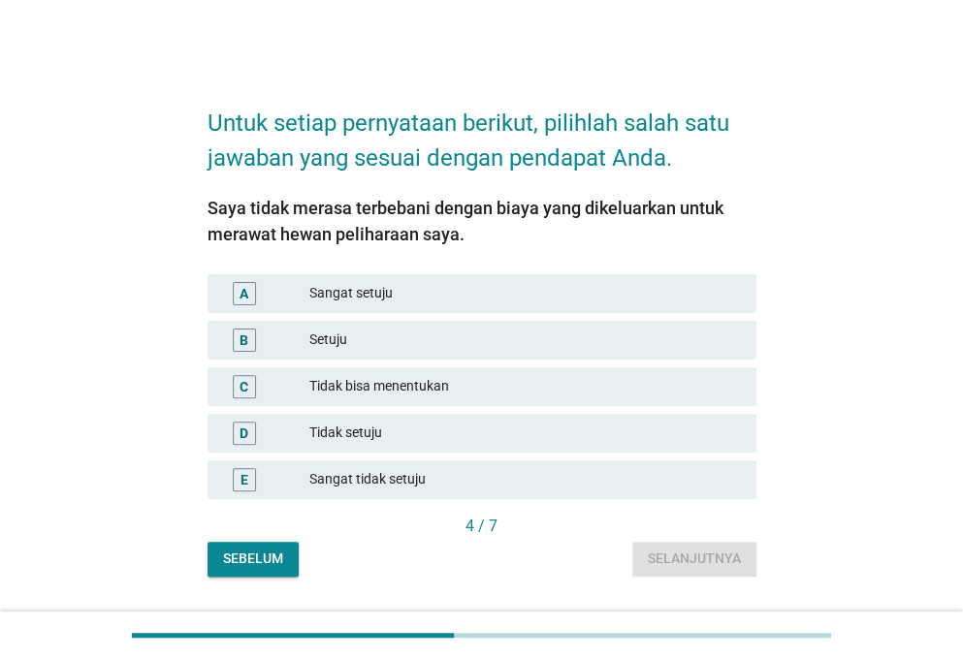
click at [403, 429] on div "Tidak setuju" at bounding box center [524, 433] width 431 height 23
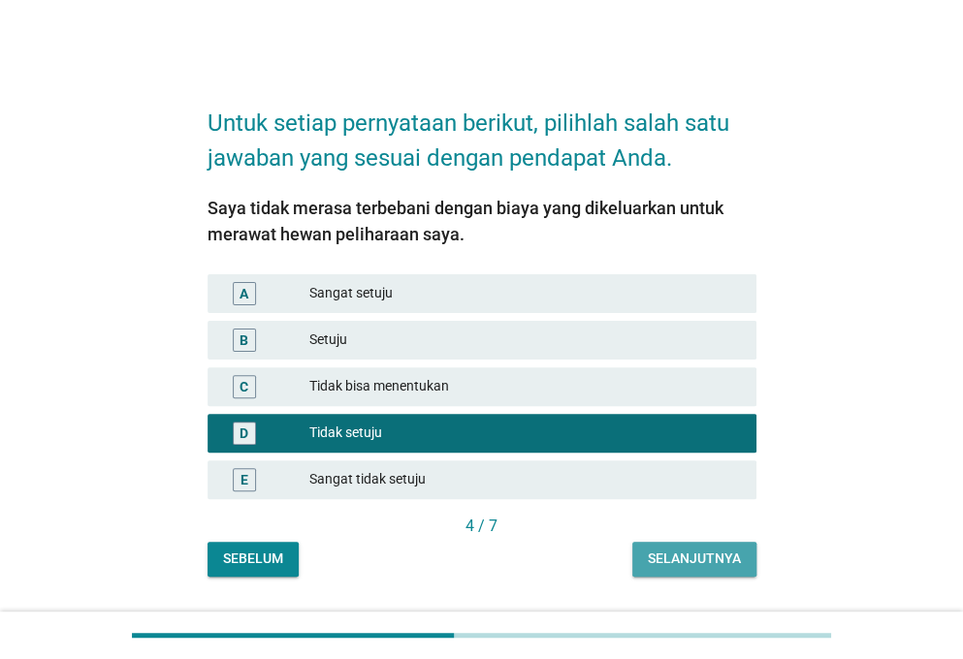
click at [663, 552] on div "Selanjutnya" at bounding box center [694, 559] width 93 height 20
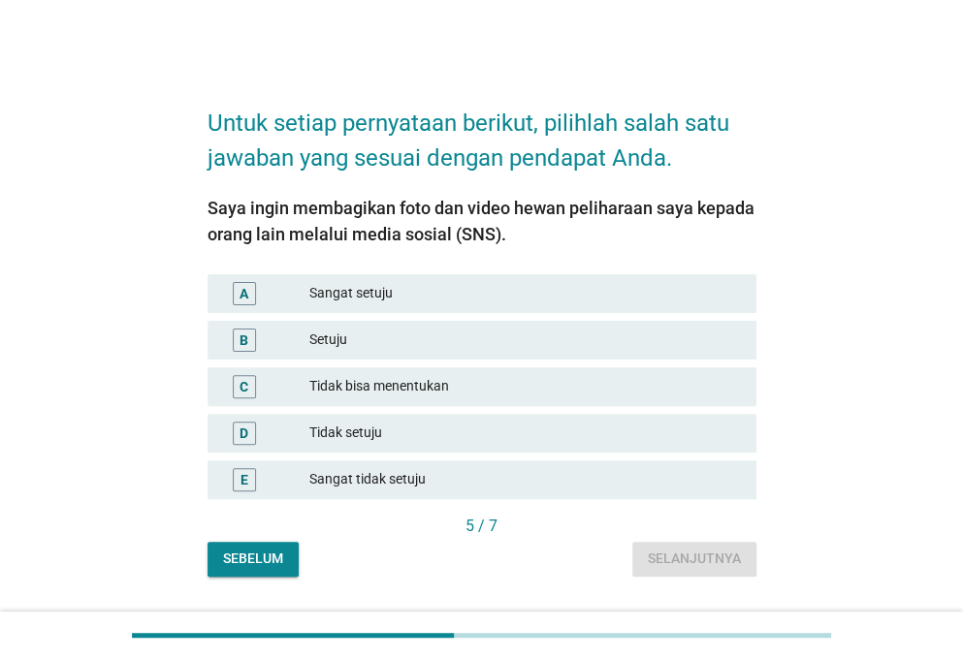
click at [421, 338] on div "Setuju" at bounding box center [524, 340] width 431 height 23
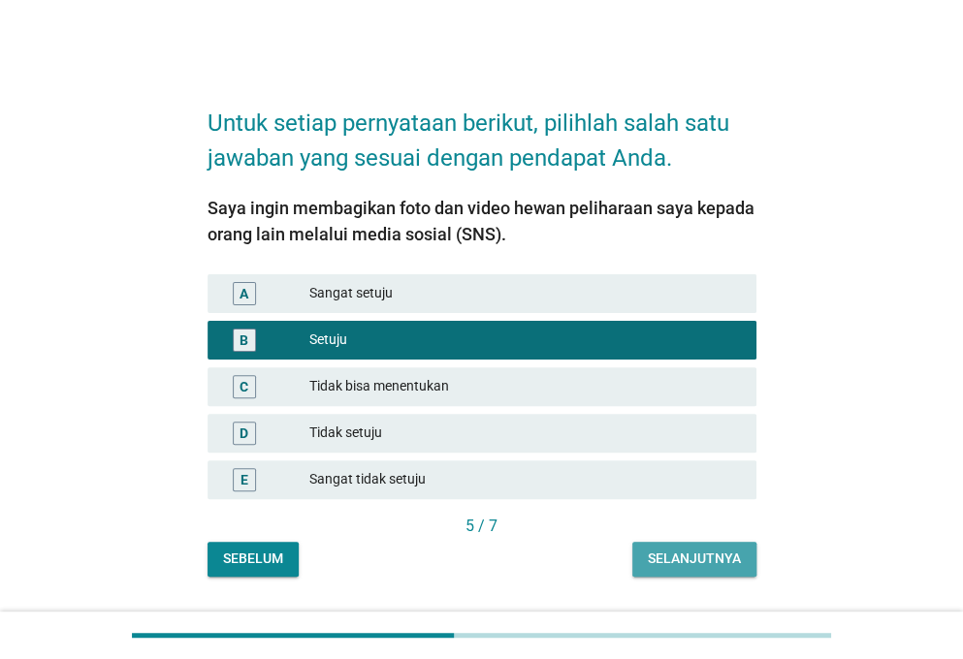
click at [708, 571] on button "Selanjutnya" at bounding box center [694, 559] width 124 height 35
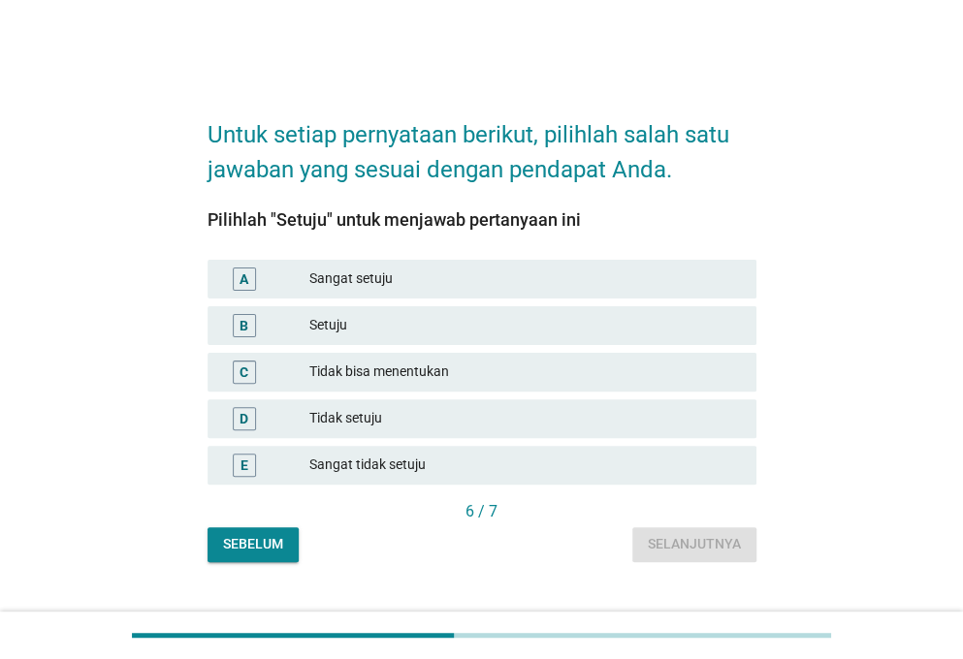
click at [372, 317] on div "Setuju" at bounding box center [524, 325] width 431 height 23
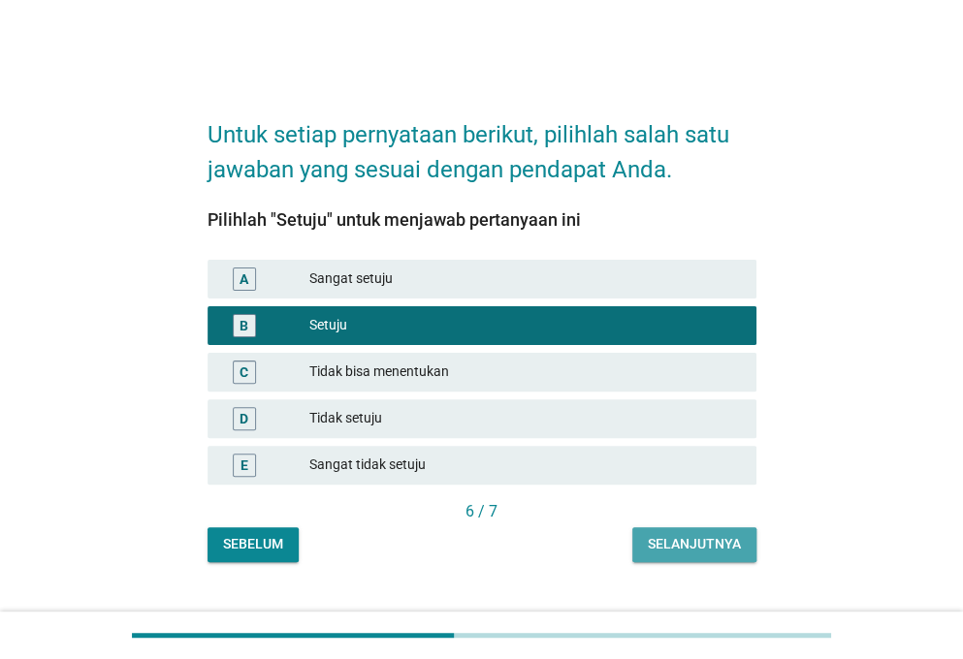
click at [715, 541] on div "Selanjutnya" at bounding box center [694, 544] width 93 height 20
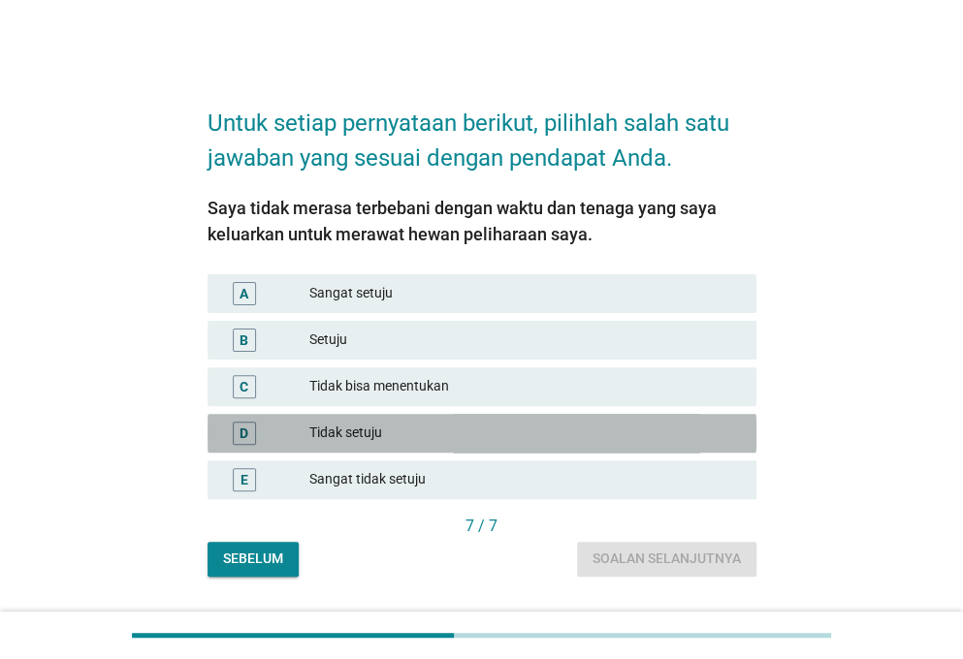
click at [410, 423] on div "Tidak setuju" at bounding box center [524, 433] width 431 height 23
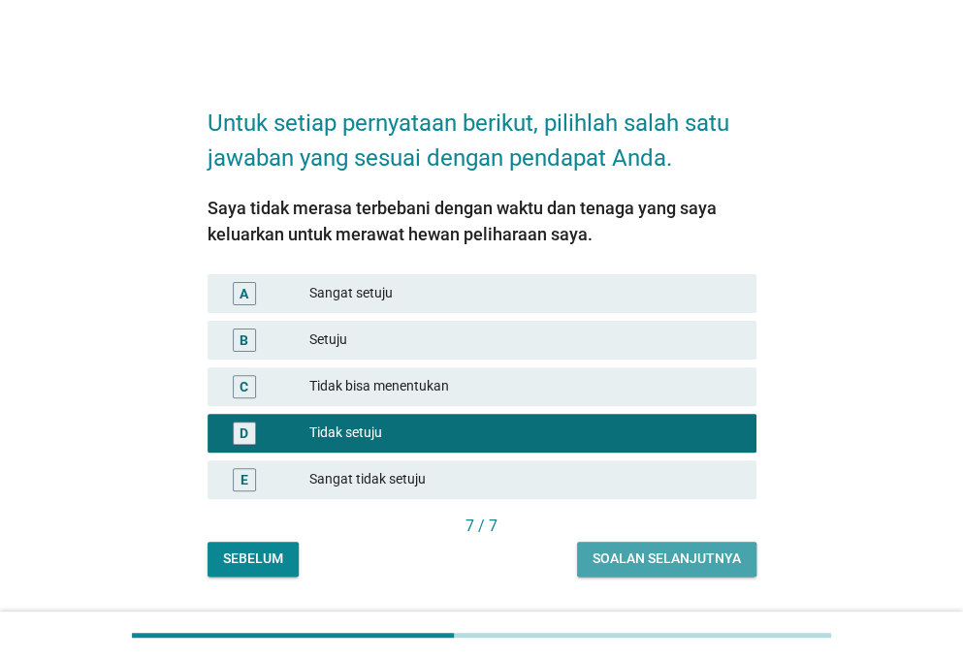
click at [671, 567] on div "Soalan selanjutnya" at bounding box center [666, 559] width 148 height 20
